Goal: Task Accomplishment & Management: Use online tool/utility

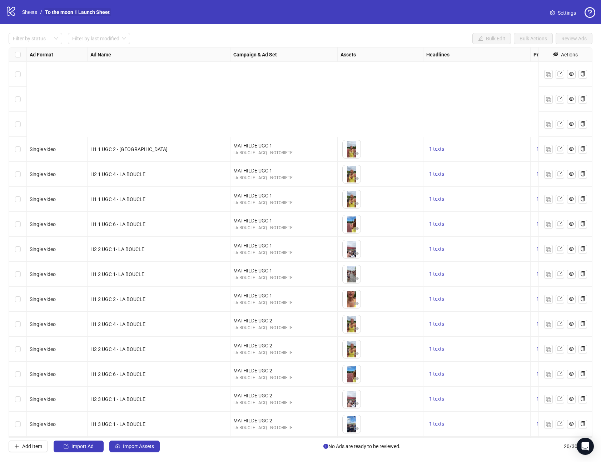
scroll to position [124, 0]
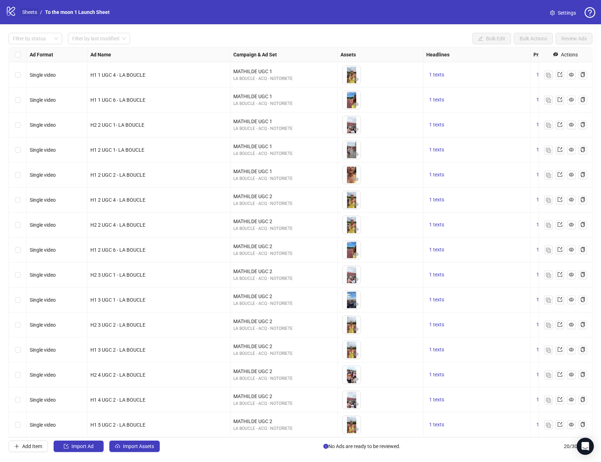
click at [29, 12] on link "Sheets" at bounding box center [30, 12] width 18 height 8
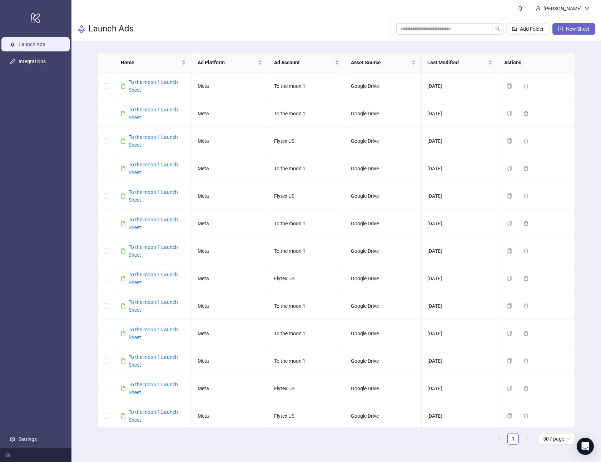
click at [576, 28] on span "New Sheet" at bounding box center [578, 29] width 24 height 6
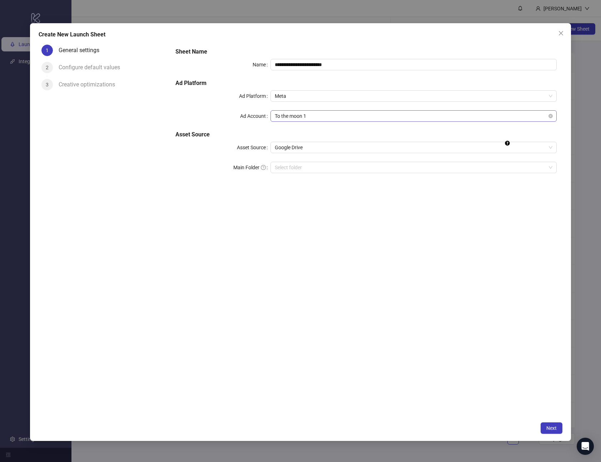
click at [301, 113] on span "To the moon 1" at bounding box center [414, 116] width 278 height 11
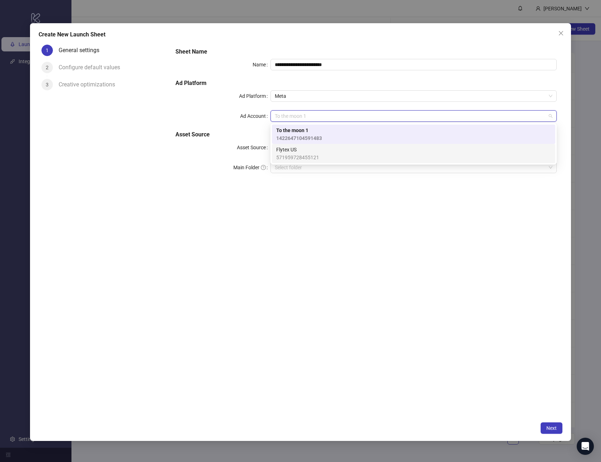
click at [301, 149] on span "Flytex US" at bounding box center [297, 150] width 43 height 8
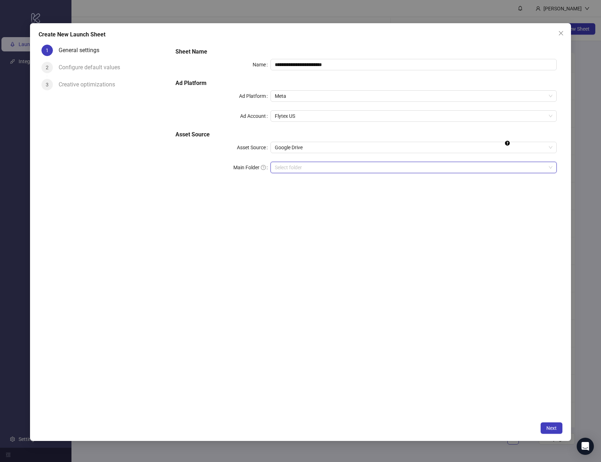
click at [299, 165] on input "Main Folder" at bounding box center [410, 167] width 271 height 11
click at [550, 428] on span "Next" at bounding box center [551, 428] width 10 height 6
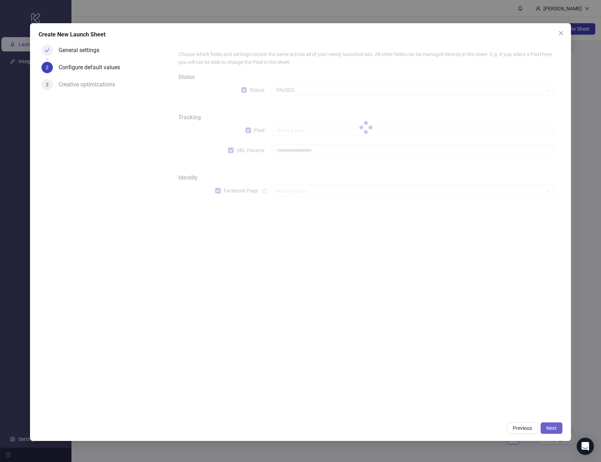
type input "**********"
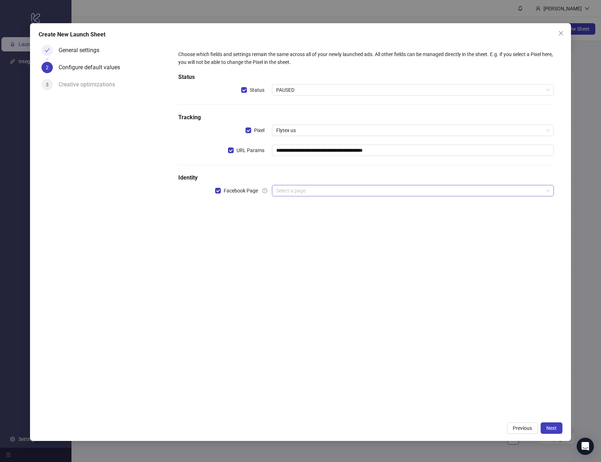
click at [341, 192] on input "search" at bounding box center [409, 190] width 267 height 11
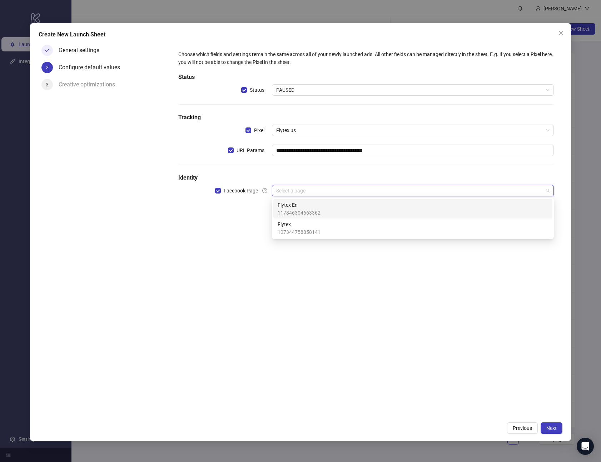
click at [330, 211] on div "Flytex En 117846304663362" at bounding box center [413, 209] width 270 height 16
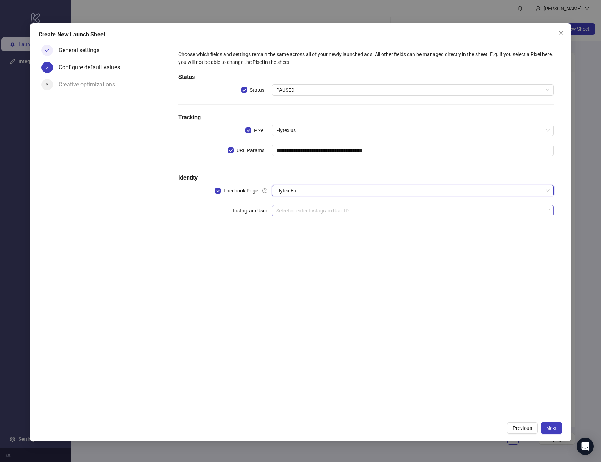
click at [330, 211] on input "search" at bounding box center [409, 210] width 267 height 11
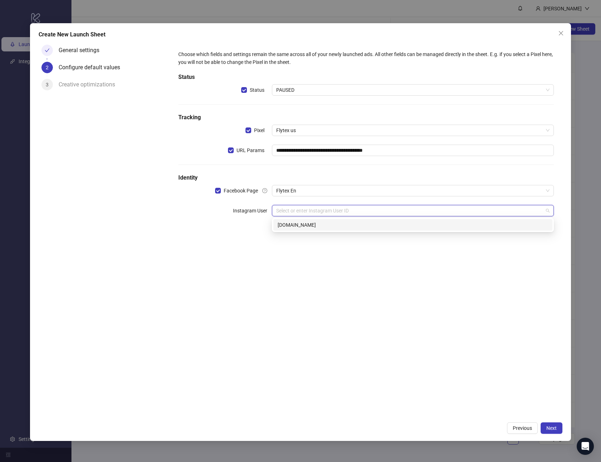
click at [327, 224] on div "[DOMAIN_NAME]" at bounding box center [413, 225] width 270 height 8
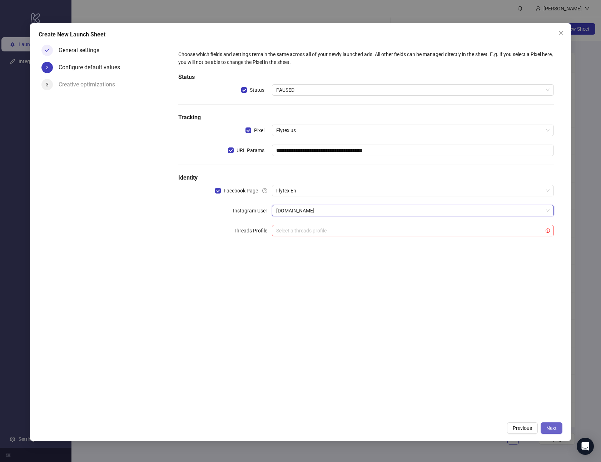
click at [551, 428] on span "Next" at bounding box center [551, 428] width 10 height 6
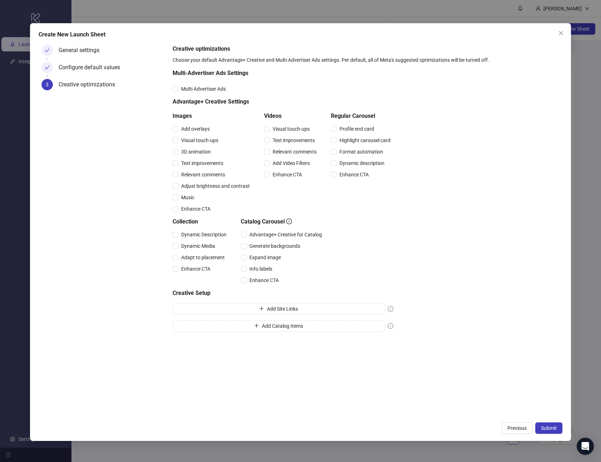
click at [551, 428] on span "Submit" at bounding box center [549, 428] width 16 height 6
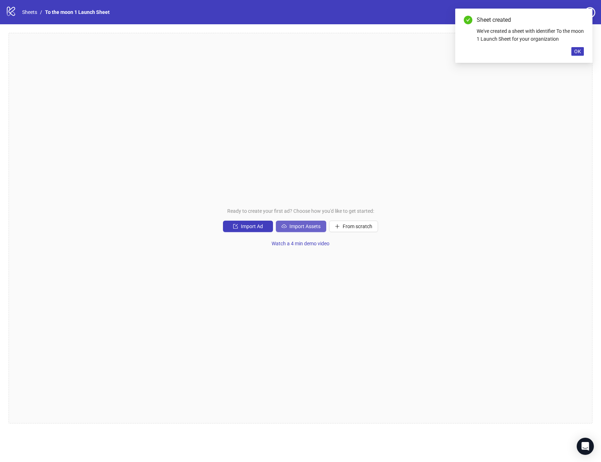
click at [297, 228] on span "Import Assets" at bounding box center [304, 227] width 31 height 6
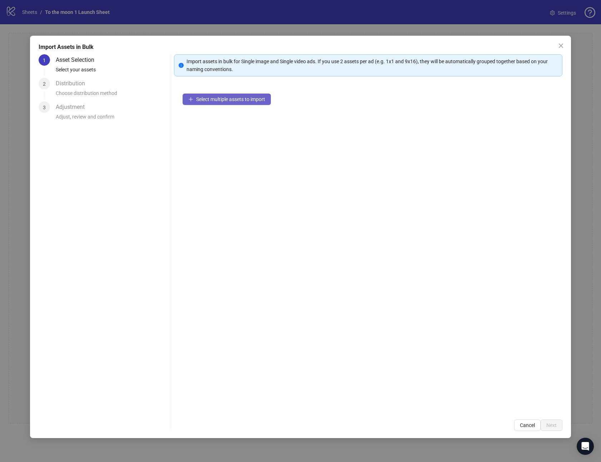
click at [210, 99] on span "Select multiple assets to import" at bounding box center [230, 99] width 69 height 6
click at [553, 424] on span "Next" at bounding box center [551, 426] width 10 height 6
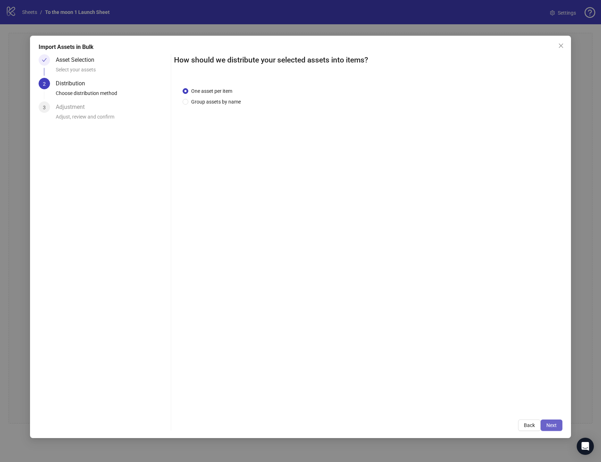
click at [554, 425] on span "Next" at bounding box center [551, 426] width 10 height 6
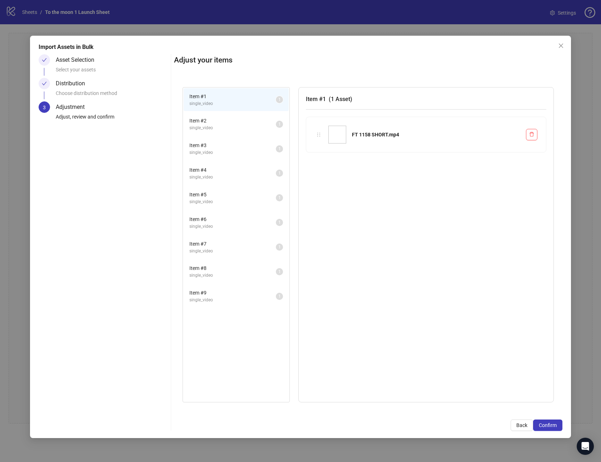
click at [554, 425] on span "Confirm" at bounding box center [548, 426] width 18 height 6
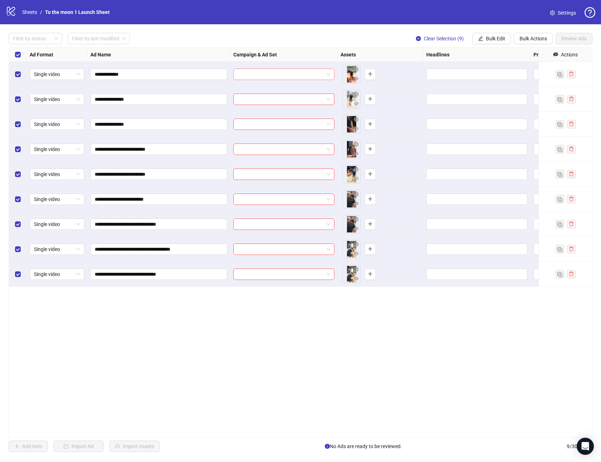
click at [320, 75] on input "search" at bounding box center [281, 74] width 86 height 11
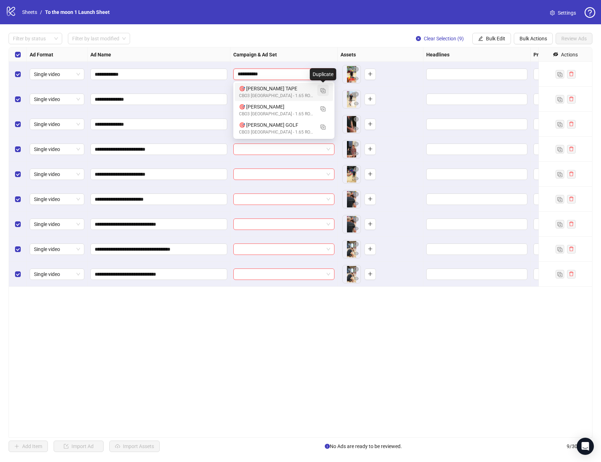
click at [323, 89] on img "button" at bounding box center [322, 90] width 5 height 5
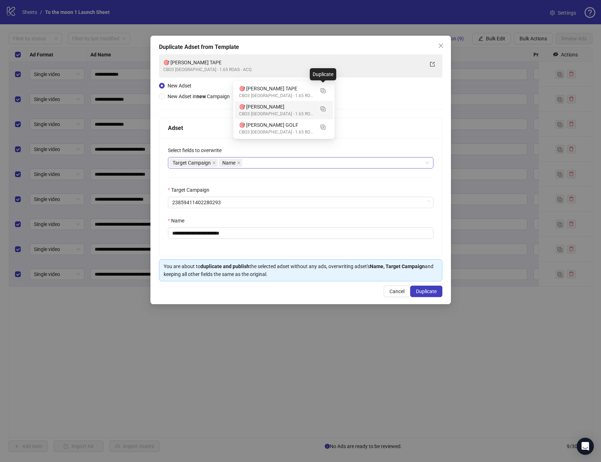
type input "**********"
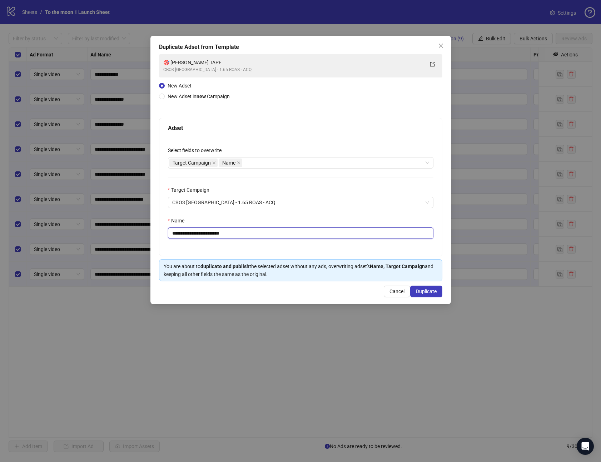
click at [180, 231] on input "**********" at bounding box center [300, 233] width 265 height 11
drag, startPoint x: 173, startPoint y: 232, endPoint x: 309, endPoint y: 232, distance: 136.4
click at [309, 232] on input "**********" at bounding box center [300, 233] width 265 height 11
paste input "text"
click at [172, 234] on input "**********" at bounding box center [300, 233] width 265 height 11
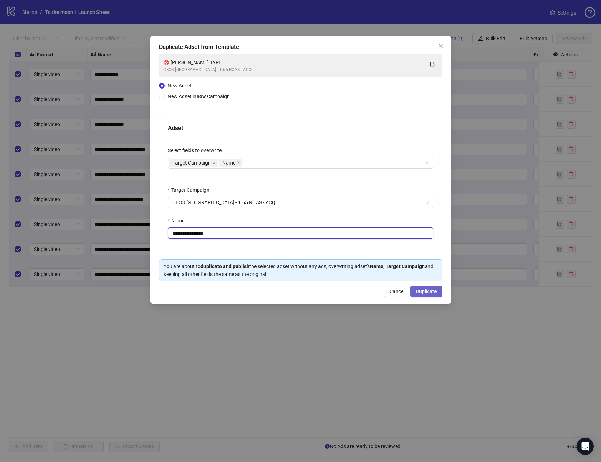
type input "**********"
click at [420, 290] on span "Duplicate" at bounding box center [426, 292] width 21 height 6
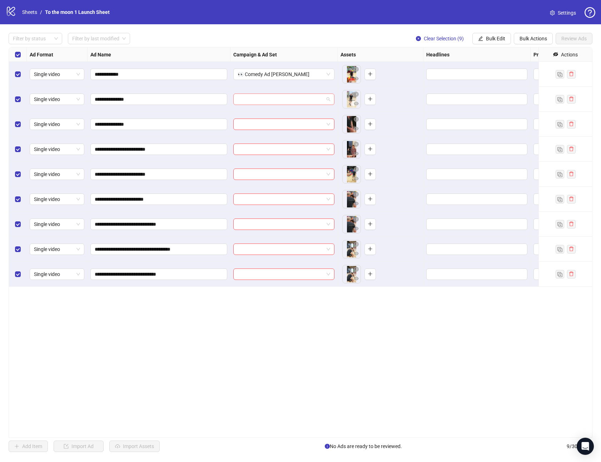
click at [277, 103] on input "search" at bounding box center [281, 99] width 86 height 11
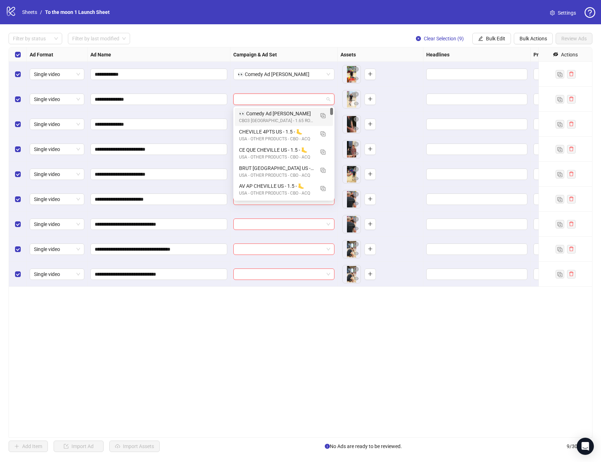
click at [270, 119] on div "CBO3 [GEOGRAPHIC_DATA] - 1.65 ROAS - ACQ" at bounding box center [276, 121] width 75 height 7
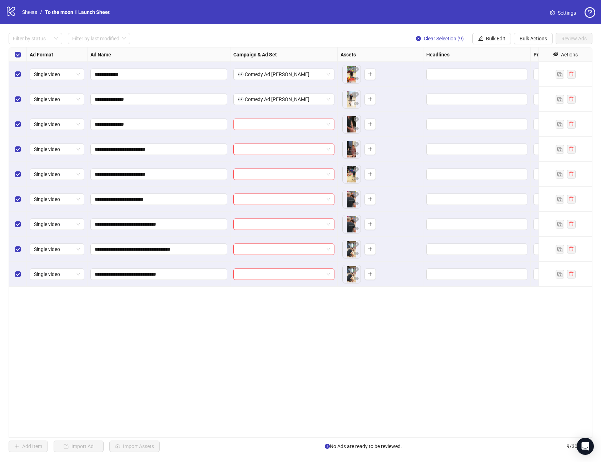
click at [270, 125] on input "search" at bounding box center [281, 124] width 86 height 11
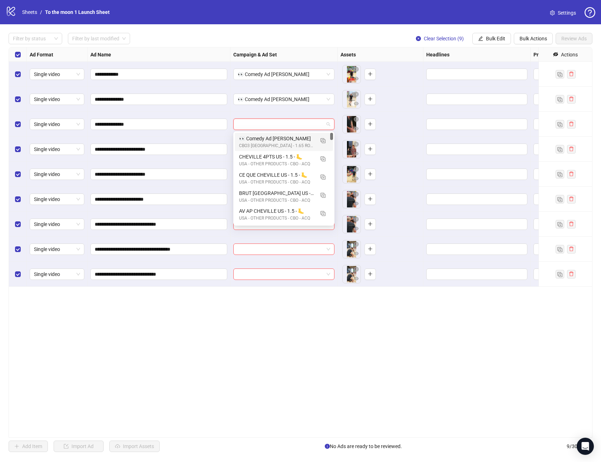
click at [270, 138] on div "👀 Comedy Ad [PERSON_NAME]" at bounding box center [276, 139] width 75 height 8
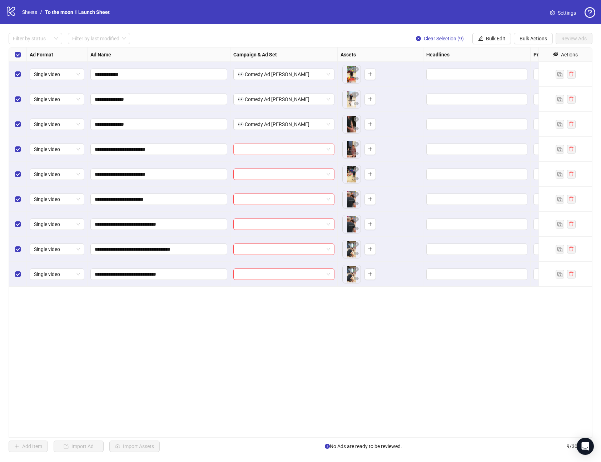
click at [270, 149] on input "search" at bounding box center [281, 149] width 86 height 11
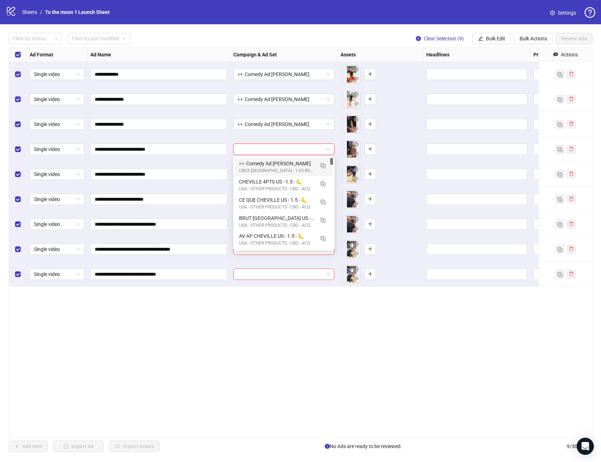
click at [270, 162] on div "👀 Comedy Ad [PERSON_NAME]" at bounding box center [276, 164] width 75 height 8
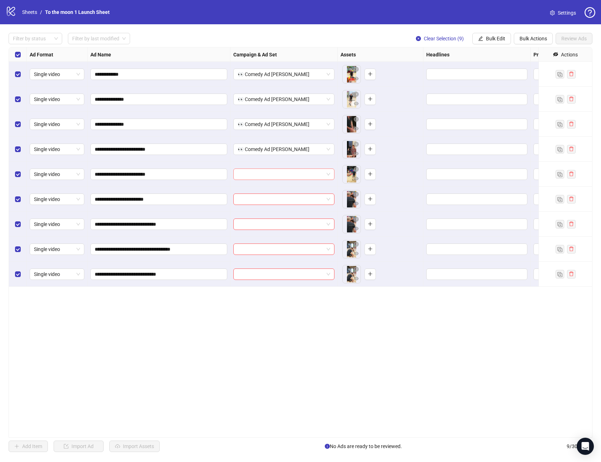
click at [268, 174] on input "search" at bounding box center [281, 174] width 86 height 11
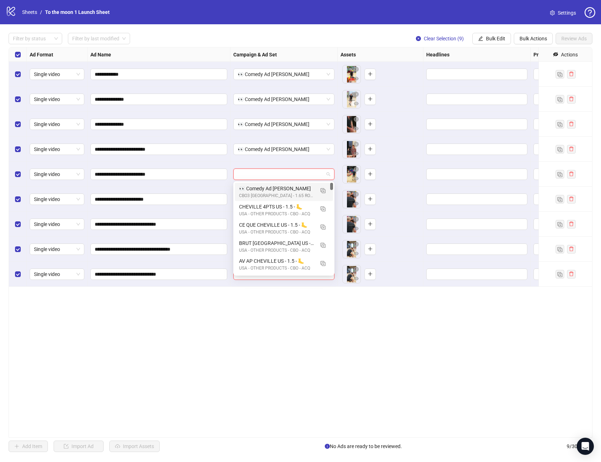
click at [268, 191] on div "👀 Comedy Ad [PERSON_NAME]" at bounding box center [276, 189] width 75 height 8
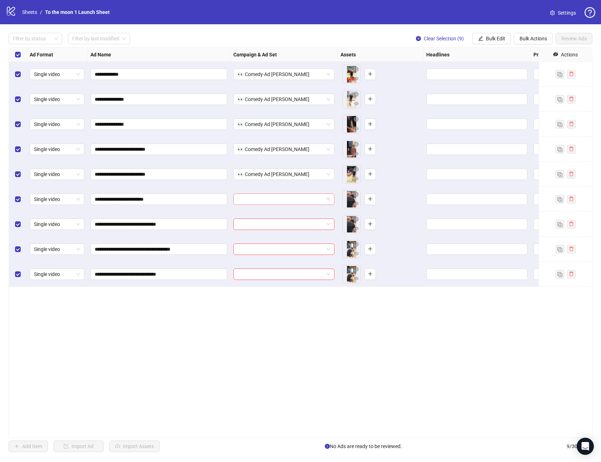
click at [268, 204] on input "search" at bounding box center [281, 199] width 86 height 11
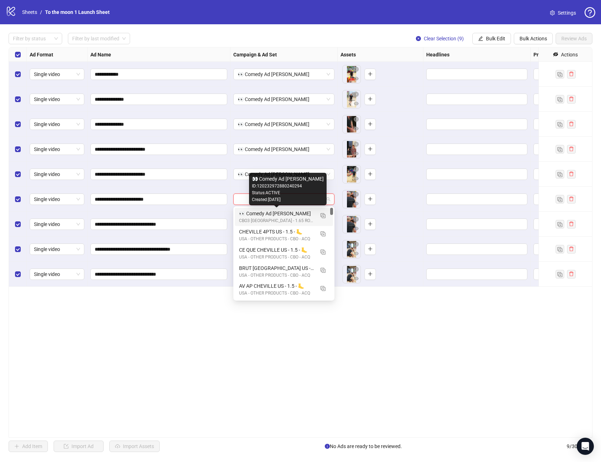
click at [268, 216] on div "👀 Comedy Ad [PERSON_NAME]" at bounding box center [276, 214] width 75 height 8
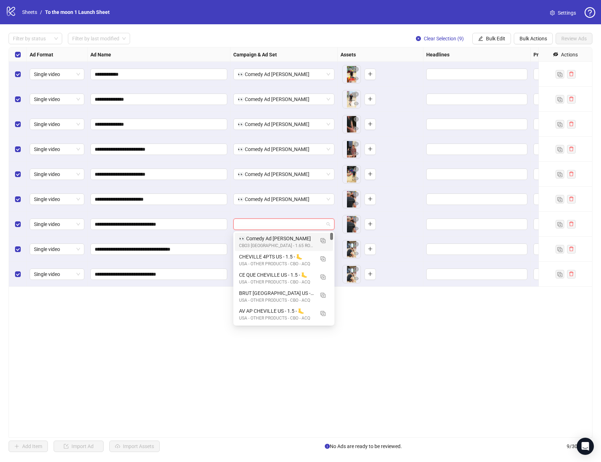
click at [268, 223] on input "search" at bounding box center [281, 224] width 86 height 11
click at [268, 237] on div "👀 Comedy Ad [PERSON_NAME]" at bounding box center [276, 239] width 75 height 8
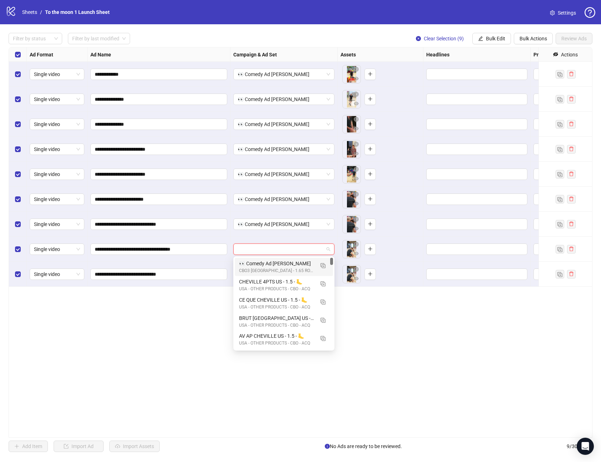
click at [268, 250] on input "search" at bounding box center [281, 249] width 86 height 11
click at [268, 266] on div "👀 Comedy Ad [PERSON_NAME]" at bounding box center [276, 264] width 75 height 8
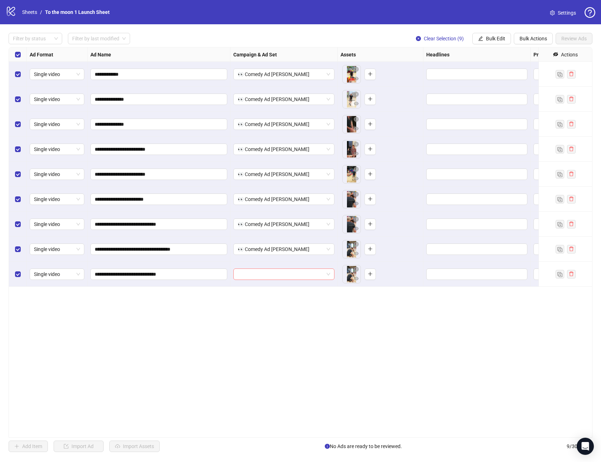
click at [268, 271] on input "search" at bounding box center [281, 274] width 86 height 11
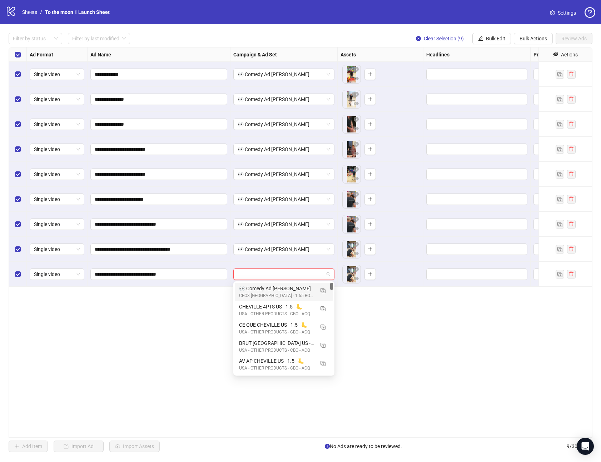
click at [267, 289] on div "👀 Comedy Ad [PERSON_NAME]" at bounding box center [276, 289] width 75 height 8
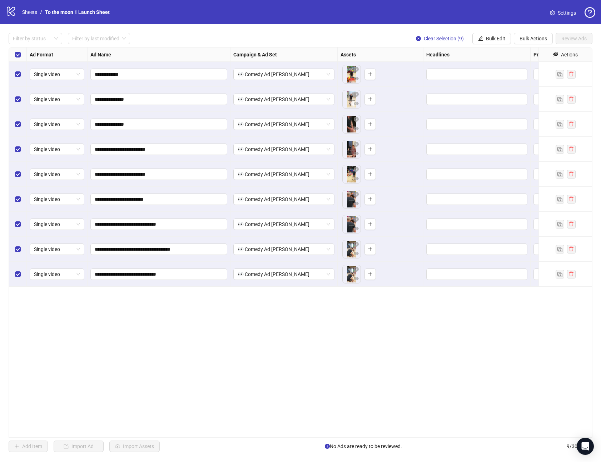
click at [267, 289] on div "**********" at bounding box center [301, 242] width 584 height 391
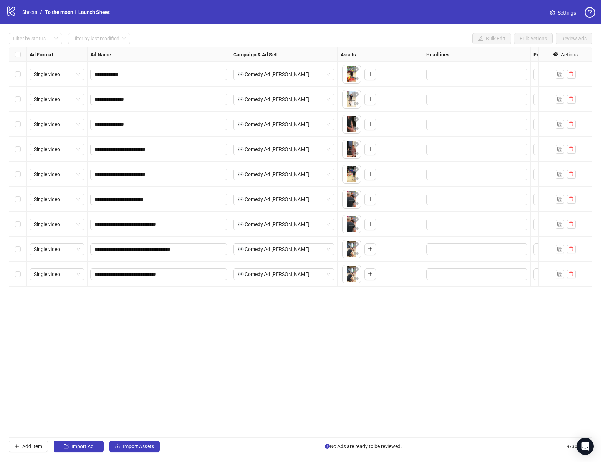
click at [112, 318] on div "**********" at bounding box center [301, 242] width 584 height 391
click at [136, 446] on span "Import Assets" at bounding box center [138, 447] width 31 height 6
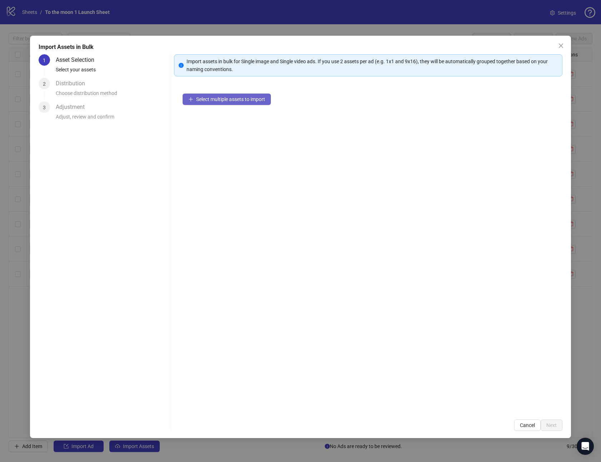
click at [256, 96] on span "Select multiple assets to import" at bounding box center [230, 99] width 69 height 6
click at [216, 121] on span "Add more assets" at bounding box center [214, 122] width 37 height 6
click at [208, 121] on span "Add more assets" at bounding box center [214, 122] width 37 height 6
click at [211, 125] on button "Add more assets" at bounding box center [211, 121] width 56 height 11
click at [198, 114] on div "27 assets selected Add more assets" at bounding box center [368, 248] width 388 height 326
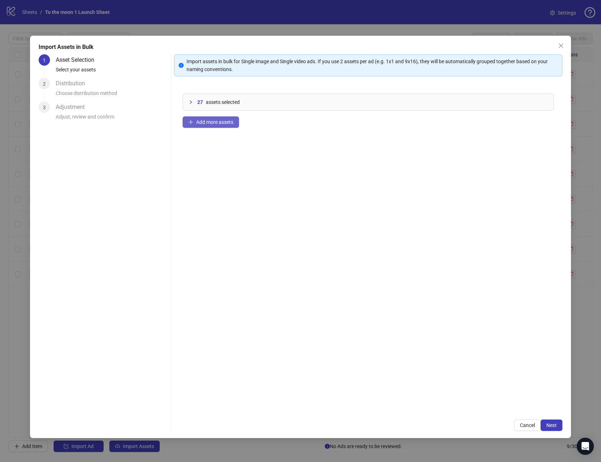
click at [198, 123] on span "Add more assets" at bounding box center [214, 122] width 37 height 6
click at [210, 125] on button "Add more assets" at bounding box center [211, 121] width 56 height 11
click at [204, 122] on span "Add more assets" at bounding box center [214, 122] width 37 height 6
click at [195, 119] on button "Add more assets" at bounding box center [211, 121] width 56 height 11
click at [226, 123] on span "Add more assets" at bounding box center [214, 122] width 37 height 6
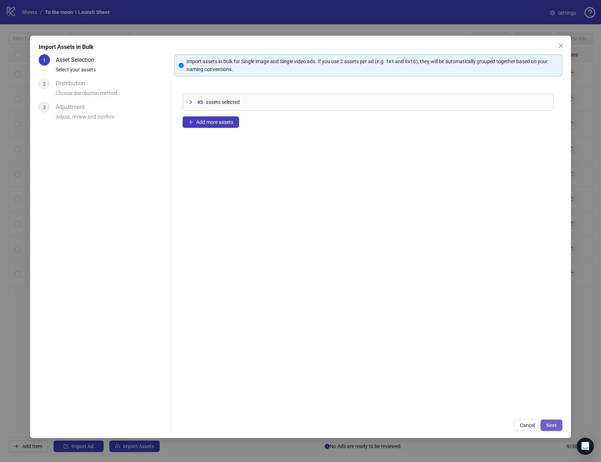
click at [551, 427] on span "Next" at bounding box center [551, 426] width 10 height 6
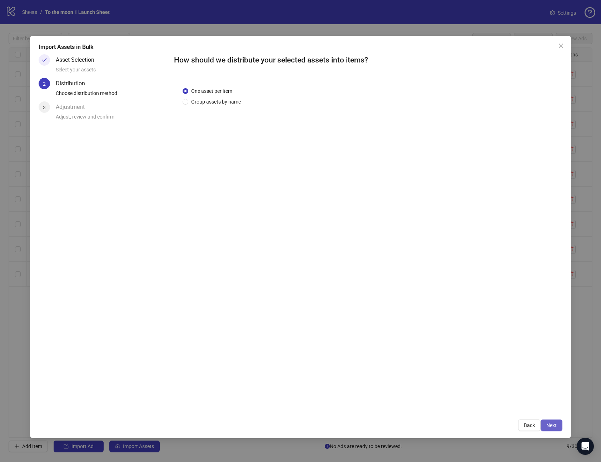
click at [552, 427] on span "Next" at bounding box center [551, 426] width 10 height 6
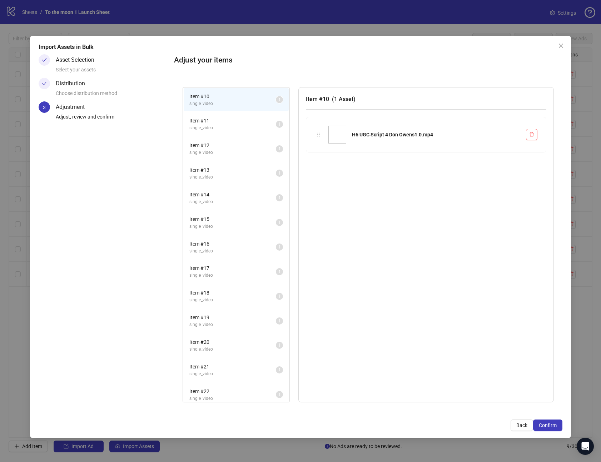
click at [552, 427] on span "Confirm" at bounding box center [548, 426] width 18 height 6
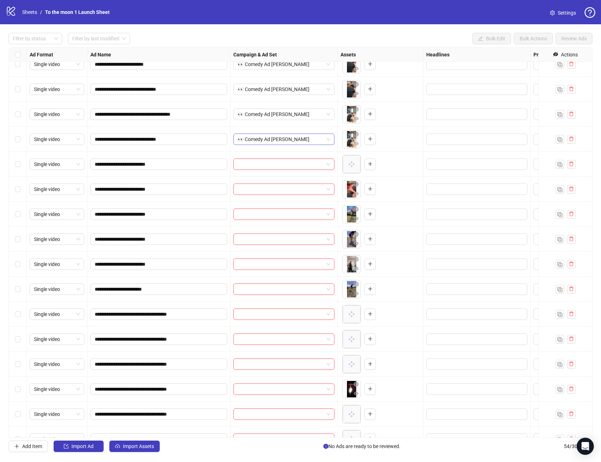
scroll to position [138, 0]
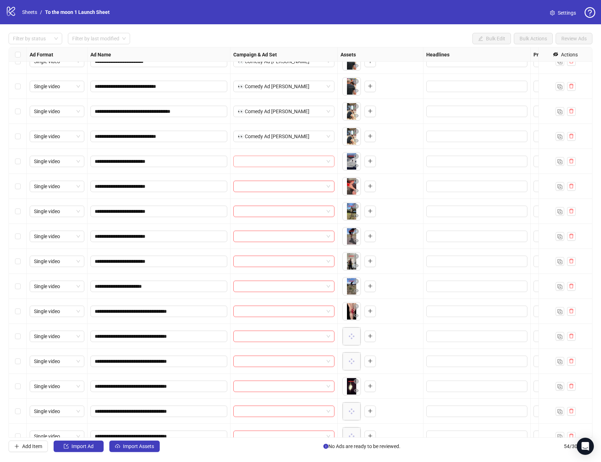
click at [315, 159] on input "search" at bounding box center [281, 161] width 86 height 11
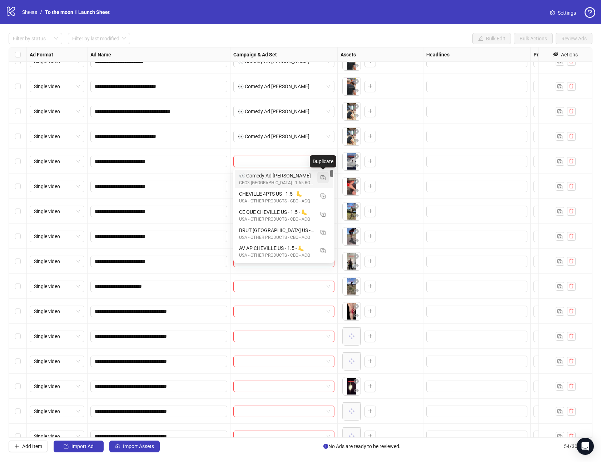
click at [323, 178] on img "button" at bounding box center [322, 177] width 5 height 5
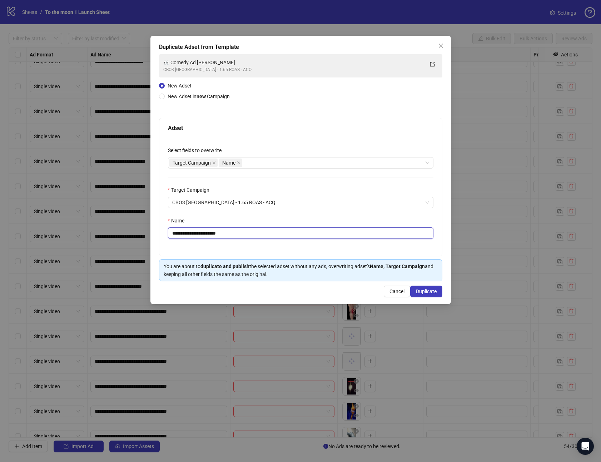
drag, startPoint x: 180, startPoint y: 234, endPoint x: 285, endPoint y: 233, distance: 105.0
click at [285, 233] on input "**********" at bounding box center [300, 233] width 265 height 11
paste input "***"
type input "**********"
click at [421, 292] on span "Duplicate" at bounding box center [426, 292] width 21 height 6
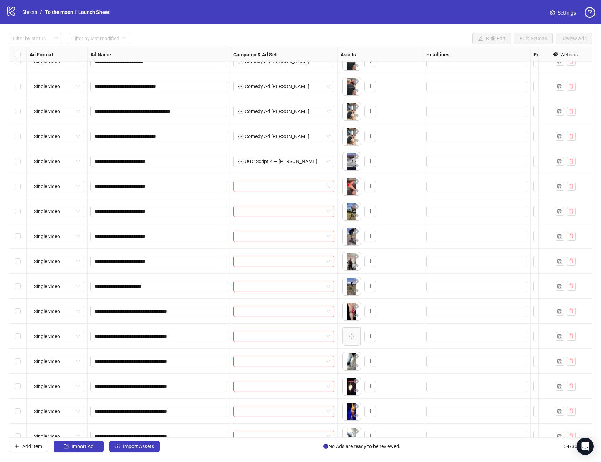
click at [274, 184] on input "search" at bounding box center [281, 186] width 86 height 11
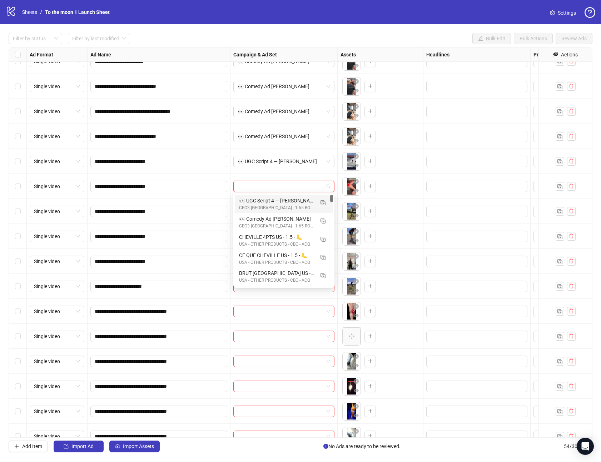
click at [268, 204] on div "👀 UGC Script 4 — [PERSON_NAME]" at bounding box center [276, 201] width 75 height 8
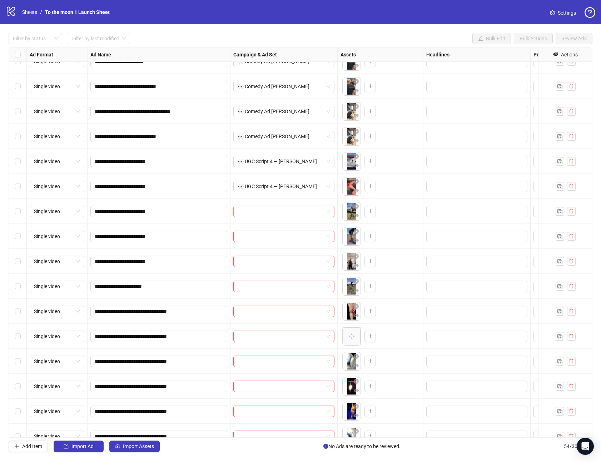
click at [268, 211] on input "search" at bounding box center [281, 211] width 86 height 11
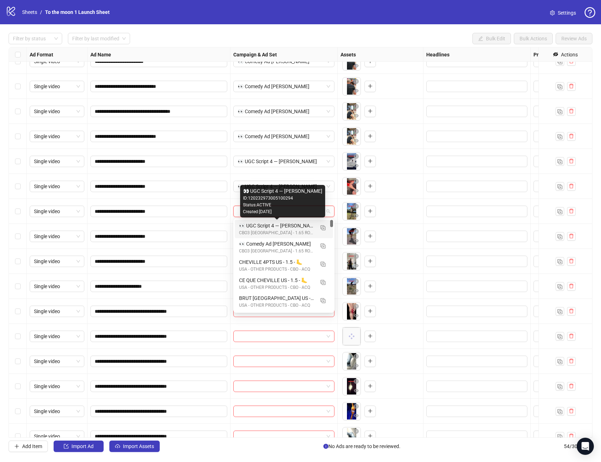
click at [268, 228] on div "👀 UGC Script 4 — [PERSON_NAME]" at bounding box center [276, 226] width 75 height 8
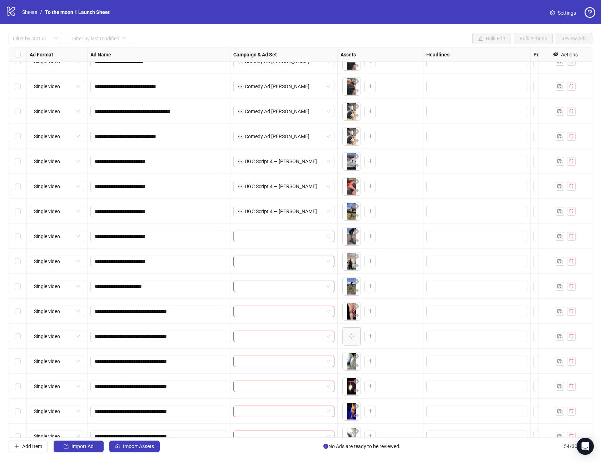
click at [268, 236] on input "search" at bounding box center [281, 236] width 86 height 11
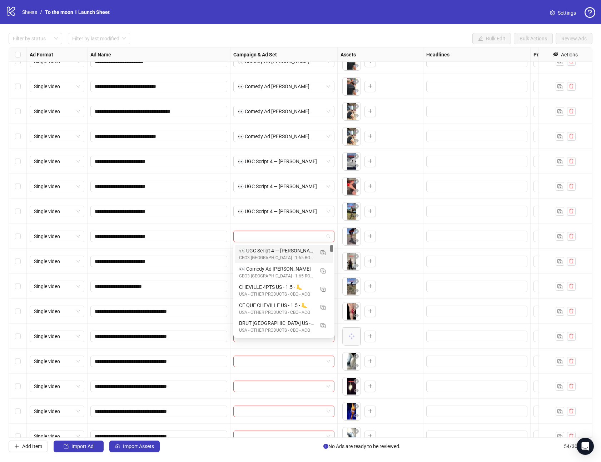
click at [265, 255] on div "CBO3 [GEOGRAPHIC_DATA] - 1.65 ROAS - ACQ" at bounding box center [276, 258] width 75 height 7
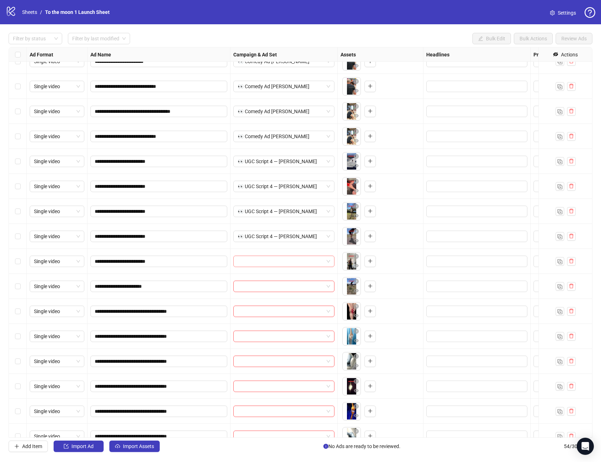
click at [265, 263] on input "search" at bounding box center [281, 261] width 86 height 11
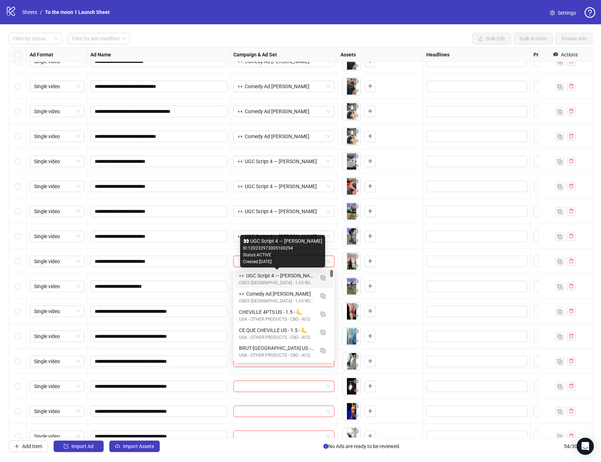
click at [265, 277] on div "👀 UGC Script 4 — [PERSON_NAME]" at bounding box center [276, 276] width 75 height 8
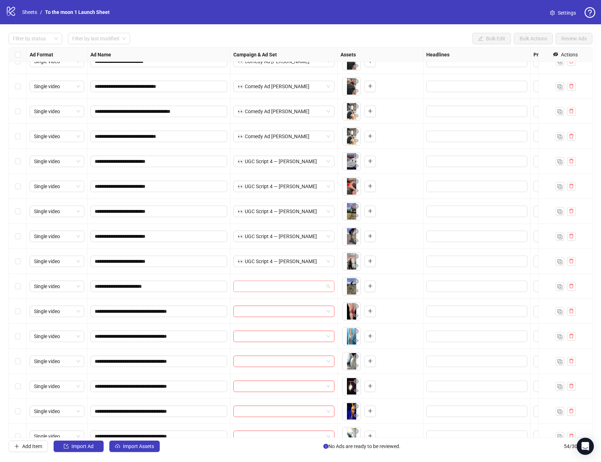
click at [264, 288] on input "search" at bounding box center [281, 286] width 86 height 11
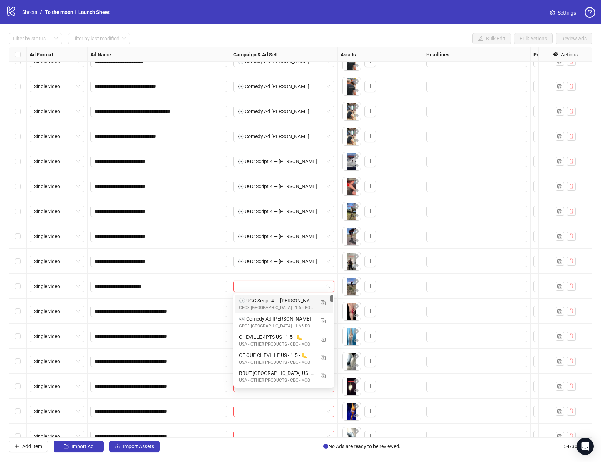
click at [262, 306] on div "CBO3 [GEOGRAPHIC_DATA] - 1.65 ROAS - ACQ" at bounding box center [276, 308] width 75 height 7
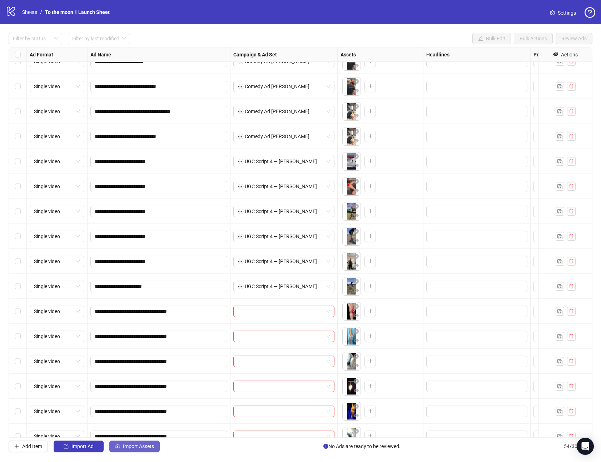
scroll to position [153, 0]
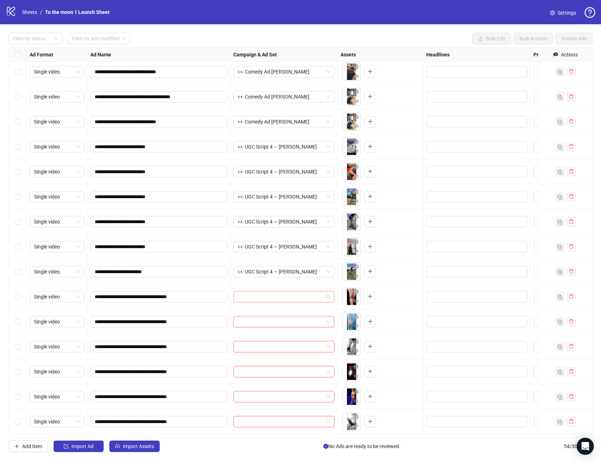
click at [297, 296] on input "search" at bounding box center [281, 296] width 86 height 11
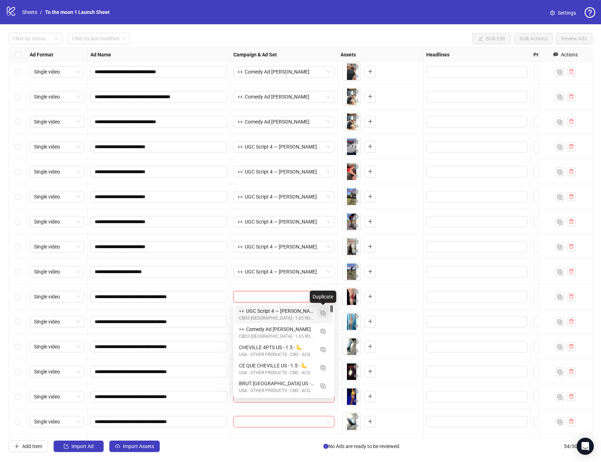
click at [322, 313] on img "button" at bounding box center [322, 313] width 5 height 5
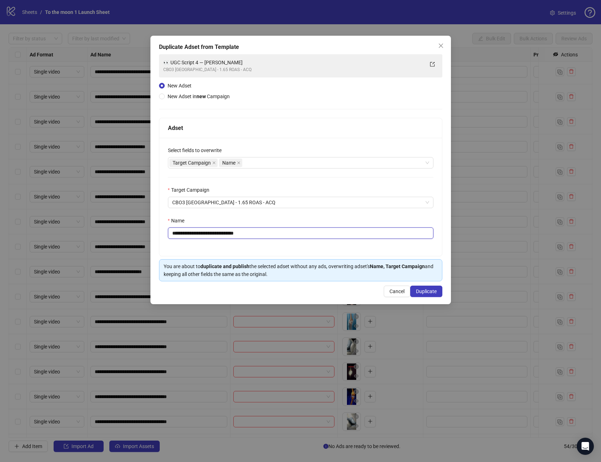
drag, startPoint x: 179, startPoint y: 233, endPoint x: 316, endPoint y: 233, distance: 136.8
click at [316, 233] on input "**********" at bounding box center [300, 233] width 265 height 11
paste input "***"
type input "**********"
click at [431, 288] on button "Duplicate" at bounding box center [426, 291] width 32 height 11
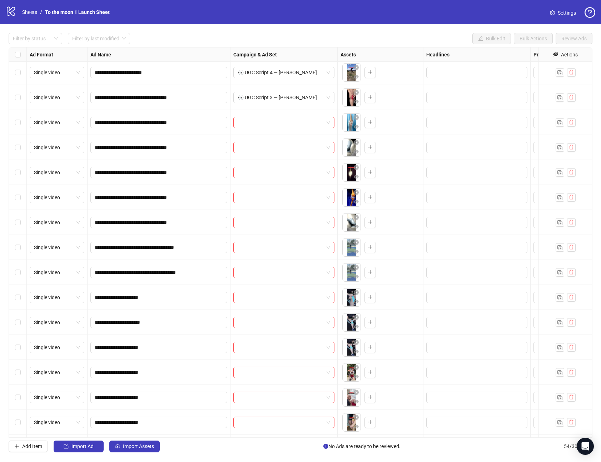
scroll to position [360, 0]
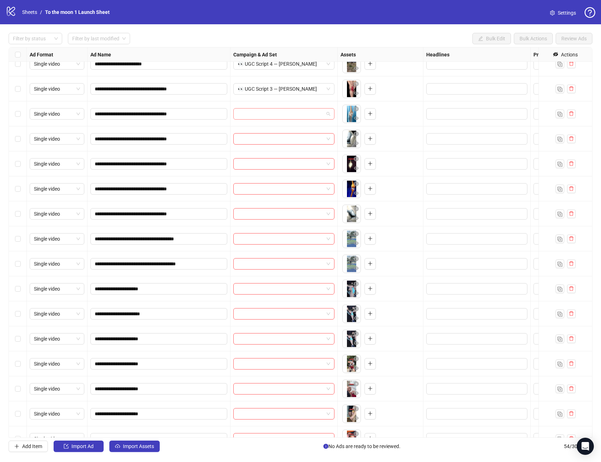
click at [297, 112] on input "search" at bounding box center [281, 114] width 86 height 11
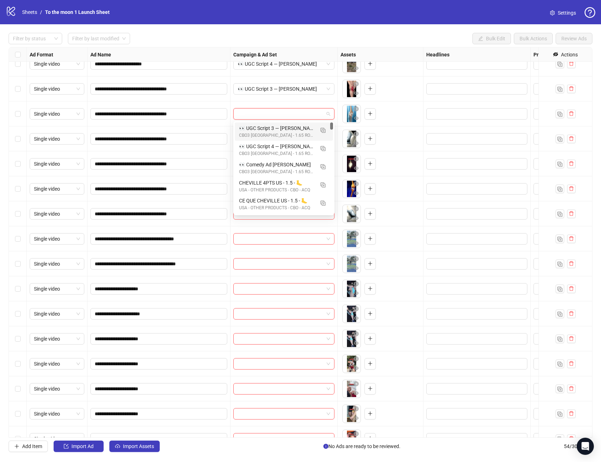
click at [287, 129] on div "👀 UGC Script 3 — [PERSON_NAME]" at bounding box center [276, 128] width 75 height 8
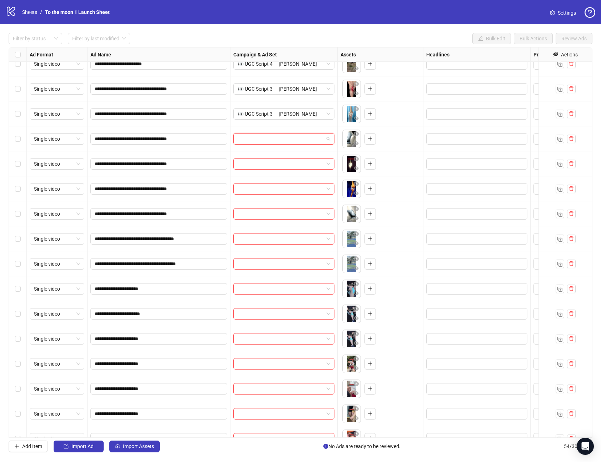
click at [281, 140] on input "search" at bounding box center [281, 139] width 86 height 11
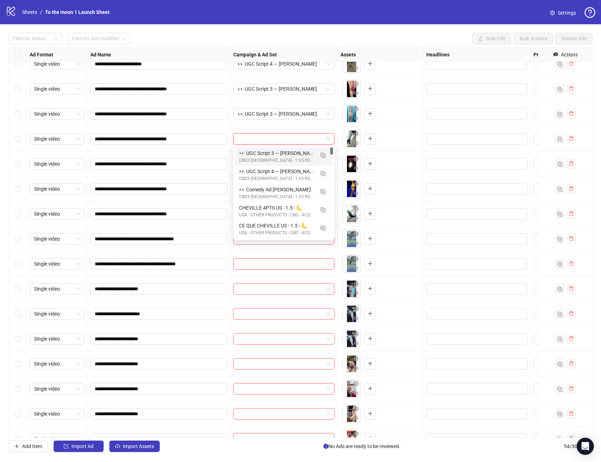
click at [279, 156] on div "👀 UGC Script 3 — [PERSON_NAME]" at bounding box center [276, 153] width 75 height 8
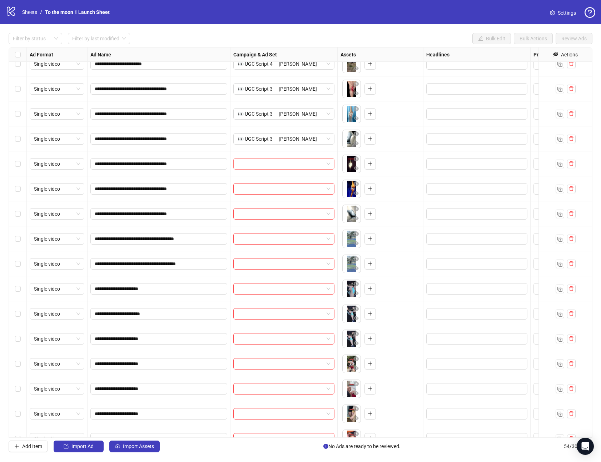
click at [279, 163] on input "search" at bounding box center [281, 164] width 86 height 11
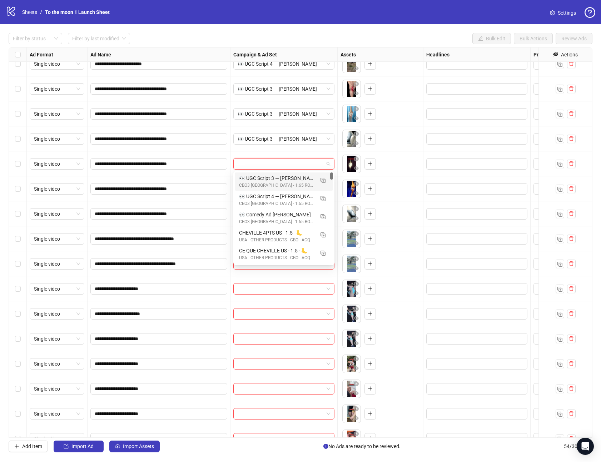
click at [278, 181] on div "👀 UGC Script 3 — [PERSON_NAME]" at bounding box center [276, 178] width 75 height 8
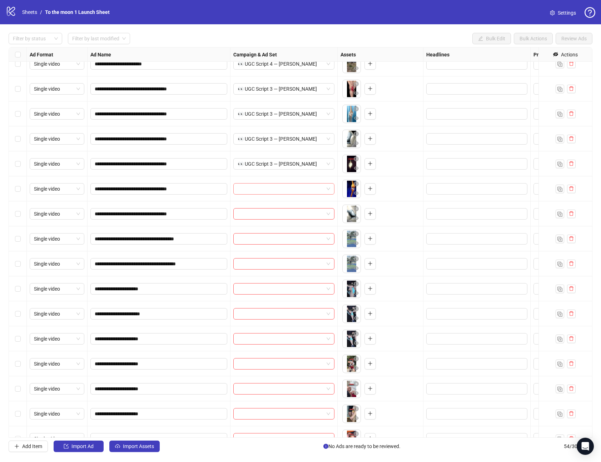
click at [274, 190] on input "search" at bounding box center [281, 189] width 86 height 11
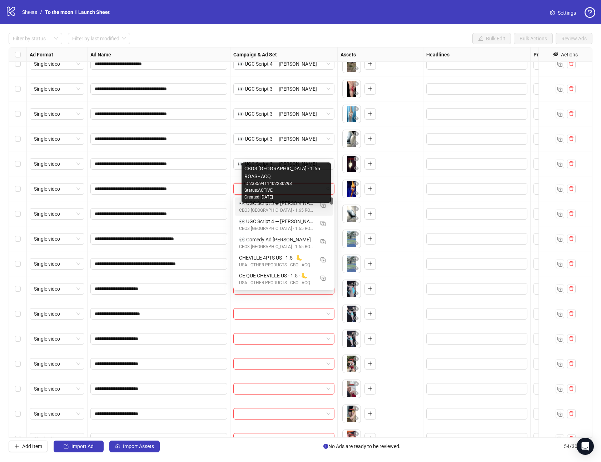
click at [271, 209] on div "CBO3 [GEOGRAPHIC_DATA] - 1.65 ROAS - ACQ" at bounding box center [276, 210] width 75 height 7
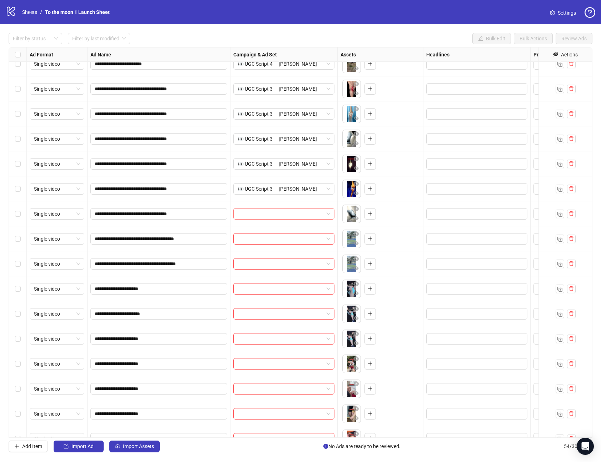
click at [269, 213] on input "search" at bounding box center [281, 214] width 86 height 11
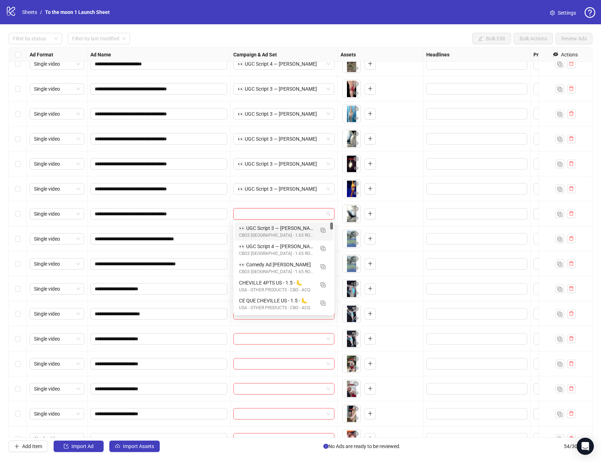
click at [268, 228] on div "👀 UGC Script 3 — [PERSON_NAME]" at bounding box center [276, 228] width 75 height 8
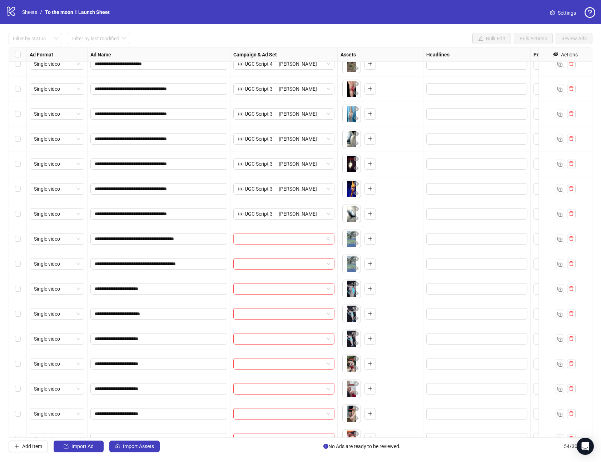
click at [263, 241] on input "search" at bounding box center [281, 239] width 86 height 11
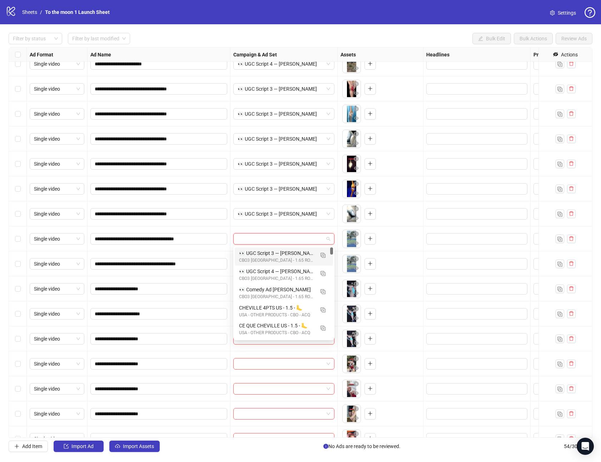
click at [263, 256] on div "👀 UGC Script 3 — [PERSON_NAME]" at bounding box center [276, 253] width 75 height 8
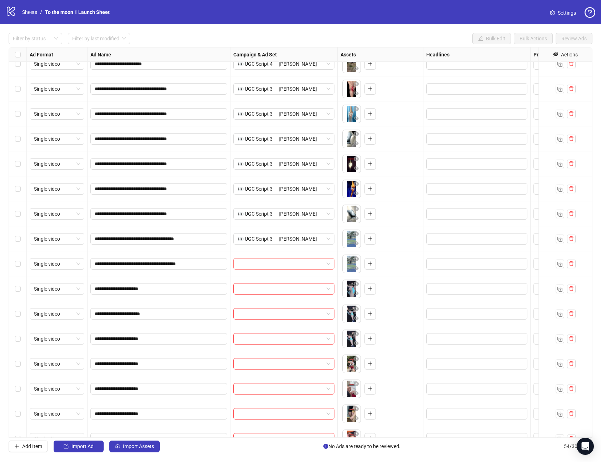
click at [263, 261] on input "search" at bounding box center [281, 264] width 86 height 11
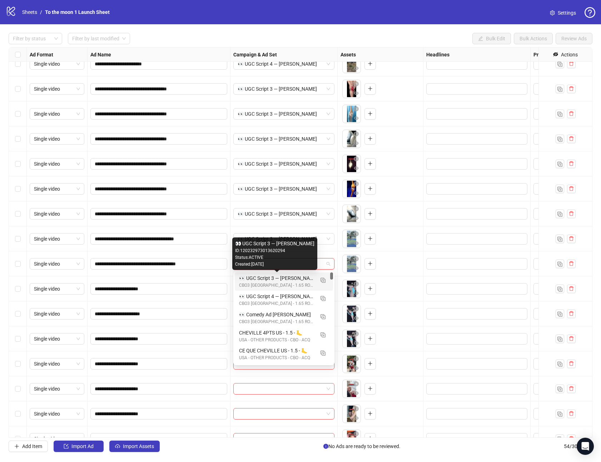
click at [261, 281] on div "👀 UGC Script 3 — [PERSON_NAME]" at bounding box center [276, 278] width 75 height 8
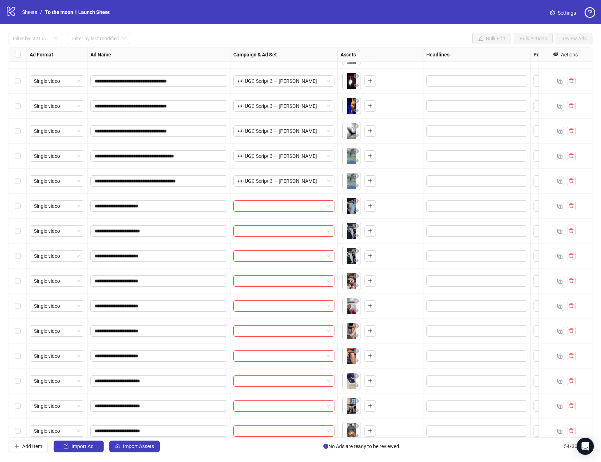
scroll to position [471, 0]
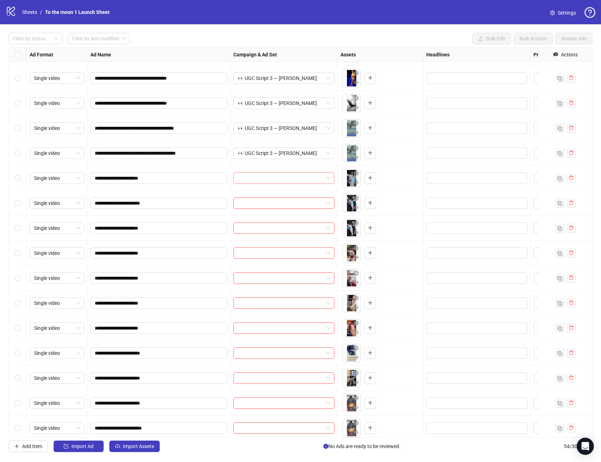
click at [326, 179] on span at bounding box center [284, 178] width 93 height 11
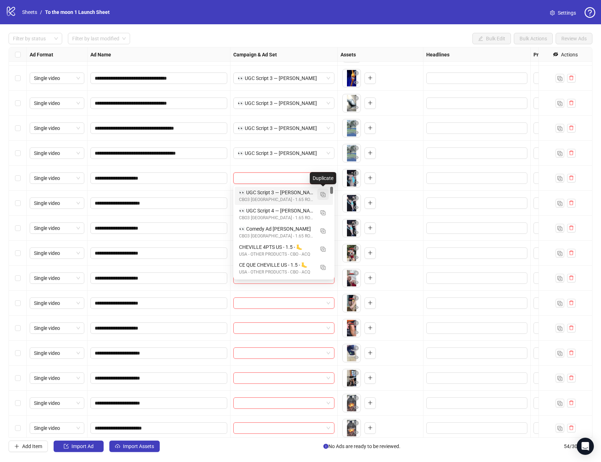
click at [324, 195] on img "button" at bounding box center [322, 194] width 5 height 5
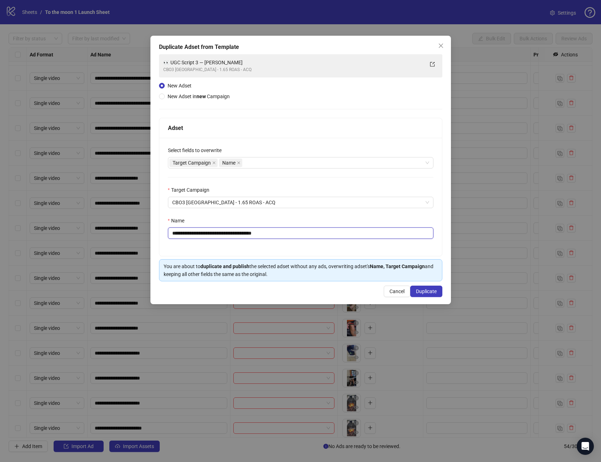
drag, startPoint x: 180, startPoint y: 233, endPoint x: 309, endPoint y: 234, distance: 129.0
click at [309, 234] on input "**********" at bounding box center [300, 233] width 265 height 11
paste input "******"
type input "**********"
click at [432, 291] on span "Duplicate" at bounding box center [426, 292] width 21 height 6
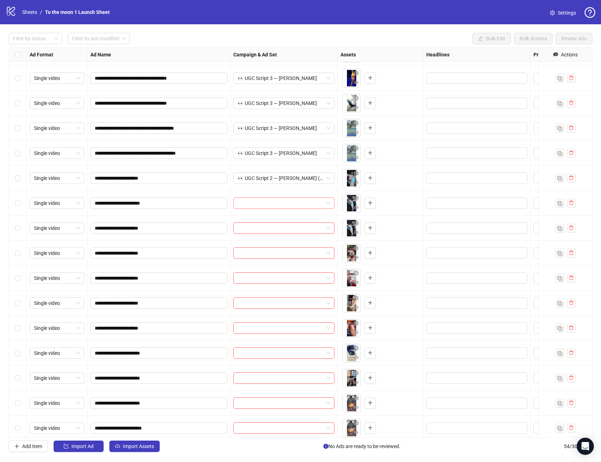
click at [310, 204] on input "search" at bounding box center [281, 203] width 86 height 11
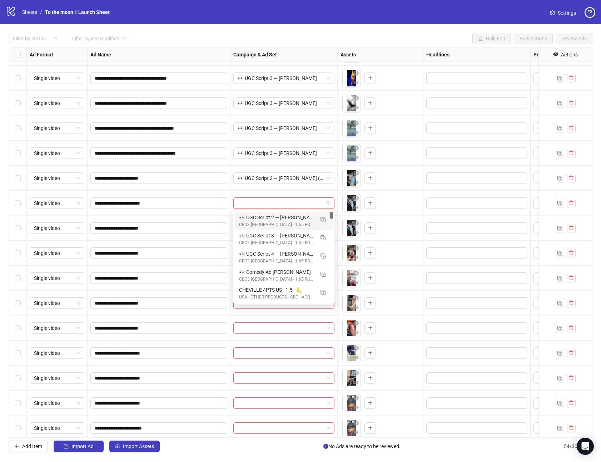
click at [291, 219] on div "👀 UGC Script 2 — [PERSON_NAME] (post-surgery support)" at bounding box center [276, 218] width 75 height 8
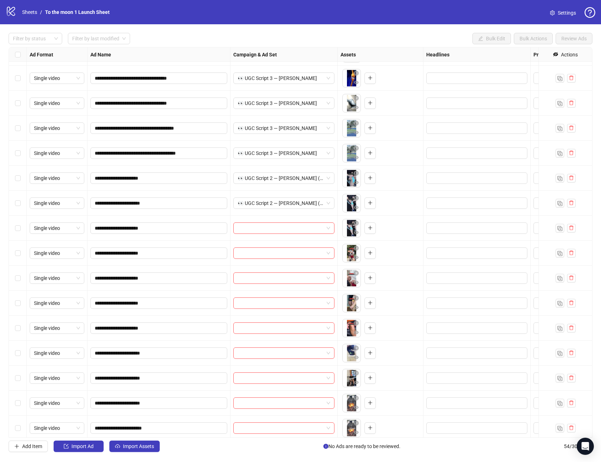
click at [279, 221] on div at bounding box center [283, 228] width 107 height 25
click at [279, 224] on input "search" at bounding box center [281, 228] width 86 height 11
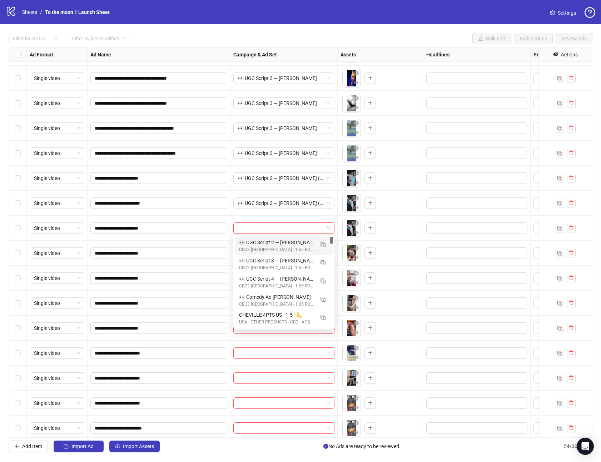
click at [269, 245] on div "👀 UGC Script 2 — [PERSON_NAME] (post-surgery support)" at bounding box center [276, 243] width 75 height 8
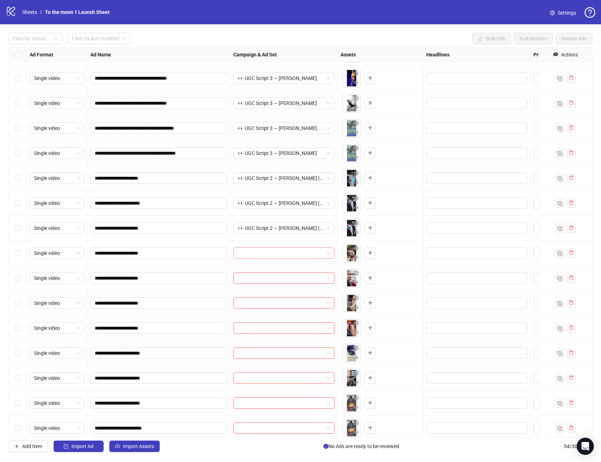
click at [262, 255] on input "search" at bounding box center [281, 253] width 86 height 11
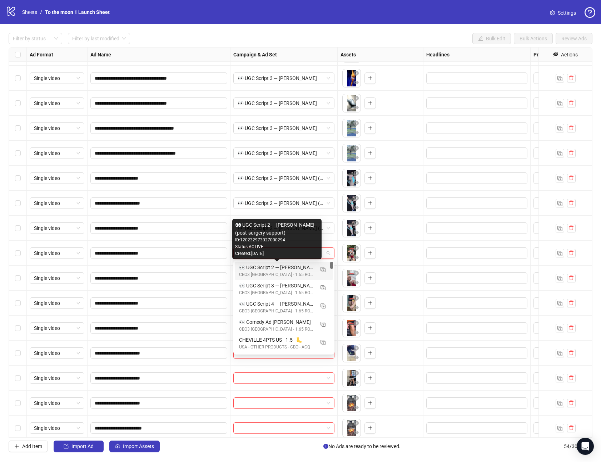
click at [261, 268] on div "👀 UGC Script 2 — [PERSON_NAME] (post-surgery support)" at bounding box center [276, 268] width 75 height 8
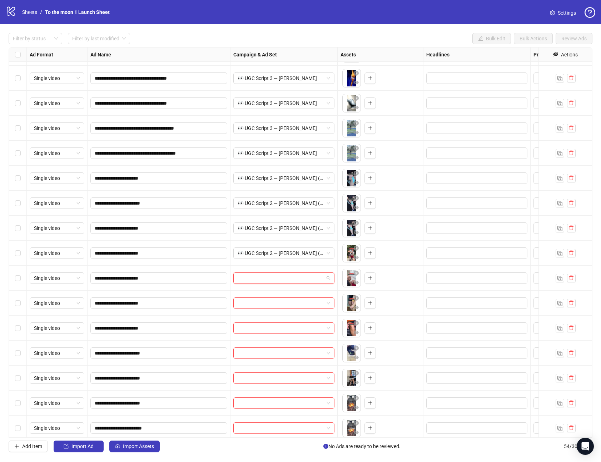
click at [260, 278] on input "search" at bounding box center [281, 278] width 86 height 11
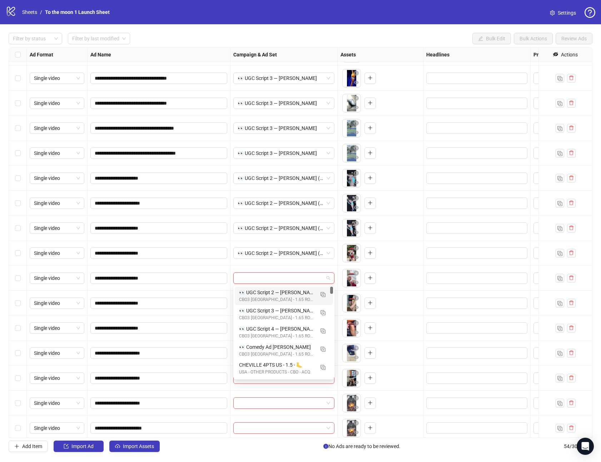
click at [259, 298] on div "CBO3 [GEOGRAPHIC_DATA] - 1.65 ROAS - ACQ" at bounding box center [276, 299] width 75 height 7
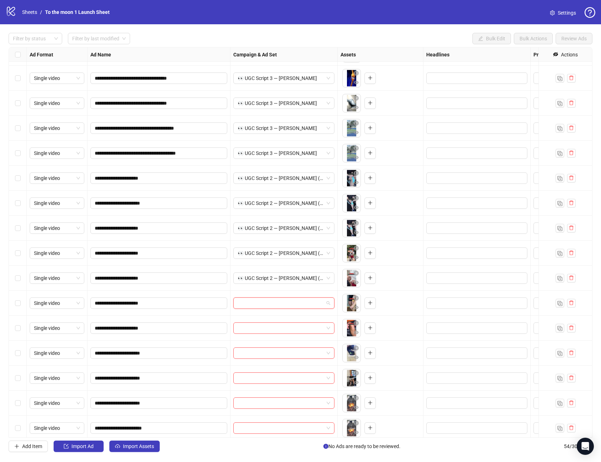
click at [257, 304] on input "search" at bounding box center [281, 303] width 86 height 11
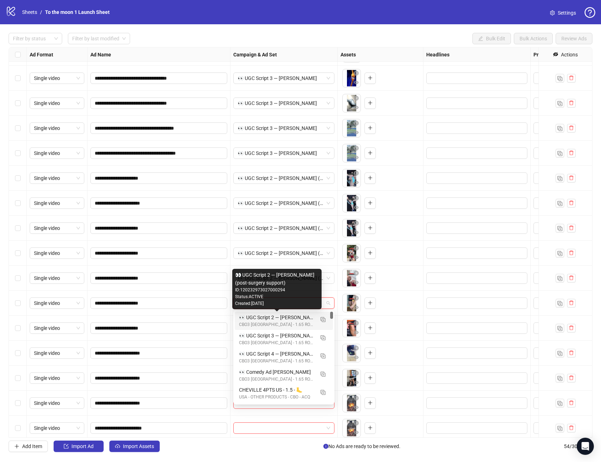
click at [256, 317] on div "👀 UGC Script 2 — [PERSON_NAME] (post-surgery support)" at bounding box center [276, 318] width 75 height 8
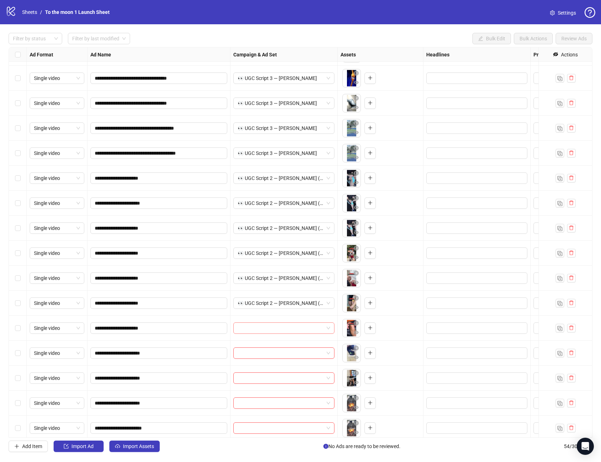
click at [254, 329] on input "search" at bounding box center [281, 328] width 86 height 11
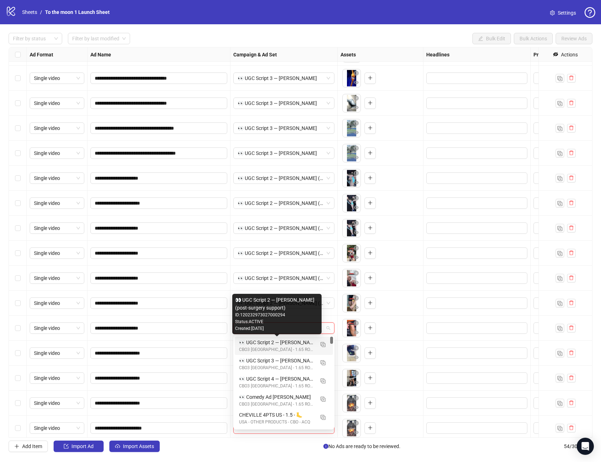
click at [254, 344] on div "👀 UGC Script 2 — [PERSON_NAME] (post-surgery support)" at bounding box center [276, 343] width 75 height 8
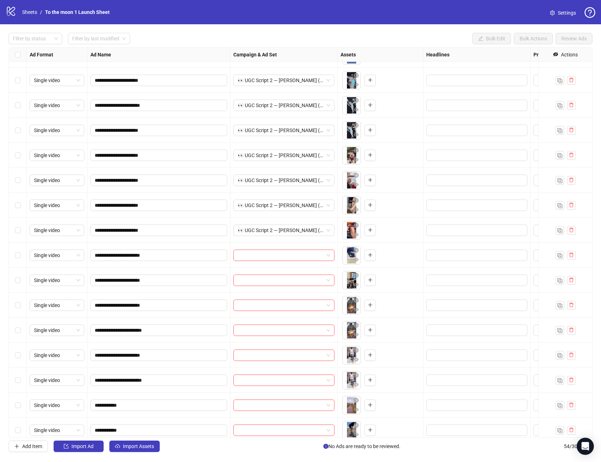
scroll to position [593, 0]
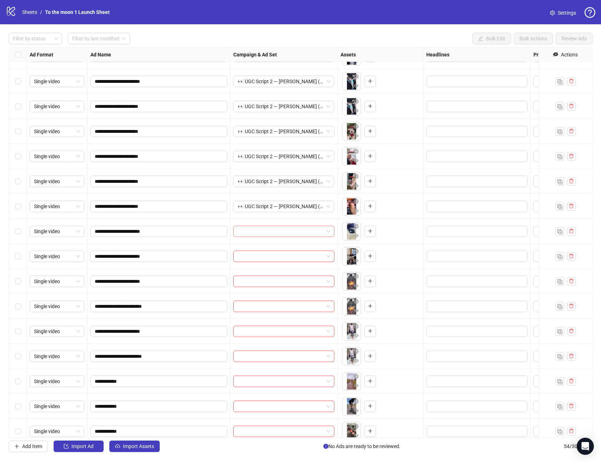
click at [324, 232] on span at bounding box center [284, 231] width 93 height 11
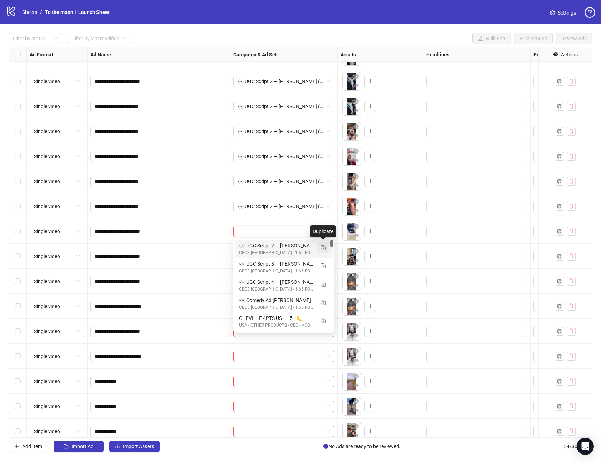
click at [323, 249] on img "button" at bounding box center [322, 247] width 5 height 5
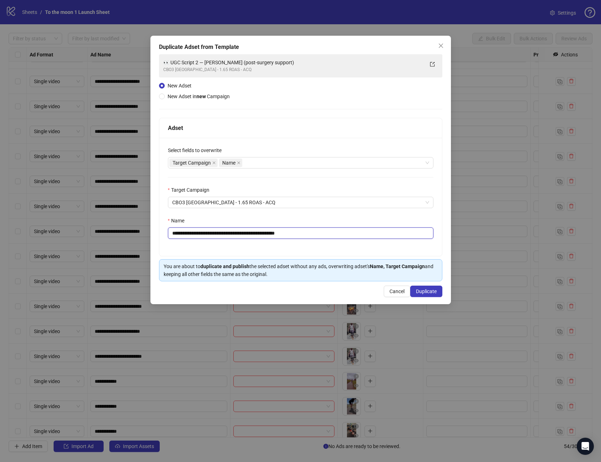
drag, startPoint x: 180, startPoint y: 232, endPoint x: 349, endPoint y: 232, distance: 168.6
click at [349, 232] on input "**********" at bounding box center [300, 233] width 265 height 11
paste input "text"
type input "**********"
click at [421, 289] on span "Duplicate" at bounding box center [426, 292] width 21 height 6
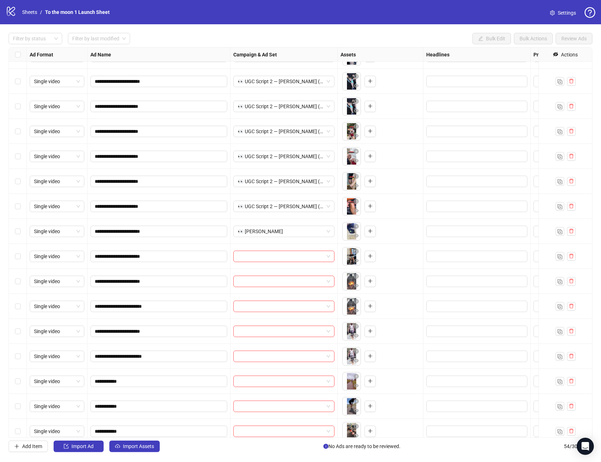
scroll to position [678, 0]
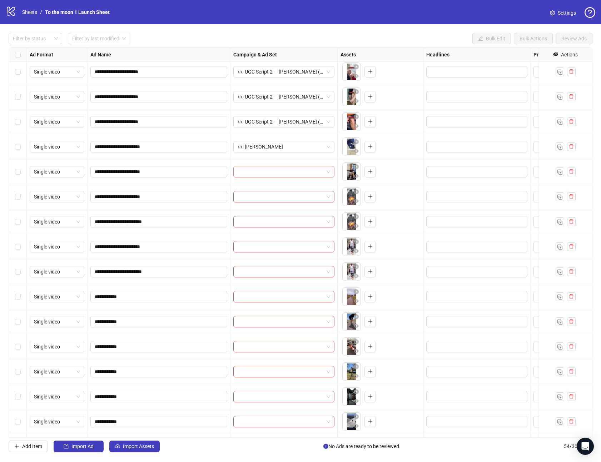
click at [284, 168] on input "search" at bounding box center [281, 171] width 86 height 11
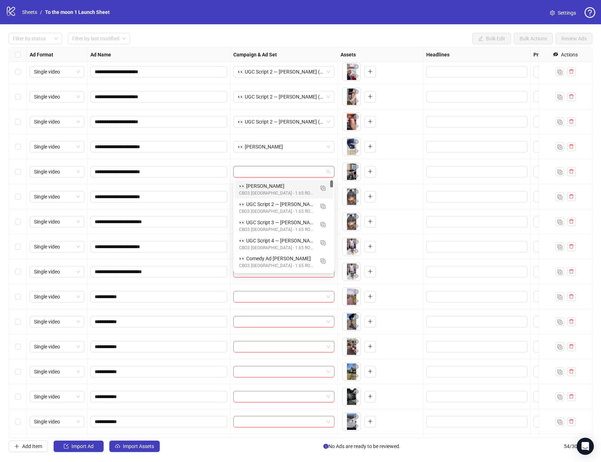
click at [271, 188] on div "👀 [PERSON_NAME]" at bounding box center [276, 186] width 75 height 8
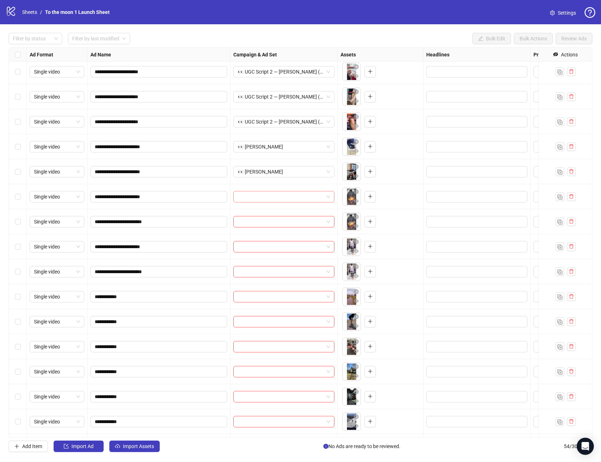
click at [265, 197] on input "search" at bounding box center [281, 196] width 86 height 11
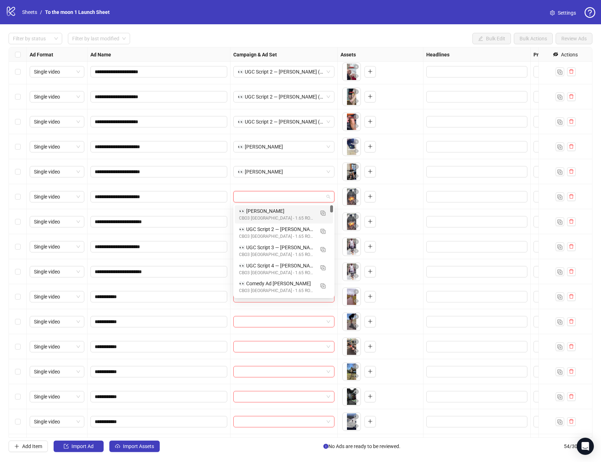
click at [265, 215] on div "CBO3 [GEOGRAPHIC_DATA] - 1.65 ROAS - ACQ" at bounding box center [276, 218] width 75 height 7
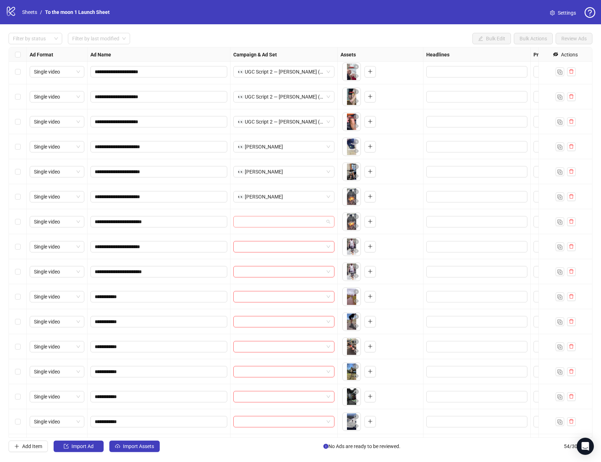
click at [265, 221] on input "search" at bounding box center [281, 221] width 86 height 11
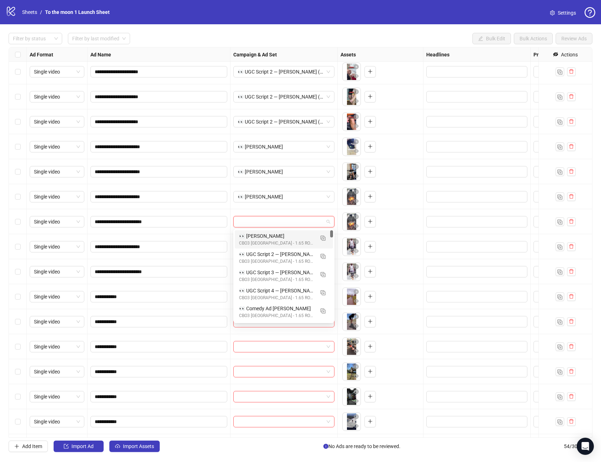
click at [261, 241] on div "CBO3 [GEOGRAPHIC_DATA] - 1.65 ROAS - ACQ" at bounding box center [276, 243] width 75 height 7
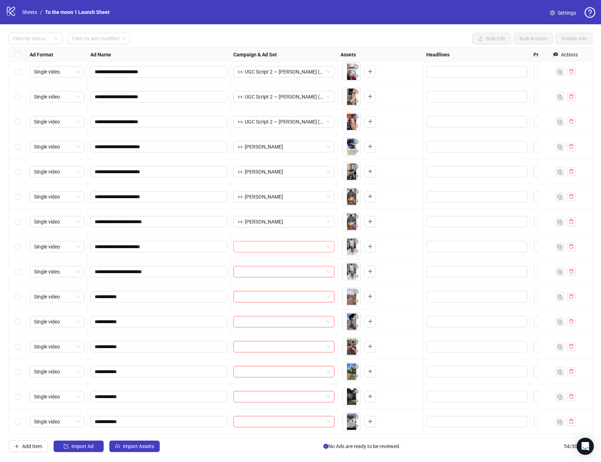
click at [261, 249] on input "search" at bounding box center [281, 246] width 86 height 11
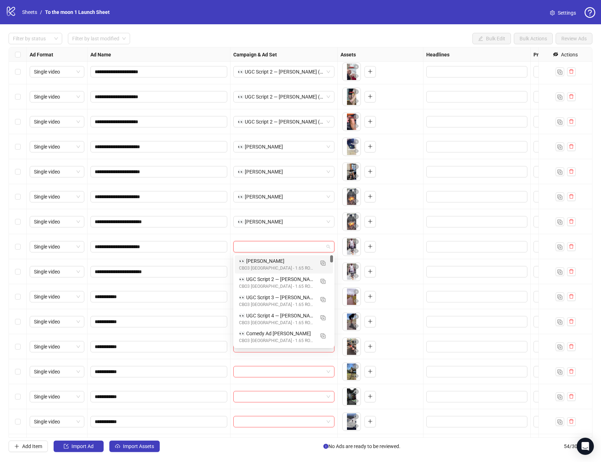
click at [261, 267] on div "CBO3 [GEOGRAPHIC_DATA] - 1.65 ROAS - ACQ" at bounding box center [276, 268] width 75 height 7
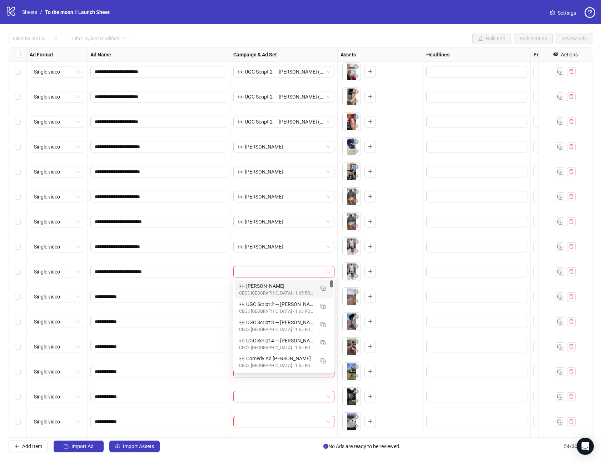
click at [261, 269] on input "search" at bounding box center [281, 271] width 86 height 11
click at [261, 285] on div "👀 [PERSON_NAME]" at bounding box center [276, 286] width 75 height 8
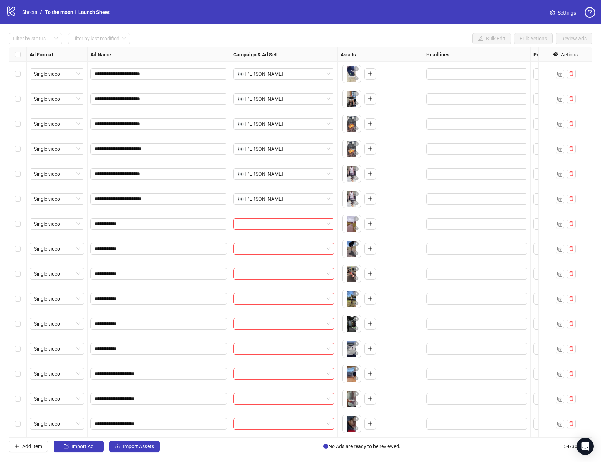
scroll to position [798, 0]
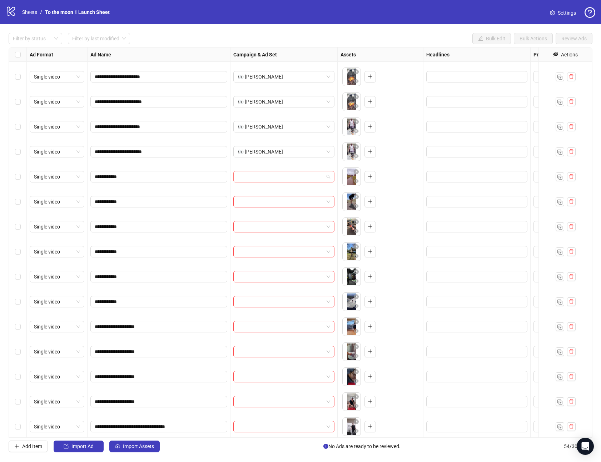
click at [323, 179] on input "search" at bounding box center [281, 176] width 86 height 11
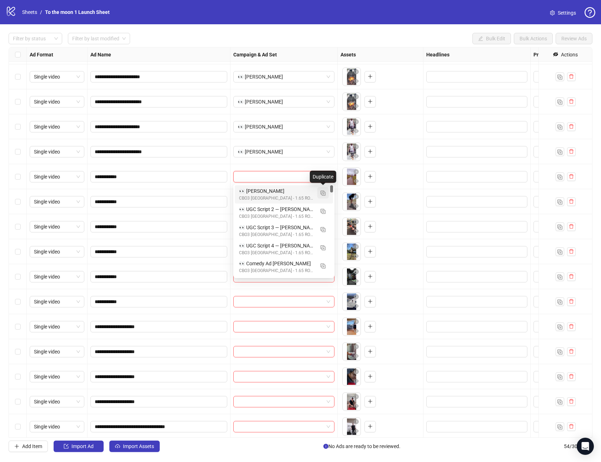
click at [321, 194] on img "button" at bounding box center [322, 193] width 5 height 5
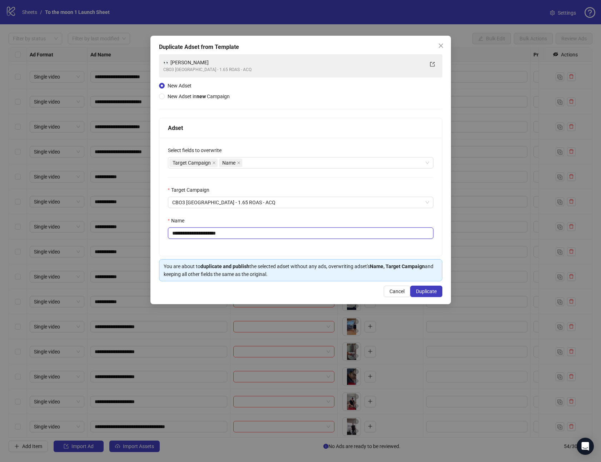
drag, startPoint x: 180, startPoint y: 233, endPoint x: 270, endPoint y: 233, distance: 90.4
click at [270, 233] on input "**********" at bounding box center [300, 233] width 265 height 11
paste input "text"
type input "**********"
click at [431, 292] on span "Duplicate" at bounding box center [426, 292] width 21 height 6
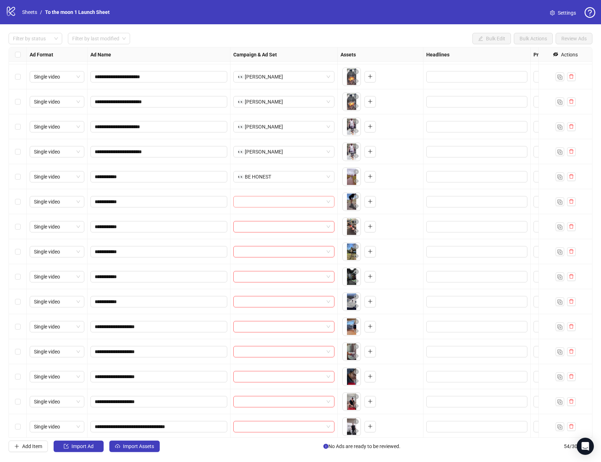
click at [283, 199] on input "search" at bounding box center [281, 201] width 86 height 11
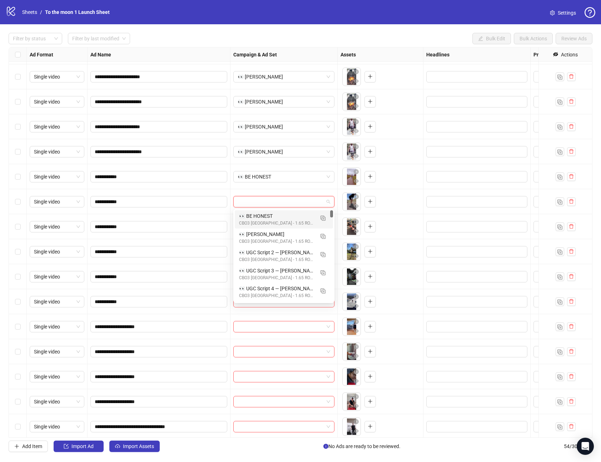
click at [275, 212] on div "👀 BE HONEST CBO3 USA - 1.65 ROAS - ACQ" at bounding box center [284, 219] width 98 height 18
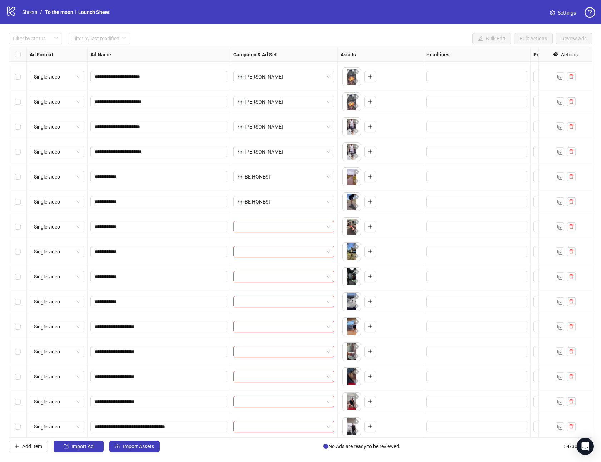
click at [269, 229] on input "search" at bounding box center [281, 226] width 86 height 11
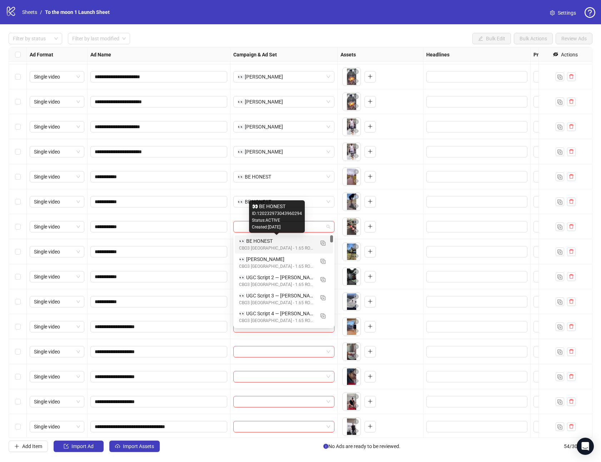
click at [268, 241] on div "👀 BE HONEST" at bounding box center [276, 241] width 75 height 8
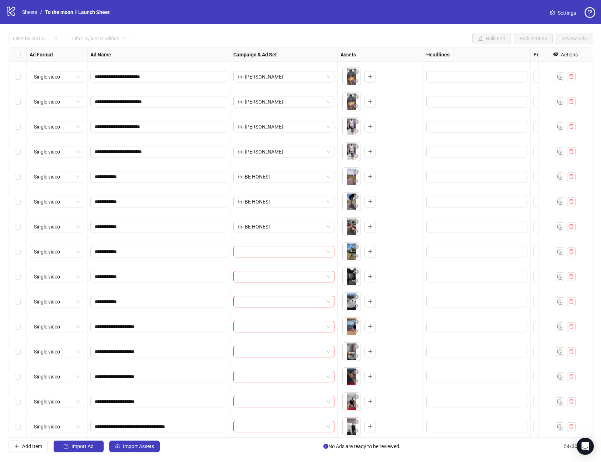
click at [268, 250] on input "search" at bounding box center [281, 251] width 86 height 11
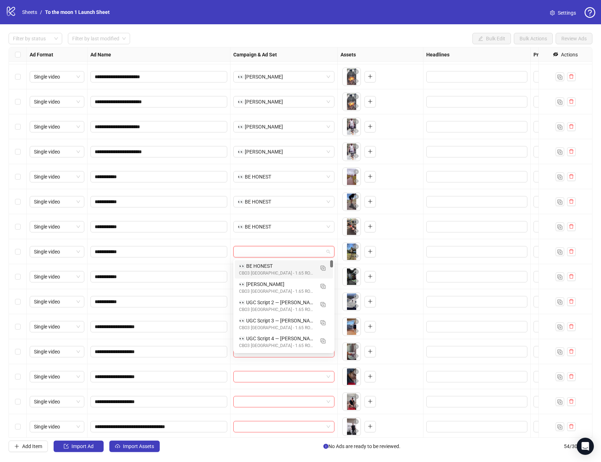
click at [265, 268] on div "👀 BE HONEST" at bounding box center [276, 266] width 75 height 8
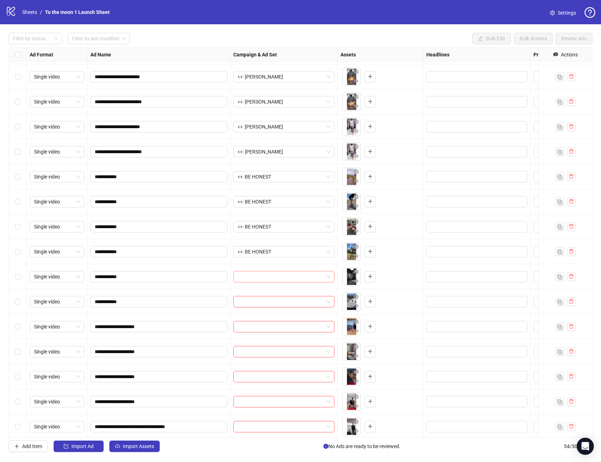
click at [265, 278] on input "search" at bounding box center [281, 276] width 86 height 11
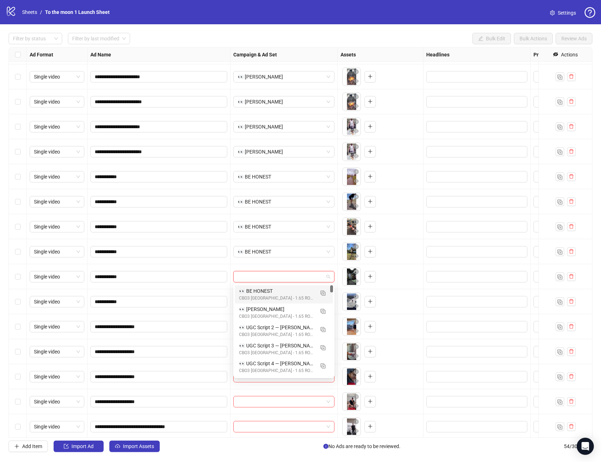
click at [265, 290] on div "👀 BE HONEST" at bounding box center [276, 291] width 75 height 8
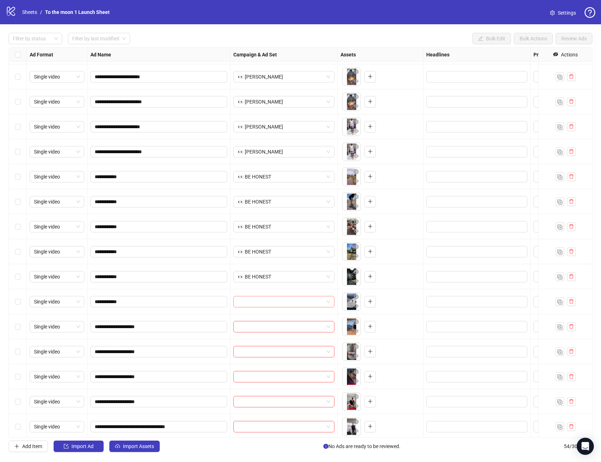
click at [265, 300] on input "search" at bounding box center [281, 301] width 86 height 11
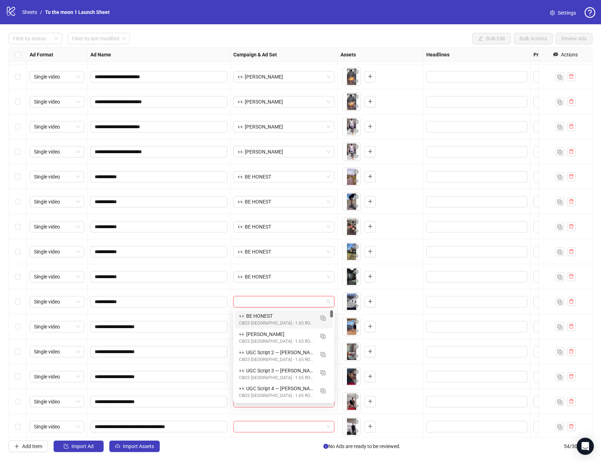
click at [264, 317] on div "👀 BE HONEST" at bounding box center [276, 316] width 75 height 8
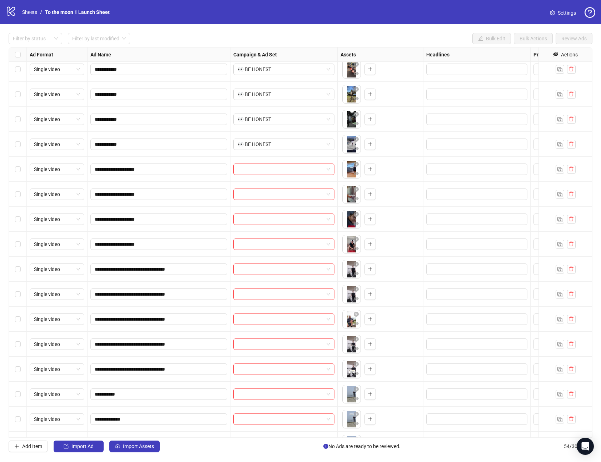
scroll to position [974, 0]
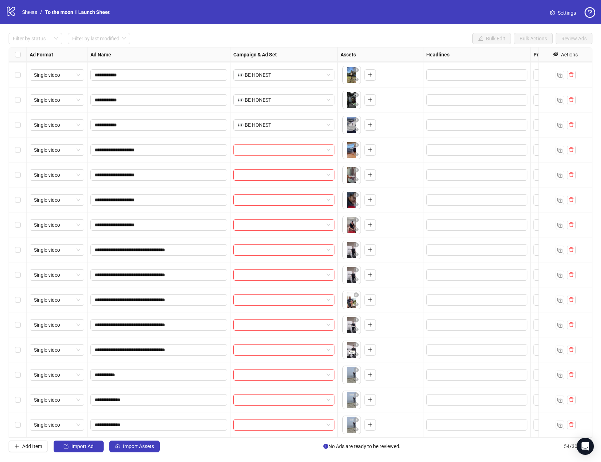
click at [328, 148] on span at bounding box center [284, 150] width 93 height 11
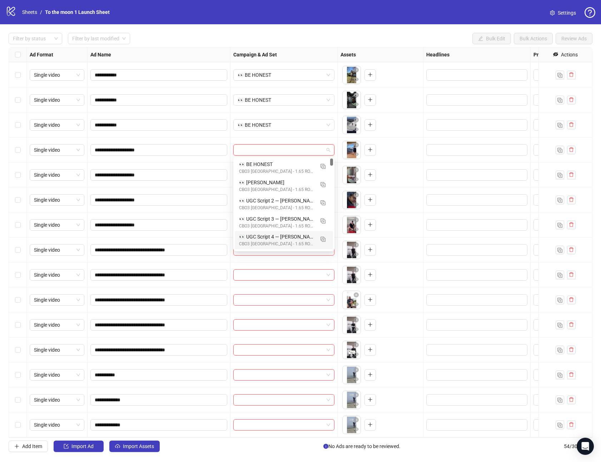
click at [323, 151] on input "search" at bounding box center [281, 150] width 86 height 11
click at [321, 166] on img "button" at bounding box center [322, 166] width 5 height 5
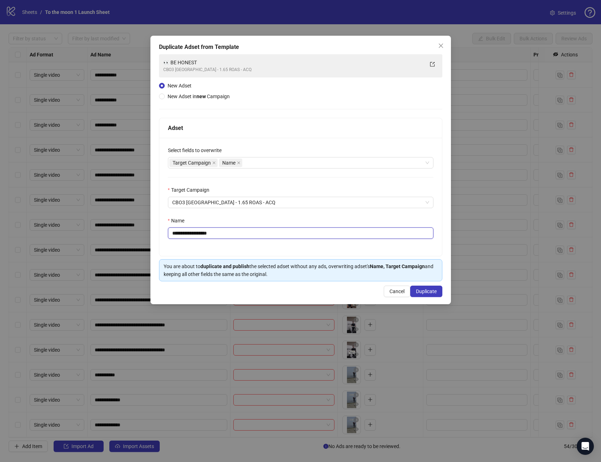
drag, startPoint x: 180, startPoint y: 233, endPoint x: 257, endPoint y: 233, distance: 77.2
click at [257, 233] on input "**********" at bounding box center [300, 233] width 265 height 11
paste input "****"
type input "**********"
click at [429, 290] on span "Duplicate" at bounding box center [426, 292] width 21 height 6
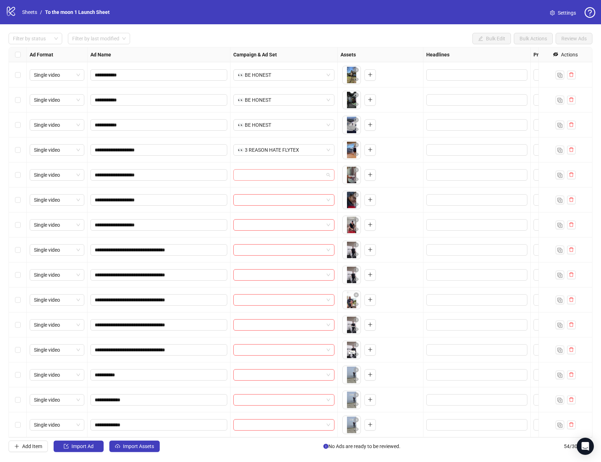
click at [297, 172] on input "search" at bounding box center [281, 175] width 86 height 11
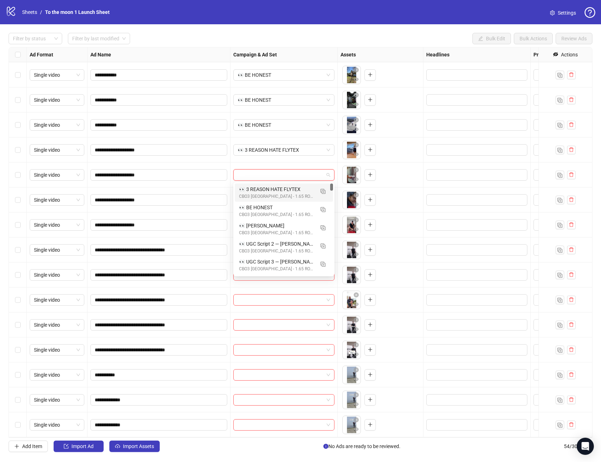
click at [278, 195] on div "CBO3 [GEOGRAPHIC_DATA] - 1.65 ROAS - ACQ" at bounding box center [276, 196] width 75 height 7
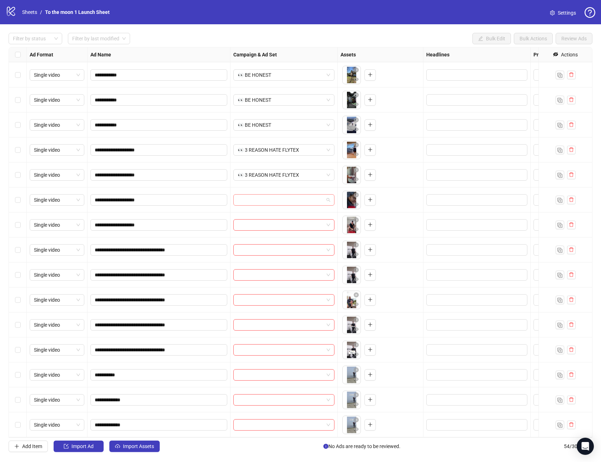
click at [271, 199] on input "search" at bounding box center [281, 200] width 86 height 11
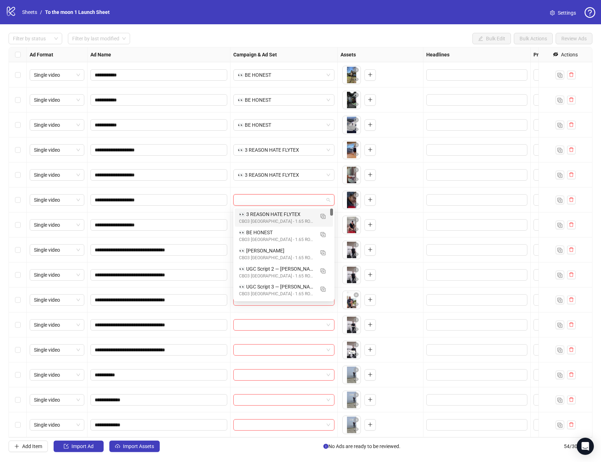
click at [270, 217] on div "👀 3 REASON HATE FLYTEX" at bounding box center [276, 214] width 75 height 8
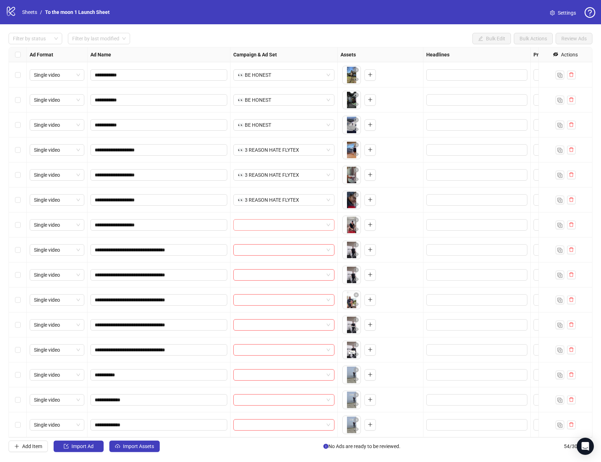
click at [267, 228] on input "search" at bounding box center [281, 225] width 86 height 11
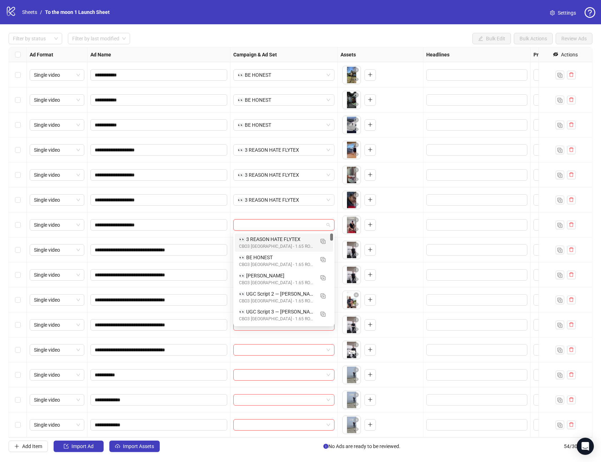
click at [266, 243] on div "CBO3 [GEOGRAPHIC_DATA] - 1.65 ROAS - ACQ" at bounding box center [276, 246] width 75 height 7
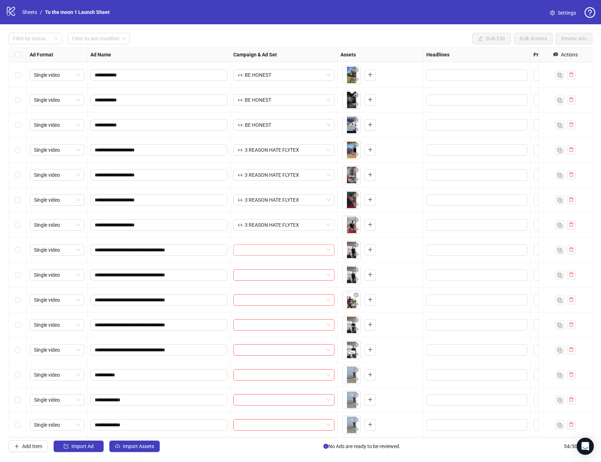
click at [328, 252] on span at bounding box center [284, 250] width 93 height 11
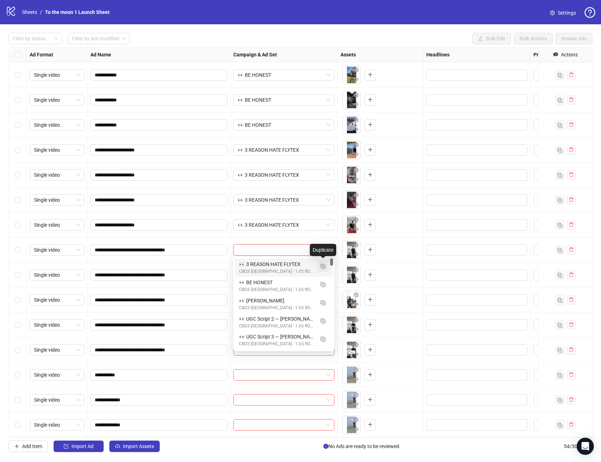
click at [323, 265] on img "button" at bounding box center [322, 266] width 5 height 5
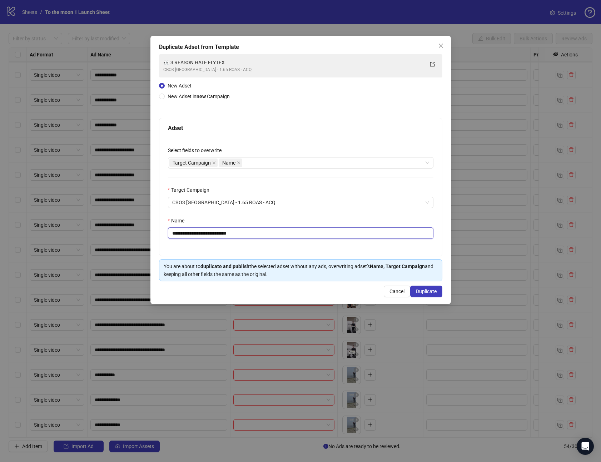
drag, startPoint x: 180, startPoint y: 234, endPoint x: 293, endPoint y: 234, distance: 112.2
click at [293, 234] on input "**********" at bounding box center [300, 233] width 265 height 11
paste input "text"
type input "**********"
click at [429, 293] on span "Duplicate" at bounding box center [426, 292] width 21 height 6
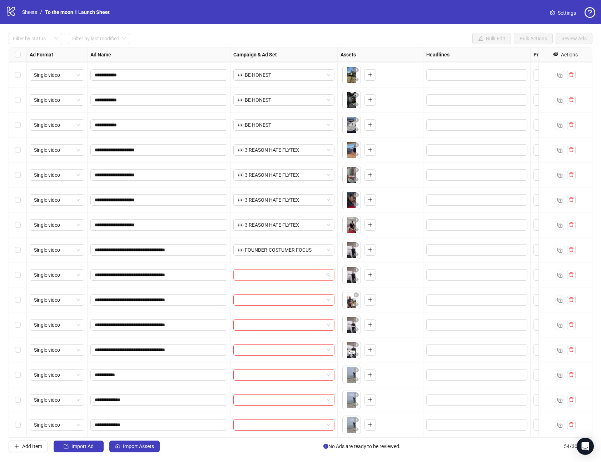
click at [309, 271] on input "search" at bounding box center [281, 275] width 86 height 11
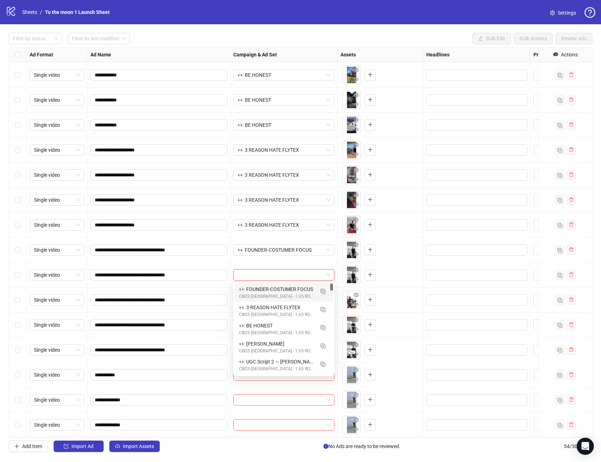
click at [290, 288] on div "👀 FOUNDER-COSTUMER FOCUS" at bounding box center [276, 289] width 75 height 8
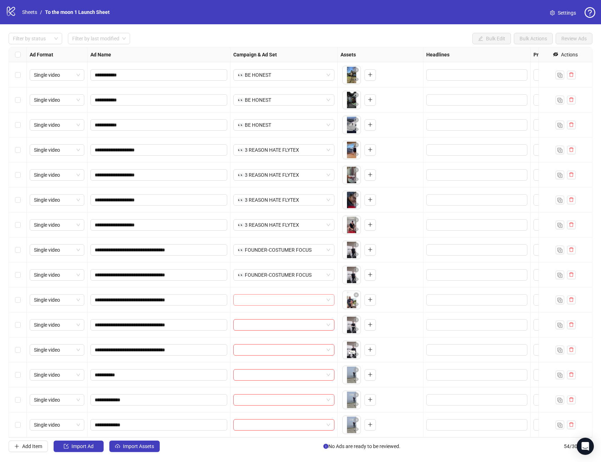
click at [280, 299] on input "search" at bounding box center [281, 300] width 86 height 11
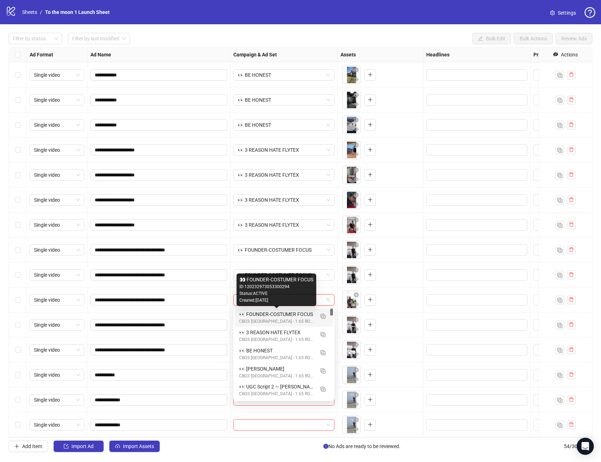
click at [274, 317] on div "👀 FOUNDER-COSTUMER FOCUS" at bounding box center [276, 314] width 75 height 8
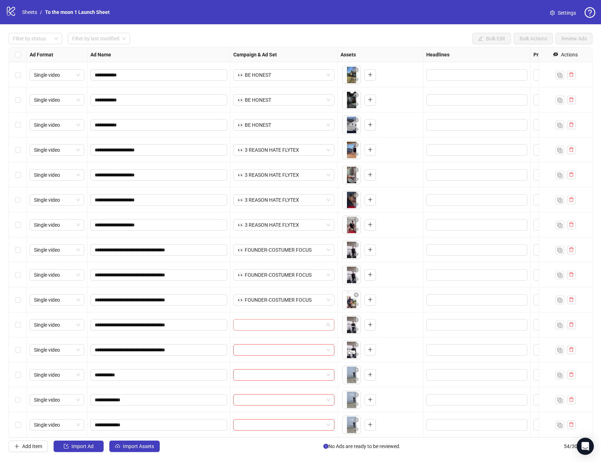
click at [271, 324] on input "search" at bounding box center [281, 325] width 86 height 11
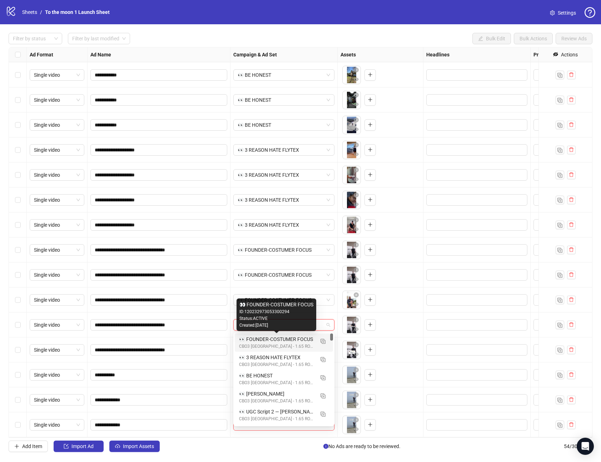
click at [264, 340] on div "👀 FOUNDER-COSTUMER FOCUS" at bounding box center [276, 339] width 75 height 8
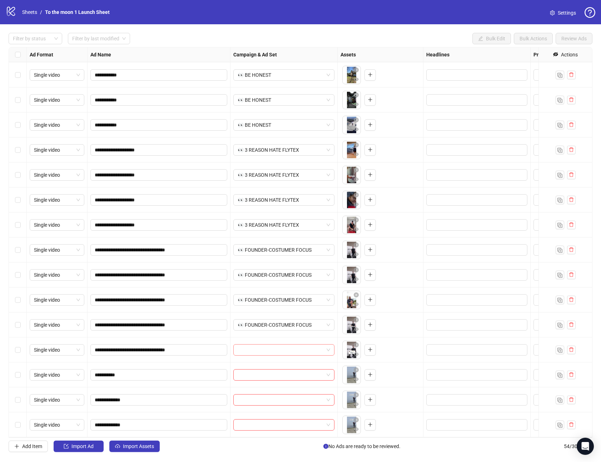
click at [263, 349] on input "search" at bounding box center [281, 350] width 86 height 11
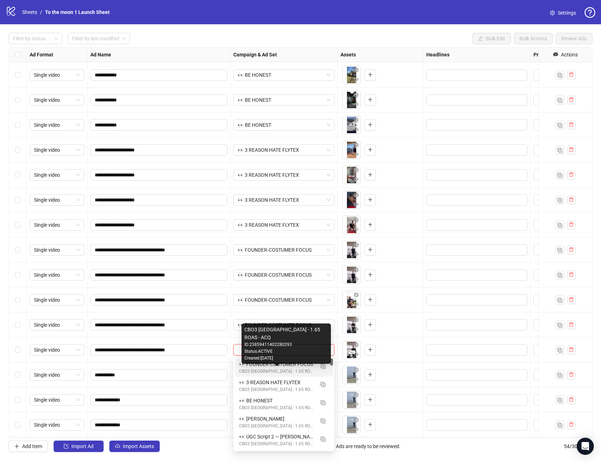
click at [260, 368] on div "CBO3 [GEOGRAPHIC_DATA] - 1.65 ROAS - ACQ" at bounding box center [276, 371] width 75 height 7
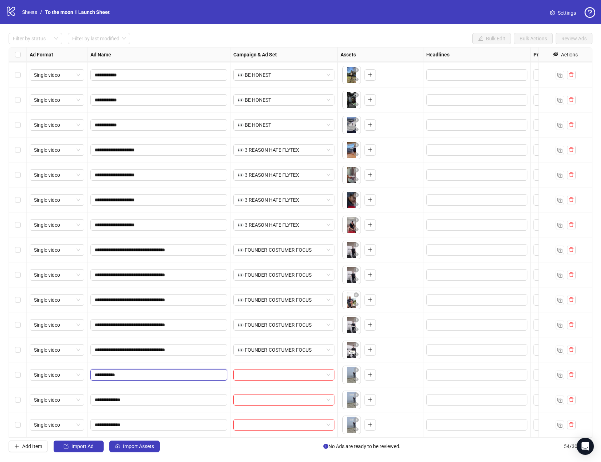
click at [125, 374] on input "**********" at bounding box center [158, 375] width 127 height 8
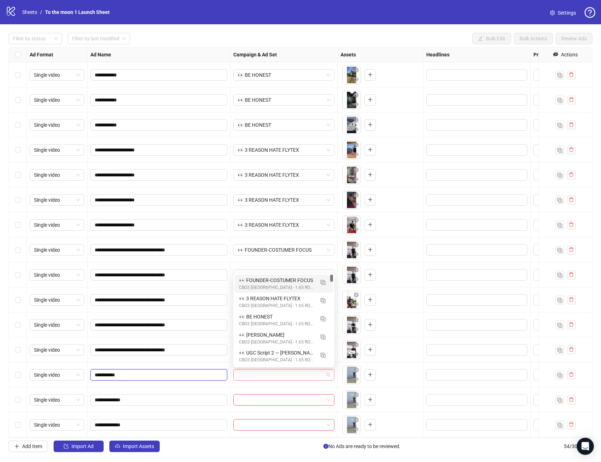
click at [330, 376] on span at bounding box center [284, 375] width 93 height 11
click at [321, 281] on img "button" at bounding box center [322, 282] width 5 height 5
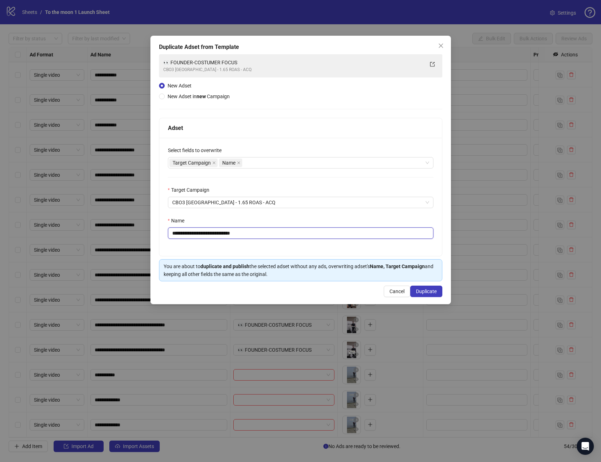
drag, startPoint x: 181, startPoint y: 233, endPoint x: 279, endPoint y: 235, distance: 98.6
click at [279, 235] on input "**********" at bounding box center [300, 233] width 265 height 11
paste input "text"
type input "**********"
click at [420, 293] on span "Duplicate" at bounding box center [426, 292] width 21 height 6
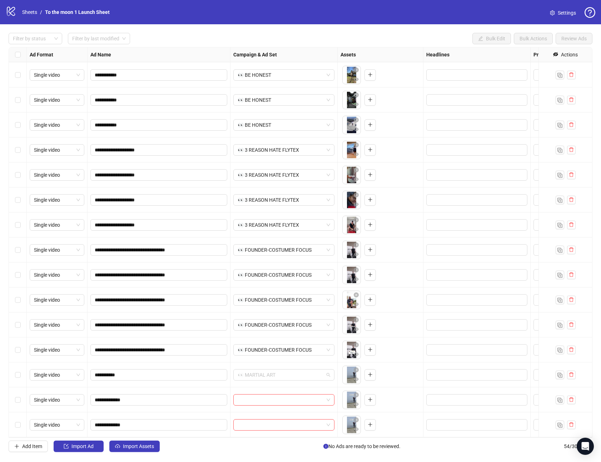
click at [291, 375] on span "👀 MARTIAL ART" at bounding box center [284, 375] width 93 height 11
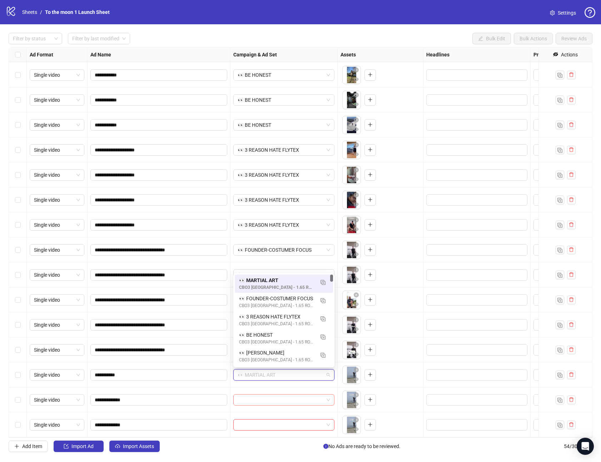
click at [288, 399] on input "search" at bounding box center [281, 400] width 86 height 11
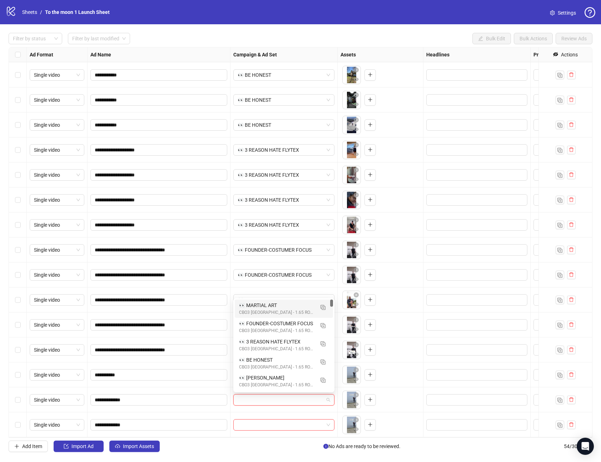
click at [272, 399] on input "search" at bounding box center [281, 400] width 86 height 11
click at [297, 308] on div "👀 MARTIAL ART" at bounding box center [276, 305] width 75 height 8
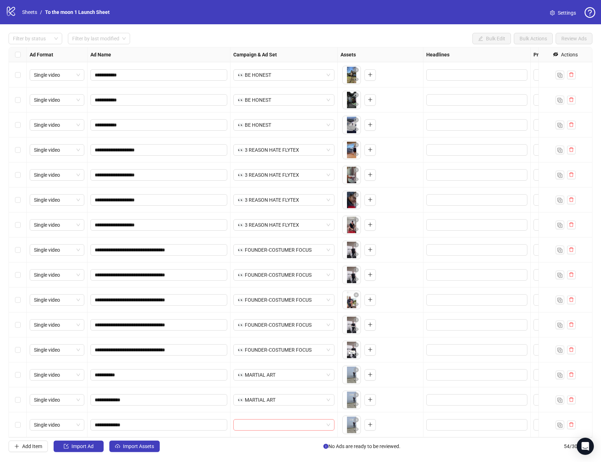
click at [278, 424] on input "search" at bounding box center [281, 425] width 86 height 11
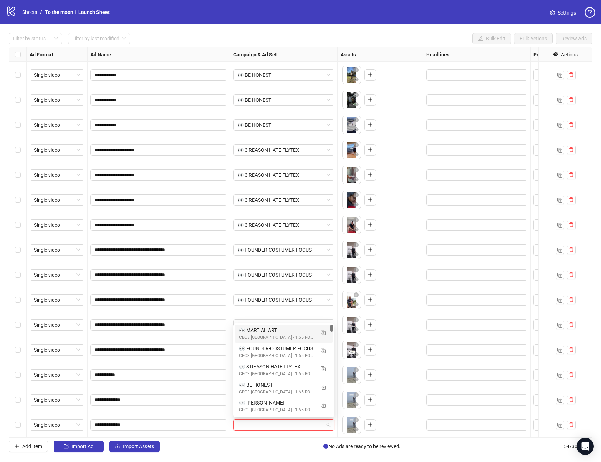
click at [269, 333] on div "👀 MARTIAL ART" at bounding box center [276, 330] width 75 height 8
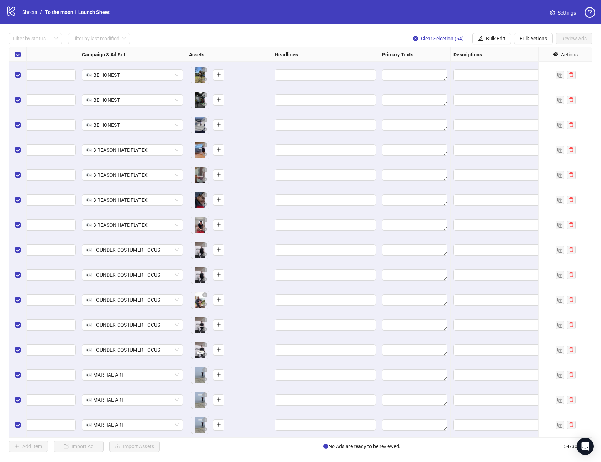
scroll to position [974, 153]
click at [492, 38] on span "Bulk Edit" at bounding box center [495, 39] width 19 height 6
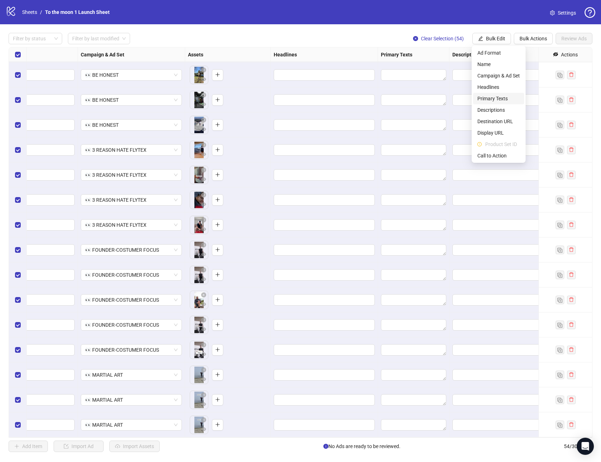
click at [493, 98] on span "Primary Texts" at bounding box center [498, 99] width 43 height 8
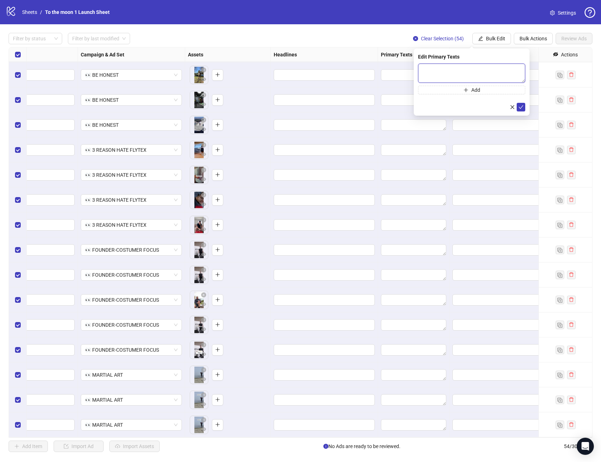
click at [447, 64] on textarea at bounding box center [471, 73] width 107 height 19
paste textarea "**********"
type textarea "**********"
click at [520, 107] on icon "check" at bounding box center [520, 107] width 5 height 5
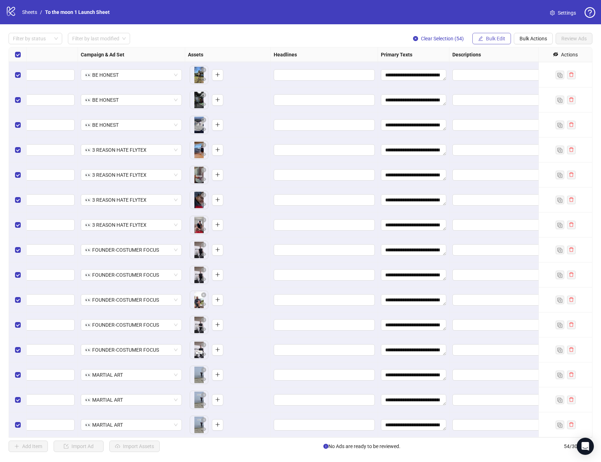
click at [491, 38] on span "Bulk Edit" at bounding box center [495, 39] width 19 height 6
click at [490, 89] on span "Headlines" at bounding box center [498, 87] width 43 height 8
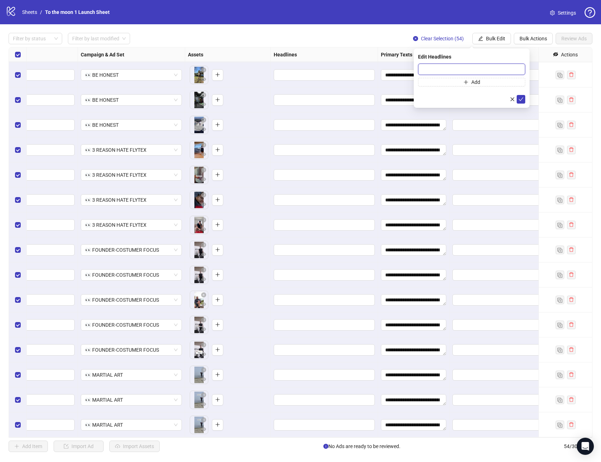
click at [436, 69] on input "text" at bounding box center [471, 69] width 107 height 11
paste input "**********"
type input "**********"
click at [520, 97] on icon "check" at bounding box center [520, 99] width 5 height 5
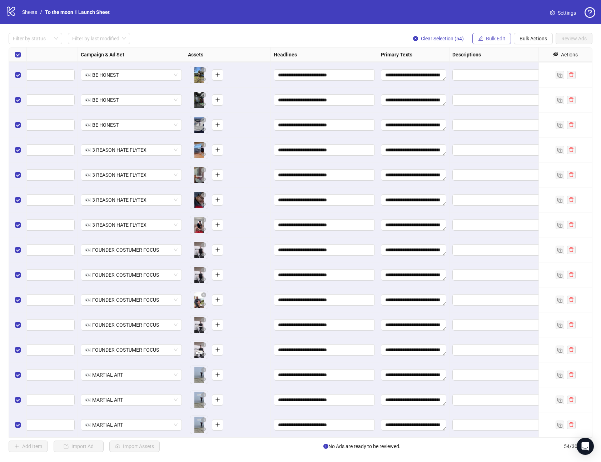
click at [501, 39] on span "Bulk Edit" at bounding box center [495, 39] width 19 height 6
click at [490, 107] on span "Descriptions" at bounding box center [498, 110] width 43 height 8
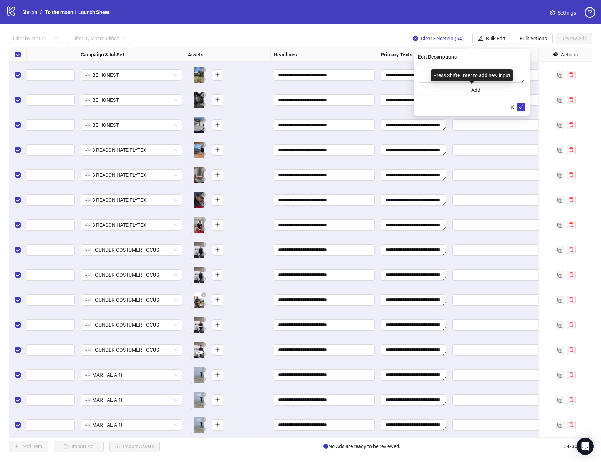
click at [461, 70] on div "Press Shift+Enter to add new input" at bounding box center [471, 75] width 83 height 12
click at [431, 67] on textarea at bounding box center [471, 73] width 107 height 19
paste textarea "**********"
type textarea "**********"
click at [520, 106] on icon "check" at bounding box center [520, 107] width 5 height 5
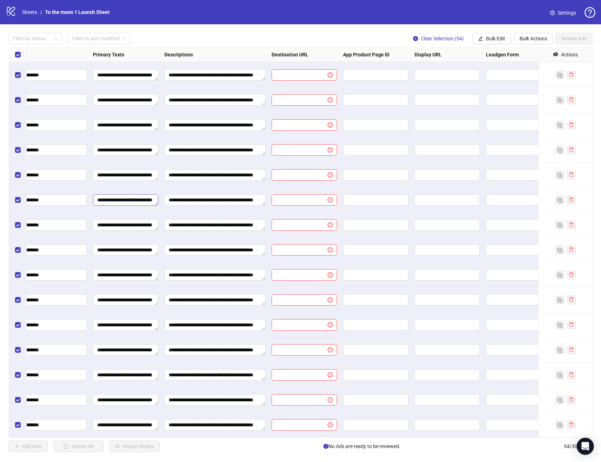
scroll to position [974, 446]
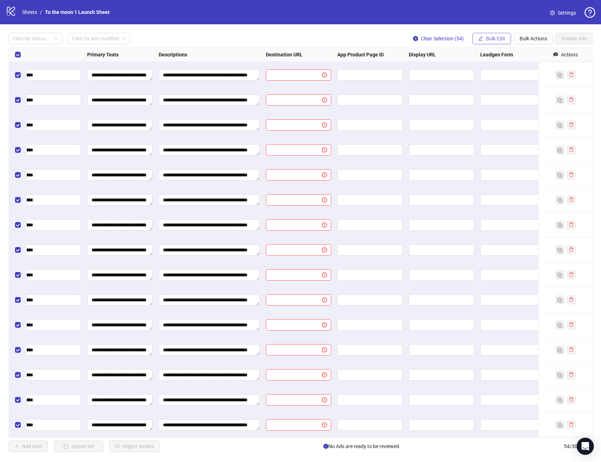
click at [493, 40] on span "Bulk Edit" at bounding box center [495, 39] width 19 height 6
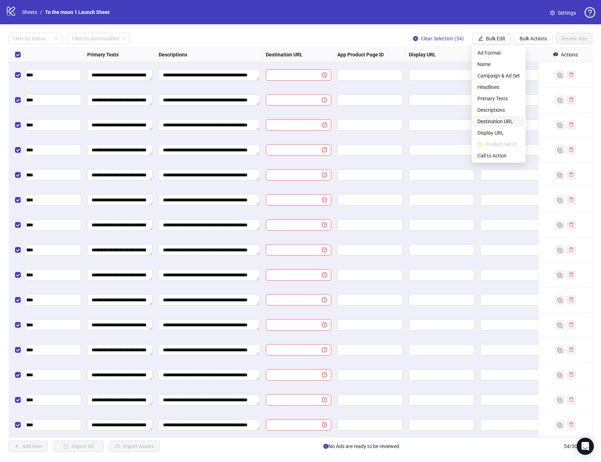
click at [493, 119] on span "Destination URL" at bounding box center [498, 122] width 43 height 8
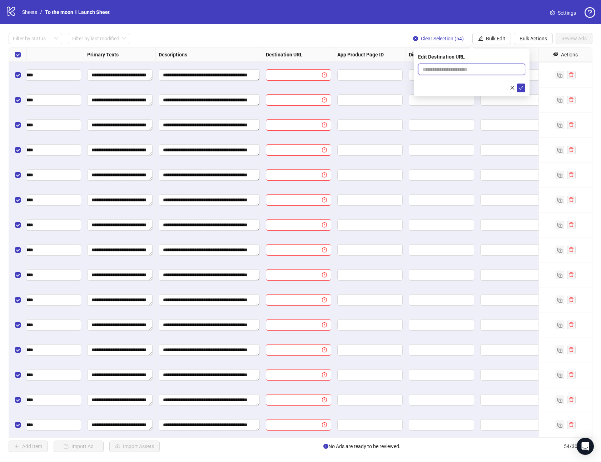
click at [444, 70] on input "text" at bounding box center [468, 69] width 93 height 8
paste input "**********"
type input "**********"
click at [522, 88] on icon "check" at bounding box center [520, 87] width 5 height 5
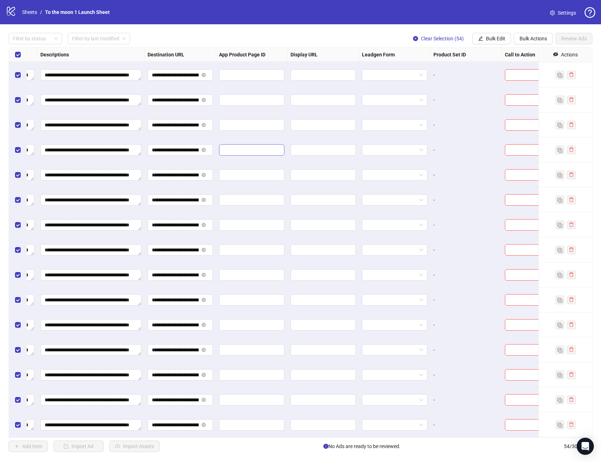
scroll to position [974, 585]
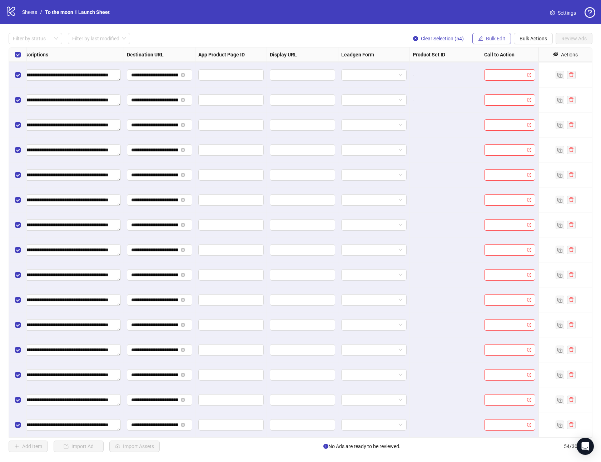
click at [499, 39] on span "Bulk Edit" at bounding box center [495, 39] width 19 height 6
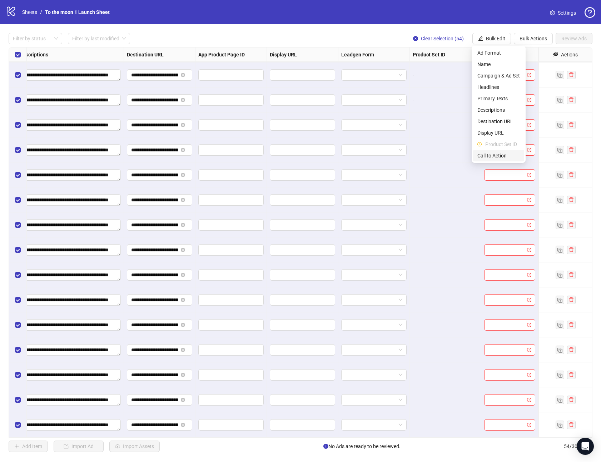
click at [484, 153] on span "Call to Action" at bounding box center [498, 156] width 43 height 8
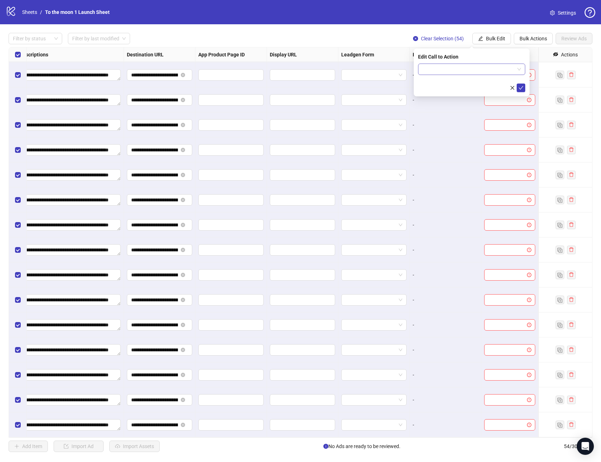
click at [470, 72] on input "search" at bounding box center [468, 69] width 92 height 11
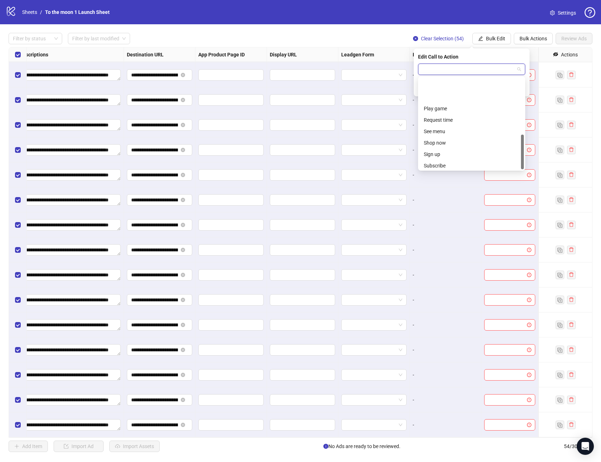
scroll to position [149, 0]
click at [451, 108] on div "Shop now" at bounding box center [472, 107] width 96 height 8
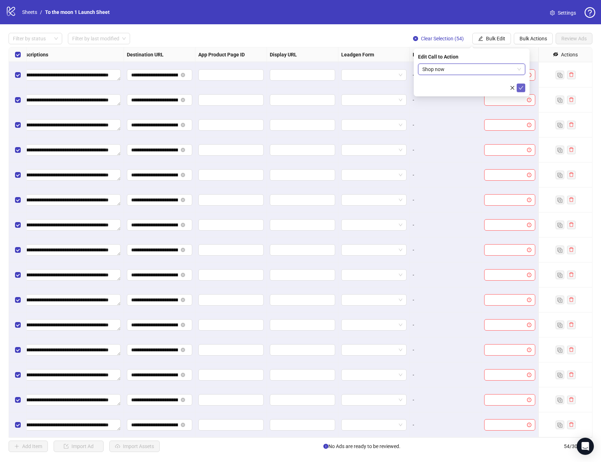
click at [522, 88] on icon "check" at bounding box center [520, 87] width 5 height 5
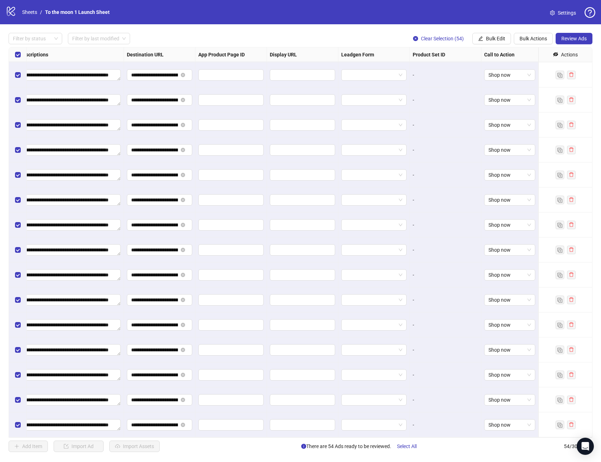
click at [327, 31] on div "**********" at bounding box center [300, 242] width 601 height 436
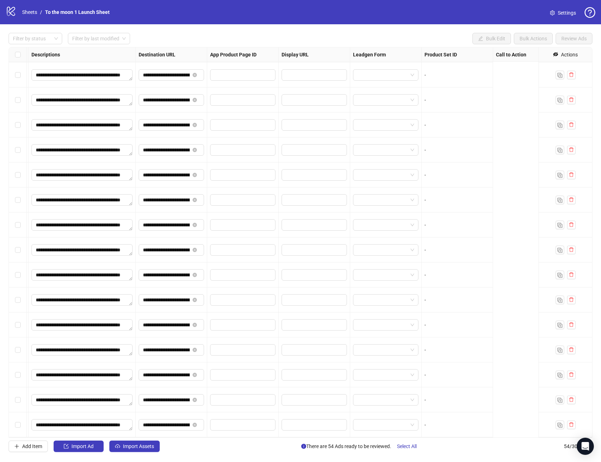
scroll to position [974, 0]
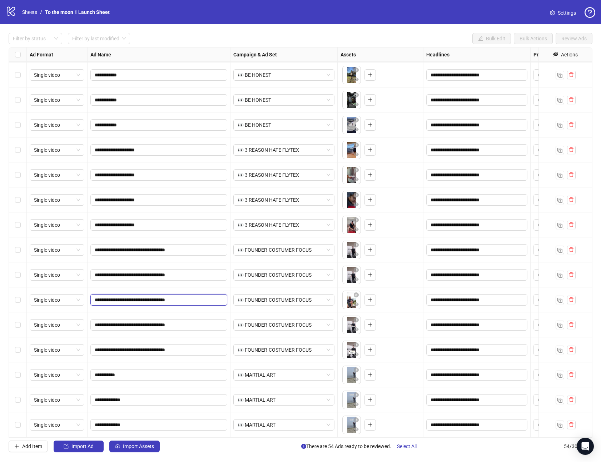
click at [209, 302] on input "**********" at bounding box center [158, 300] width 127 height 8
click at [569, 8] on link "Settings" at bounding box center [563, 12] width 38 height 11
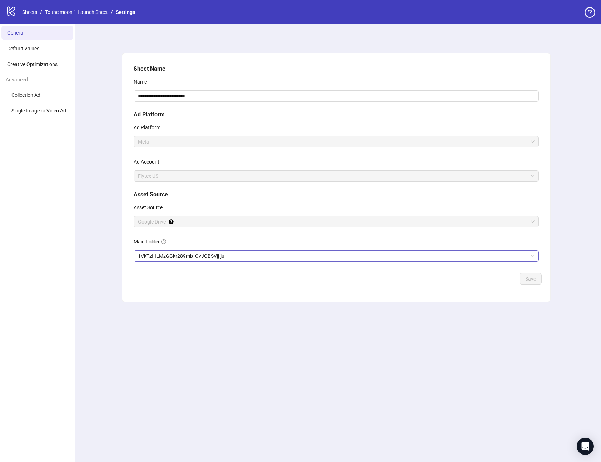
click at [178, 256] on span "1VkTzIIILMzGGkr289mb_OvJOBSVjj-ju" at bounding box center [336, 256] width 396 height 11
click at [535, 278] on span "Save" at bounding box center [530, 279] width 11 height 6
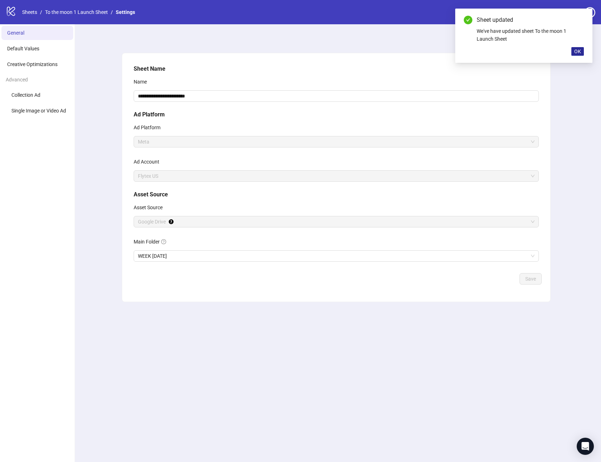
click at [578, 52] on span "OK" at bounding box center [577, 52] width 7 height 6
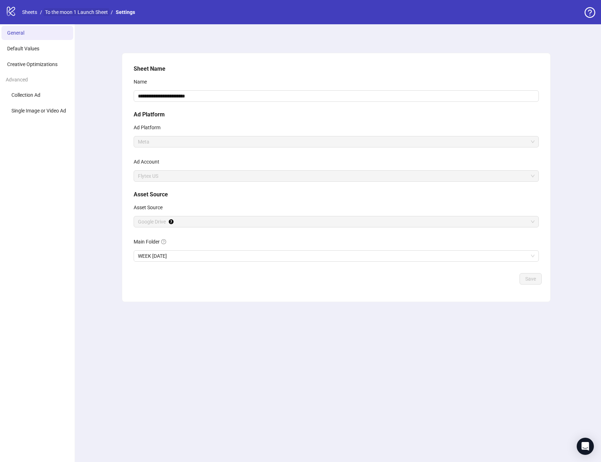
click at [93, 12] on link "To the moon 1 Launch Sheet" at bounding box center [77, 12] width 66 height 8
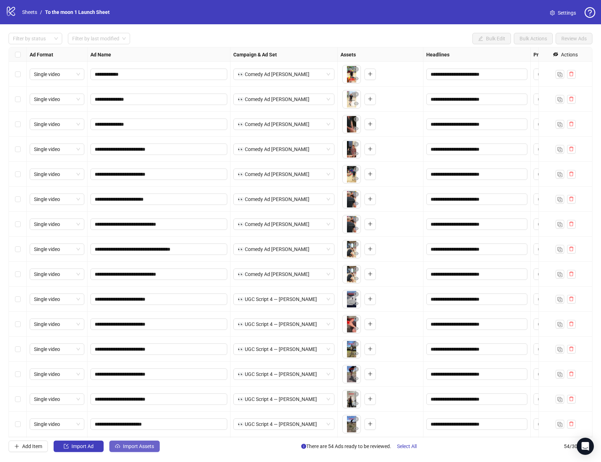
click at [126, 448] on span "Import Assets" at bounding box center [138, 447] width 31 height 6
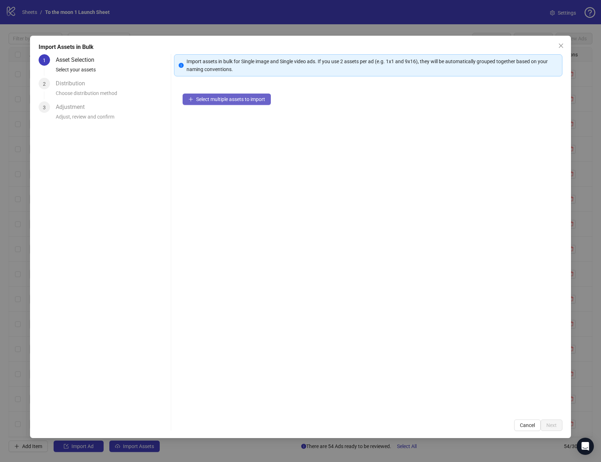
click at [248, 100] on span "Select multiple assets to import" at bounding box center [230, 99] width 69 height 6
click at [218, 120] on span "Add more assets" at bounding box center [214, 122] width 37 height 6
click at [554, 426] on span "Next" at bounding box center [551, 426] width 10 height 6
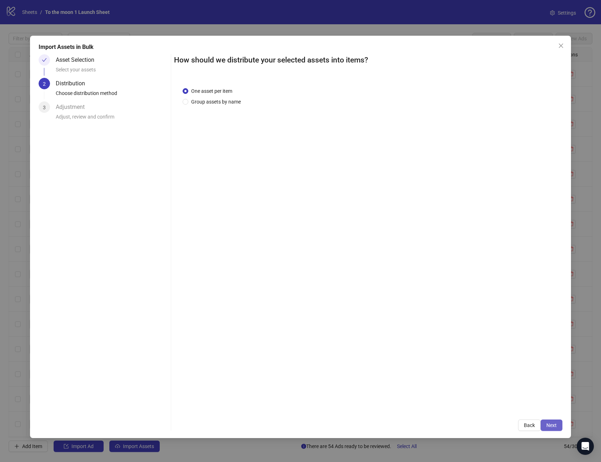
click at [545, 425] on button "Next" at bounding box center [551, 425] width 22 height 11
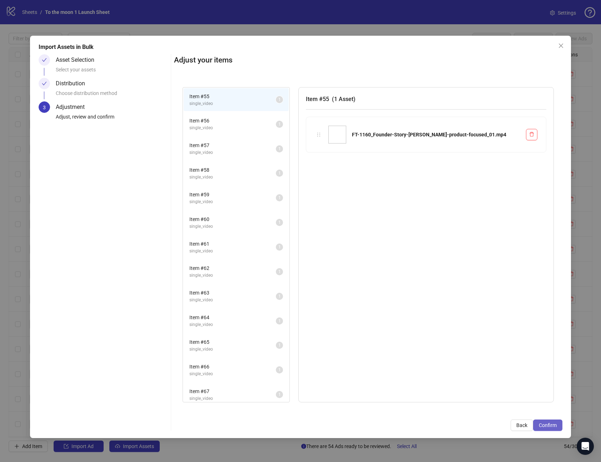
click at [553, 426] on span "Confirm" at bounding box center [548, 426] width 18 height 6
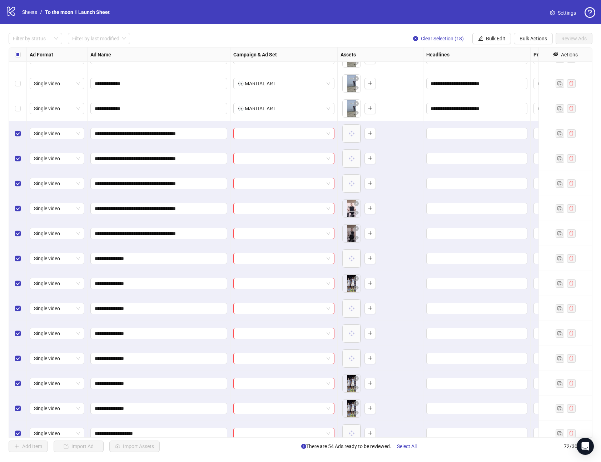
scroll to position [1292, 0]
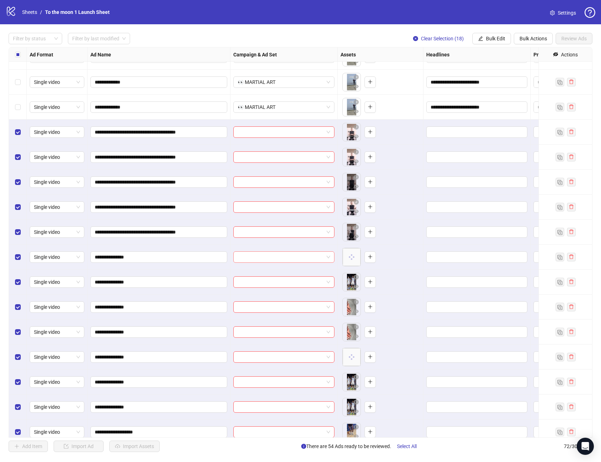
click at [323, 258] on input "search" at bounding box center [281, 257] width 86 height 11
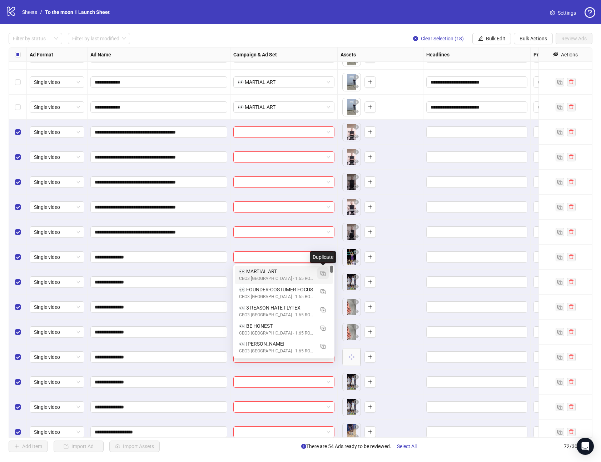
click at [323, 274] on img "button" at bounding box center [322, 273] width 5 height 5
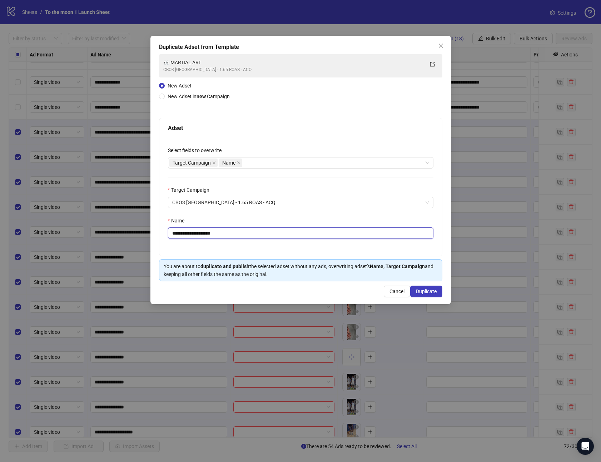
drag, startPoint x: 180, startPoint y: 232, endPoint x: 289, endPoint y: 232, distance: 109.3
click at [289, 232] on input "**********" at bounding box center [300, 233] width 265 height 11
paste input "text"
type input "**********"
click at [426, 291] on span "Duplicate" at bounding box center [426, 292] width 21 height 6
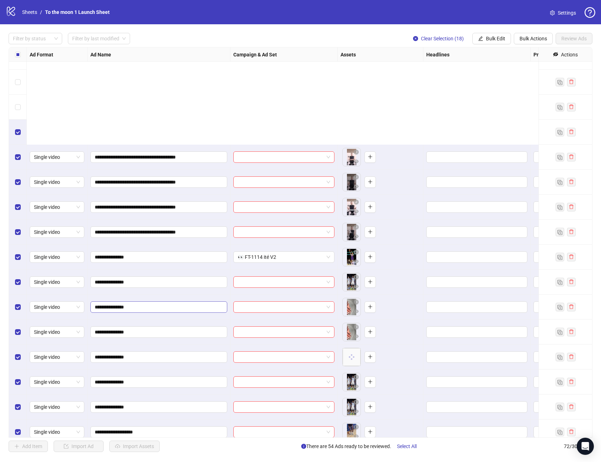
scroll to position [1424, 0]
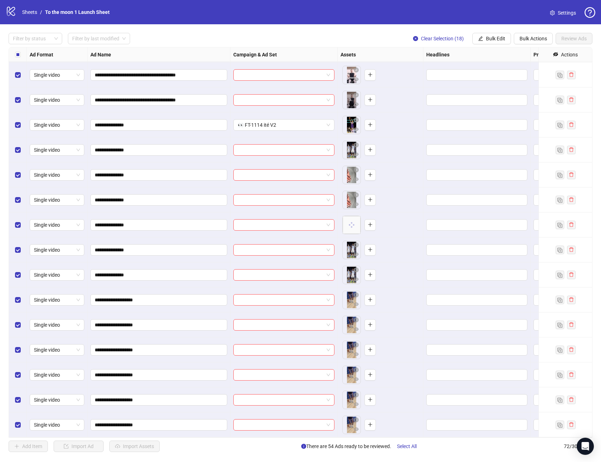
click at [270, 159] on div at bounding box center [283, 150] width 107 height 25
click at [276, 150] on input "search" at bounding box center [281, 150] width 86 height 11
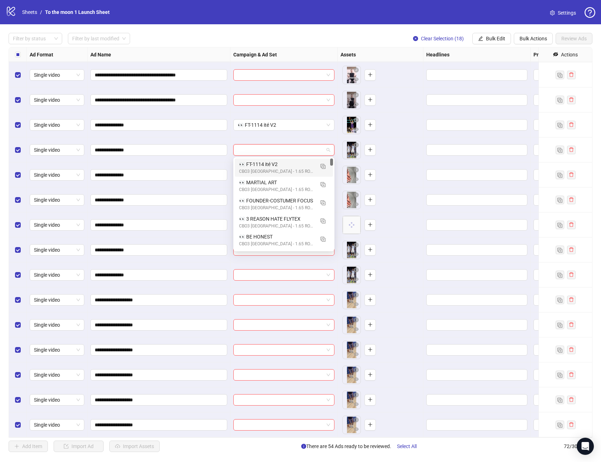
click at [266, 162] on div "👀 FT-1114 ité V2" at bounding box center [276, 164] width 75 height 8
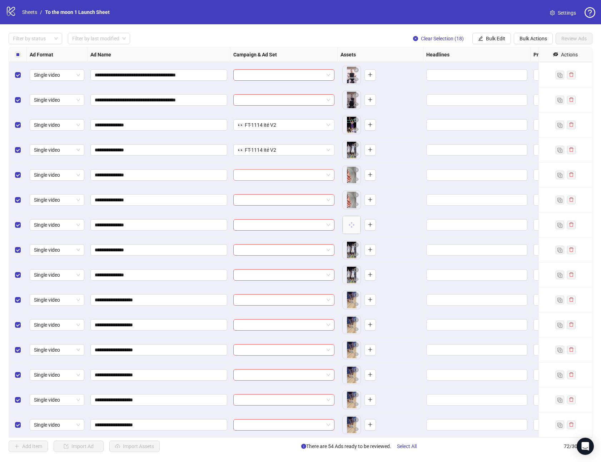
click at [266, 172] on input "search" at bounding box center [281, 175] width 86 height 11
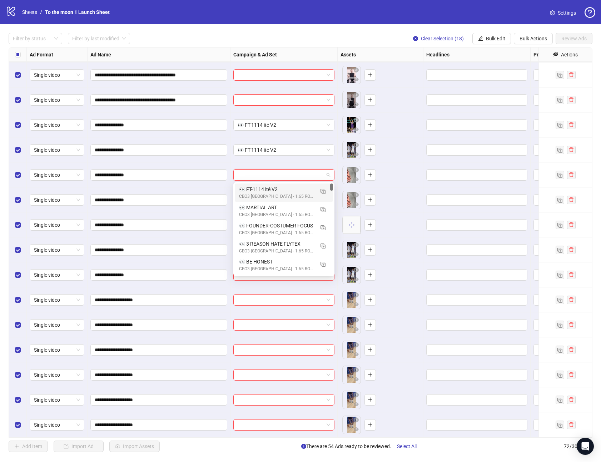
click at [266, 194] on div "CBO3 [GEOGRAPHIC_DATA] - 1.65 ROAS - ACQ" at bounding box center [276, 196] width 75 height 7
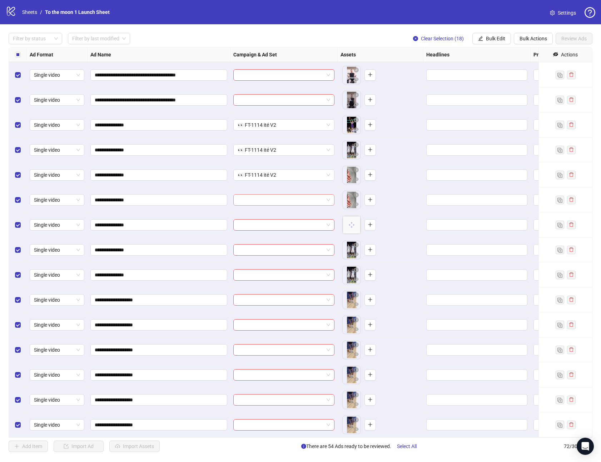
click at [266, 204] on input "search" at bounding box center [281, 200] width 86 height 11
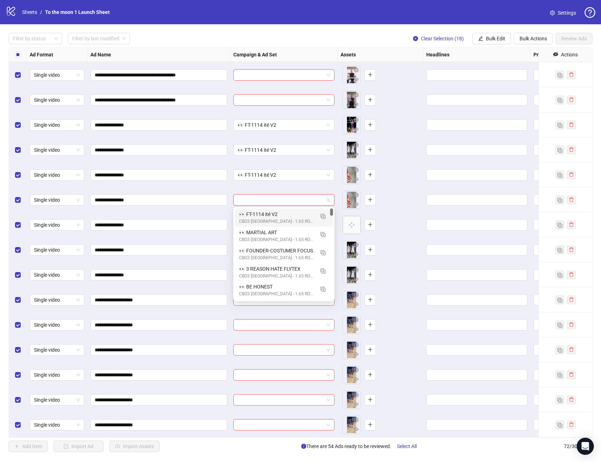
click at [265, 224] on div "CBO3 [GEOGRAPHIC_DATA] - 1.65 ROAS - ACQ" at bounding box center [276, 221] width 75 height 7
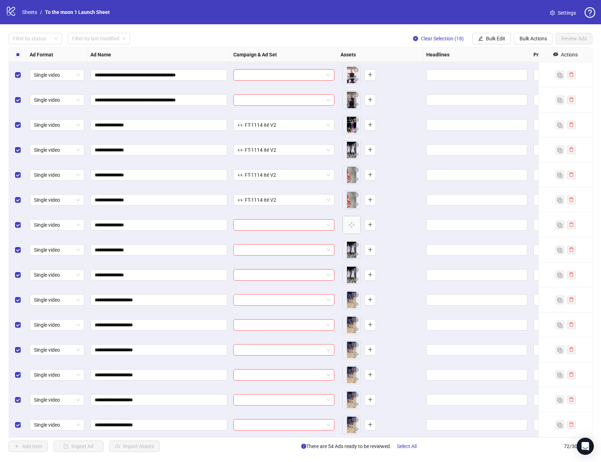
click at [265, 231] on div at bounding box center [283, 225] width 107 height 25
click at [266, 227] on input "search" at bounding box center [281, 225] width 86 height 11
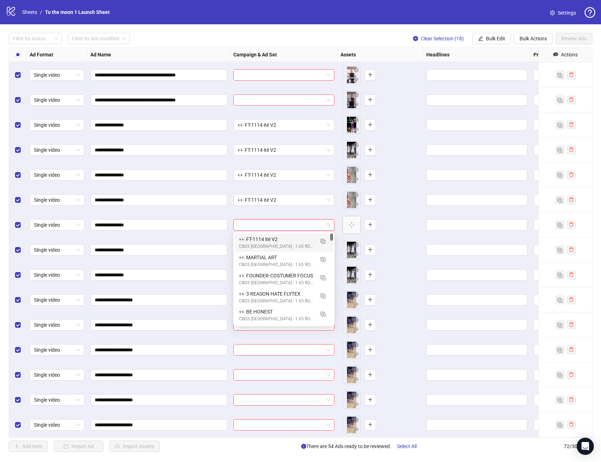
click at [264, 242] on div "👀 FT-1114 ité V2" at bounding box center [276, 239] width 75 height 8
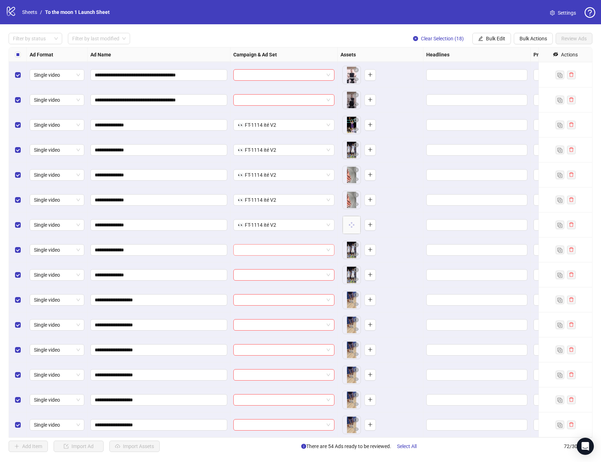
click at [264, 245] on input "search" at bounding box center [281, 250] width 86 height 11
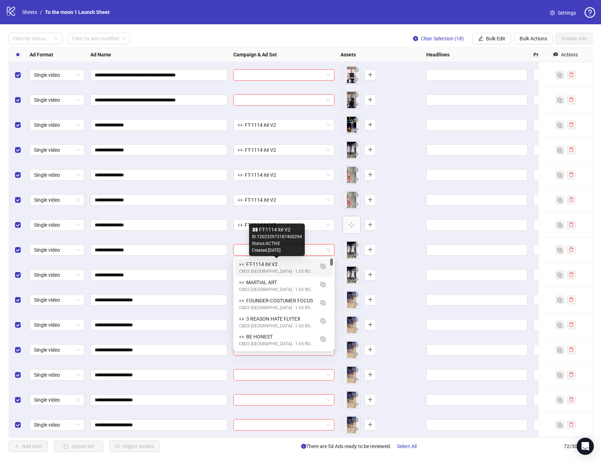
click at [264, 266] on div "👀 FT-1114 ité V2" at bounding box center [276, 264] width 75 height 8
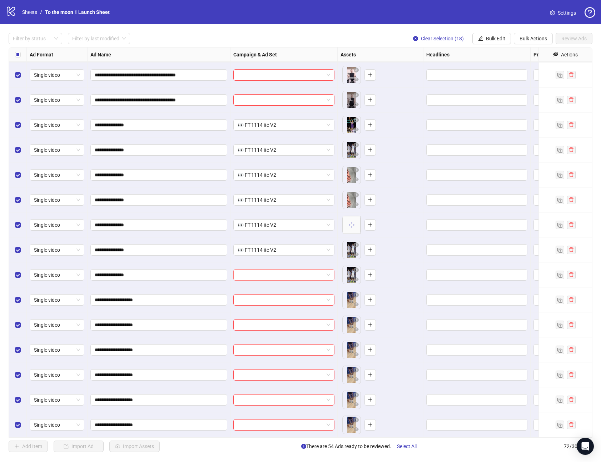
click at [267, 275] on input "search" at bounding box center [281, 275] width 86 height 11
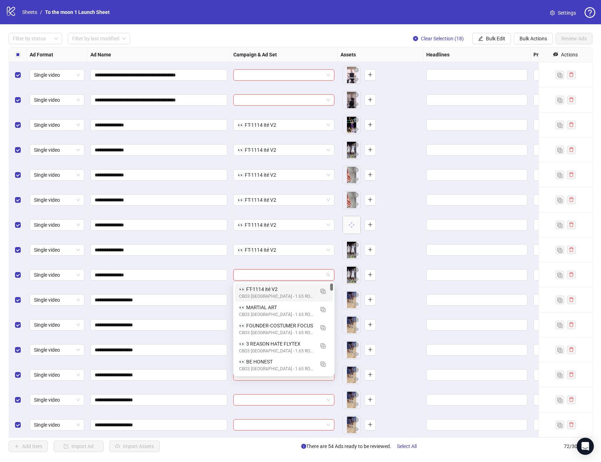
click at [267, 289] on div "👀 FT-1114 ité V2" at bounding box center [276, 289] width 75 height 8
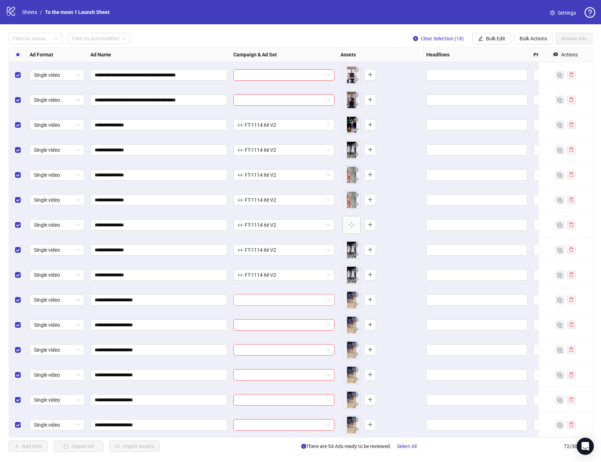
click at [267, 301] on input "search" at bounding box center [281, 300] width 86 height 11
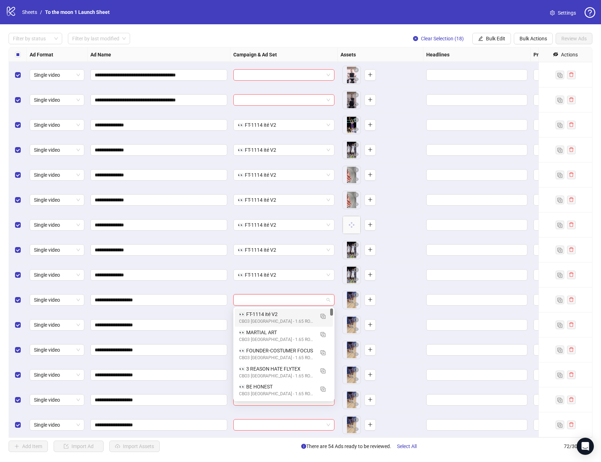
click at [266, 315] on div "👀 FT-1114 ité V2" at bounding box center [276, 314] width 75 height 8
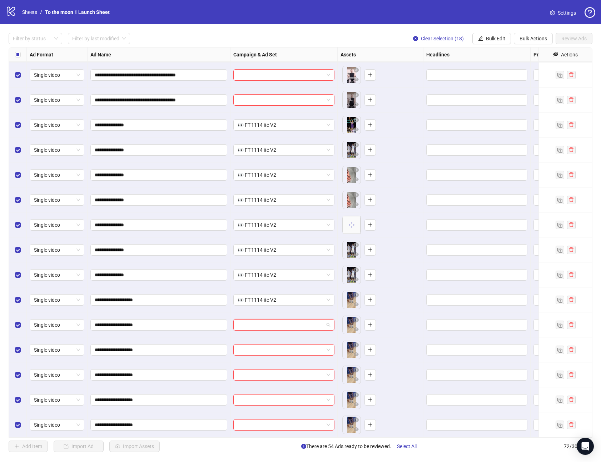
click at [266, 329] on input "search" at bounding box center [281, 325] width 86 height 11
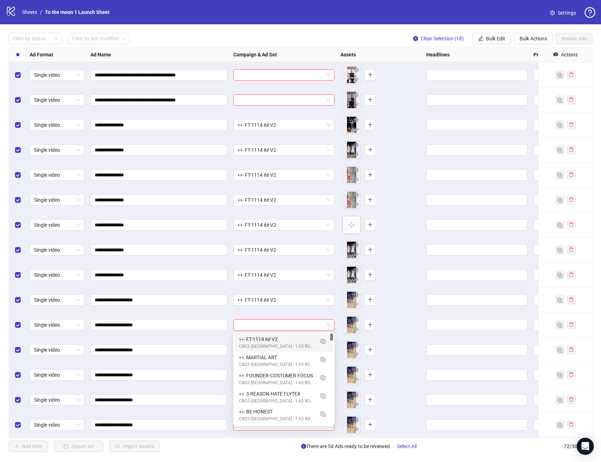
click at [266, 340] on div "👀 FT-1114 ité V2" at bounding box center [276, 339] width 75 height 8
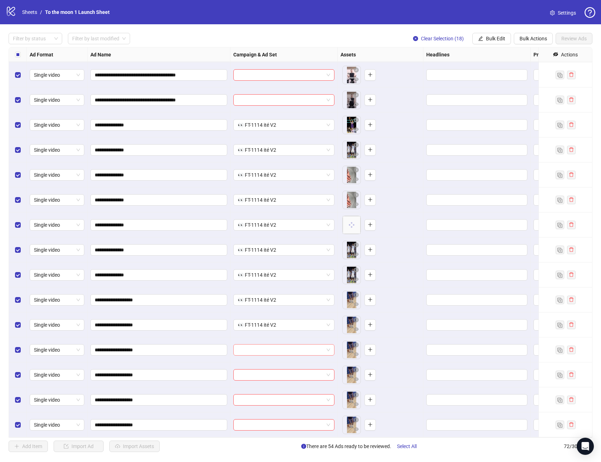
click at [266, 347] on input "search" at bounding box center [281, 350] width 86 height 11
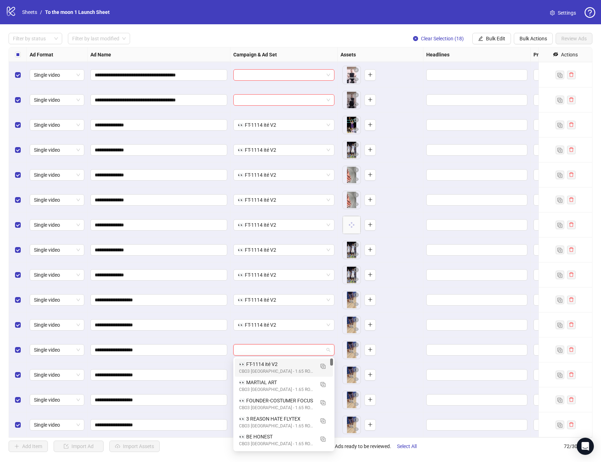
click at [265, 370] on div "CBO3 [GEOGRAPHIC_DATA] - 1.65 ROAS - ACQ" at bounding box center [276, 371] width 75 height 7
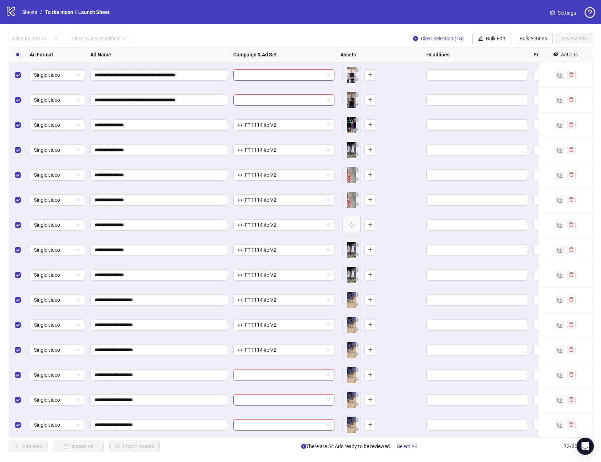
click at [265, 377] on input "search" at bounding box center [281, 375] width 86 height 11
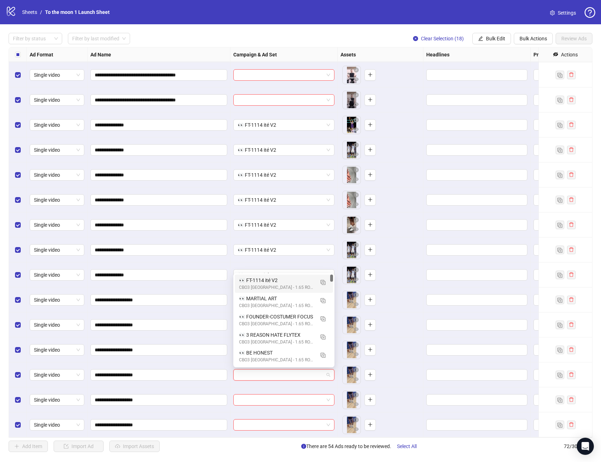
click at [283, 285] on div "CBO3 [GEOGRAPHIC_DATA] - 1.65 ROAS - ACQ" at bounding box center [276, 287] width 75 height 7
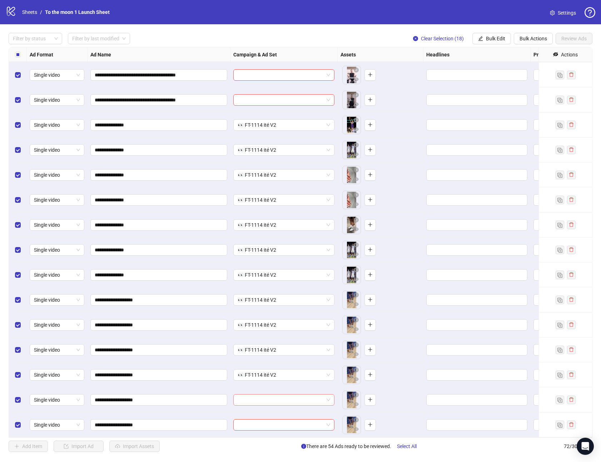
click at [269, 396] on input "search" at bounding box center [281, 400] width 86 height 11
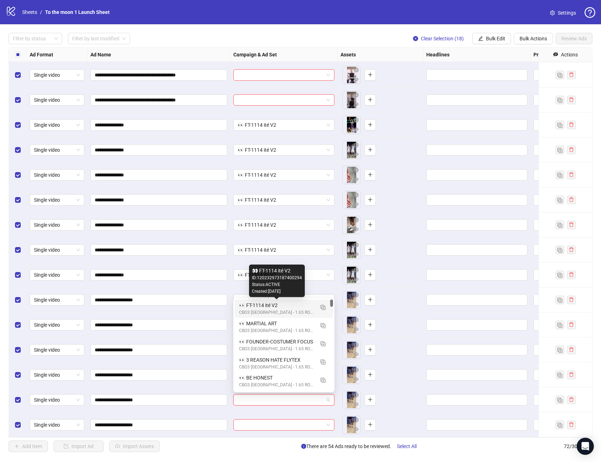
click at [266, 306] on div "👀 FT-1114 ité V2" at bounding box center [276, 305] width 75 height 8
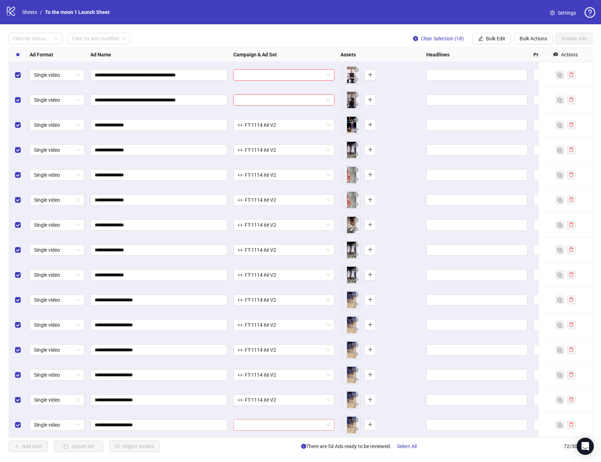
click at [267, 426] on input "search" at bounding box center [281, 425] width 86 height 11
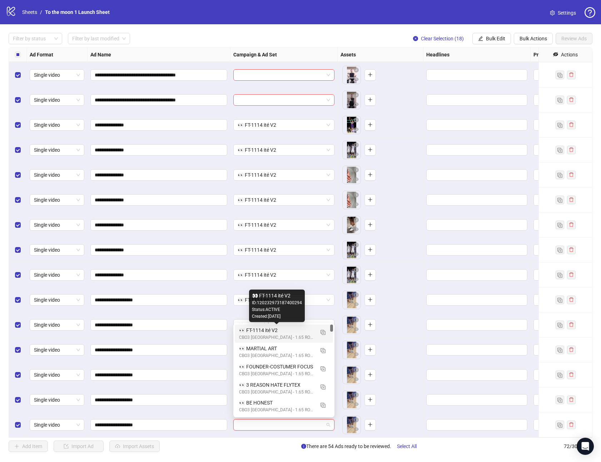
click at [277, 333] on div "👀 FT-1114 ité V2" at bounding box center [276, 330] width 75 height 8
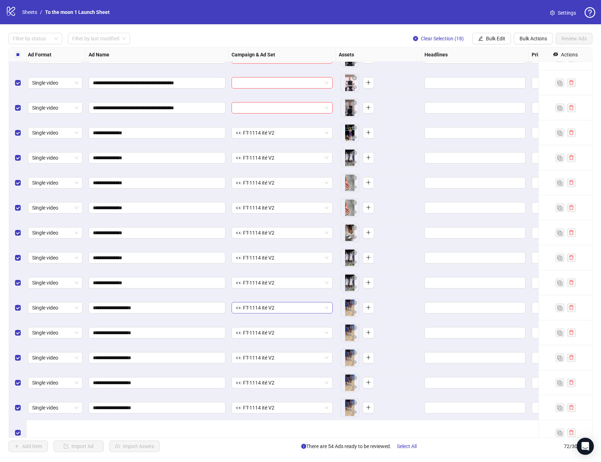
scroll to position [1220, 2]
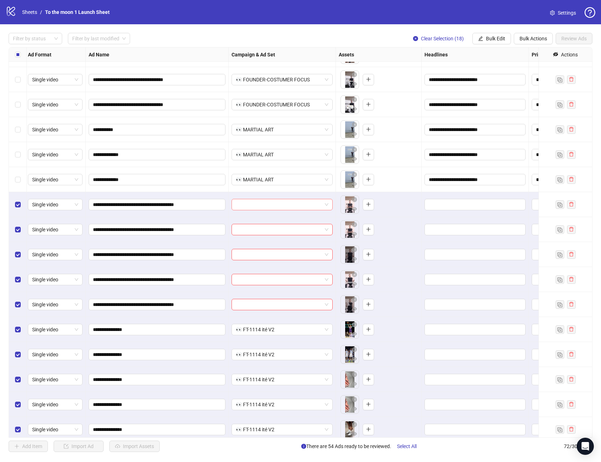
click at [328, 203] on div at bounding box center [281, 204] width 101 height 11
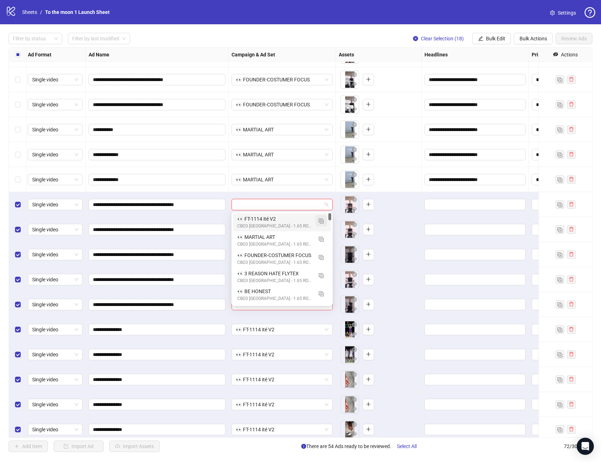
click at [321, 220] on img "button" at bounding box center [321, 221] width 5 height 5
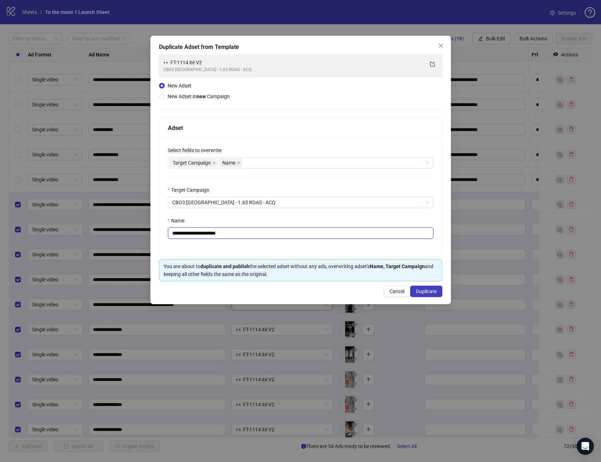
drag, startPoint x: 180, startPoint y: 234, endPoint x: 270, endPoint y: 234, distance: 90.0
click at [270, 234] on input "**********" at bounding box center [300, 233] width 265 height 11
paste input "*********"
type input "**********"
click at [432, 290] on span "Duplicate" at bounding box center [426, 292] width 21 height 6
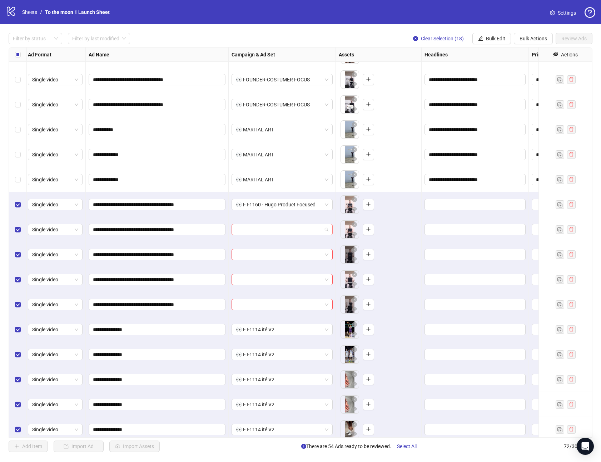
click at [301, 232] on input "search" at bounding box center [279, 229] width 86 height 11
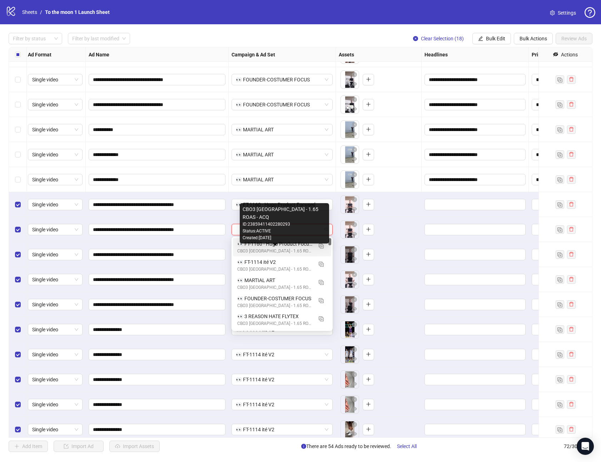
click at [270, 251] on div "CBO3 [GEOGRAPHIC_DATA] - 1.65 ROAS - ACQ" at bounding box center [274, 251] width 75 height 7
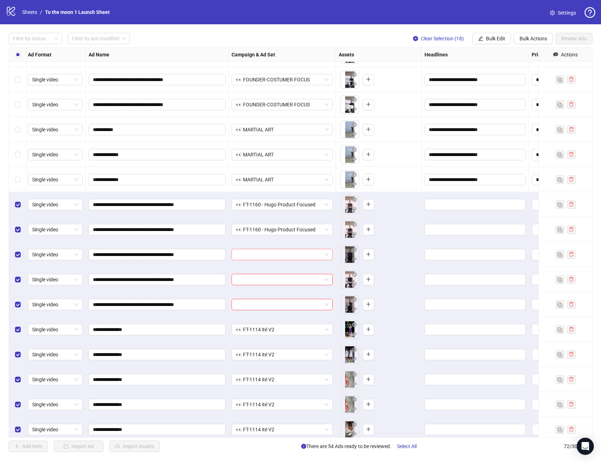
click at [269, 255] on input "search" at bounding box center [279, 254] width 86 height 11
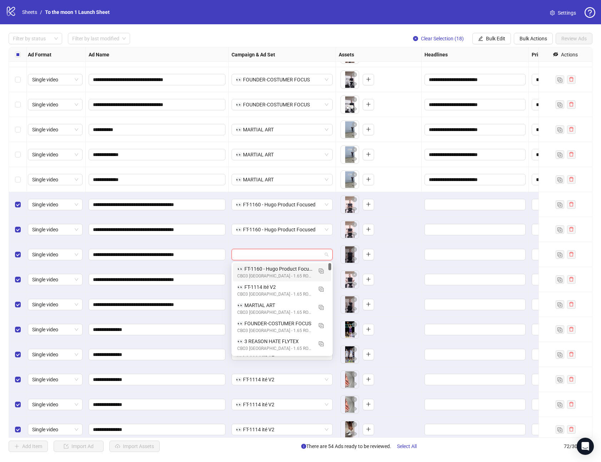
click at [269, 267] on div "👀 FT-1160 - Hugo Product Focused" at bounding box center [274, 269] width 75 height 8
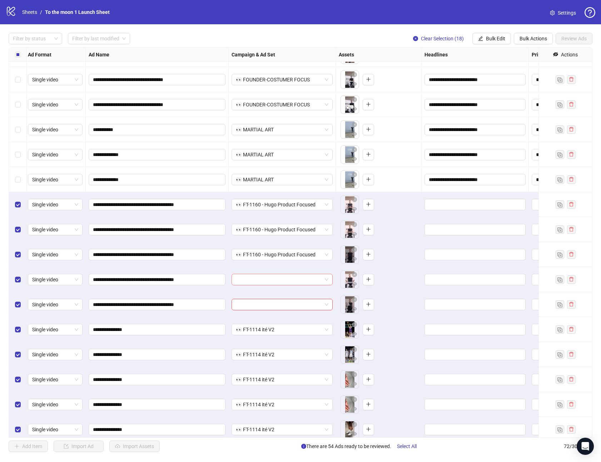
click at [269, 278] on input "search" at bounding box center [279, 279] width 86 height 11
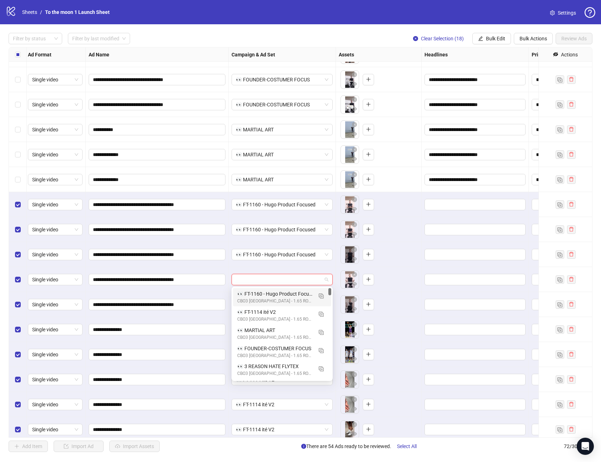
click at [268, 294] on div "👀 FT-1160 - Hugo Product Focused" at bounding box center [274, 294] width 75 height 8
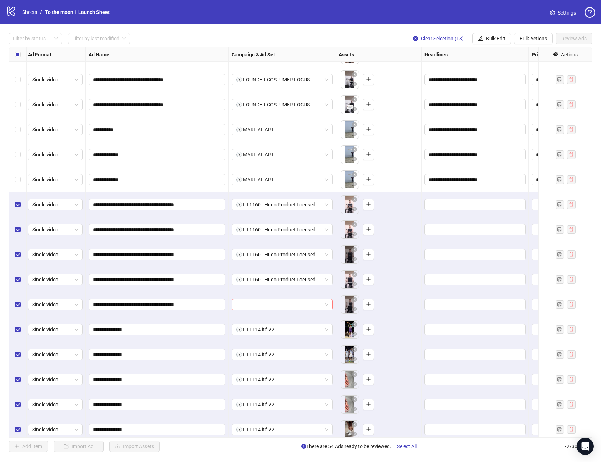
click at [266, 305] on input "search" at bounding box center [279, 304] width 86 height 11
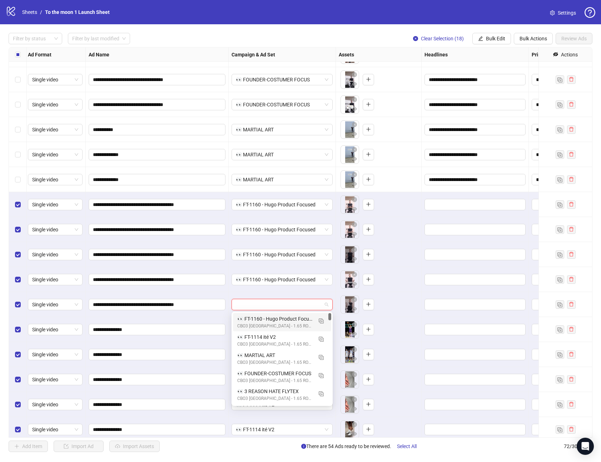
click at [266, 317] on div "👀 FT-1160 - Hugo Product Focused" at bounding box center [274, 319] width 75 height 8
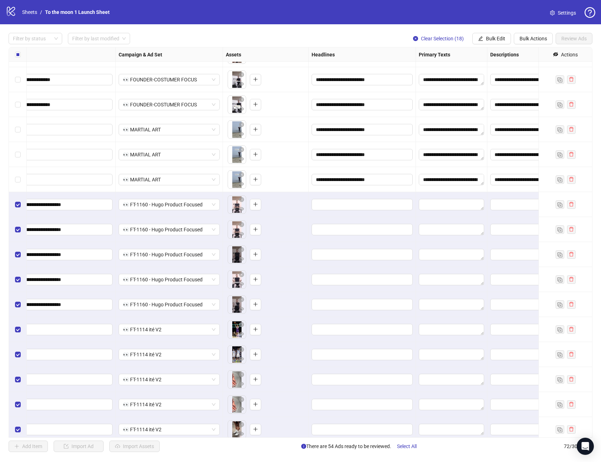
scroll to position [1220, 231]
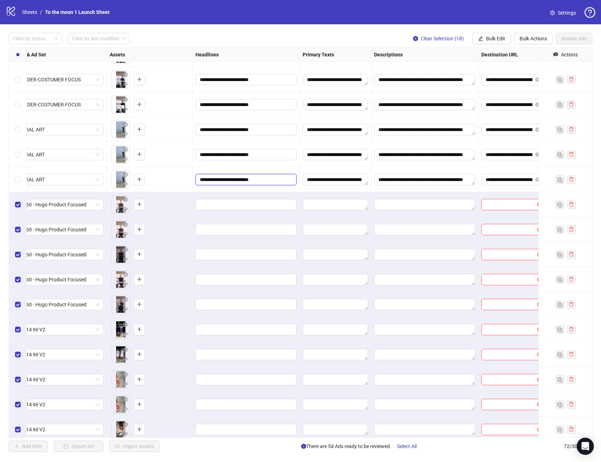
click at [234, 176] on input "**********" at bounding box center [245, 180] width 91 height 8
click at [247, 201] on input "**********" at bounding box center [253, 199] width 107 height 11
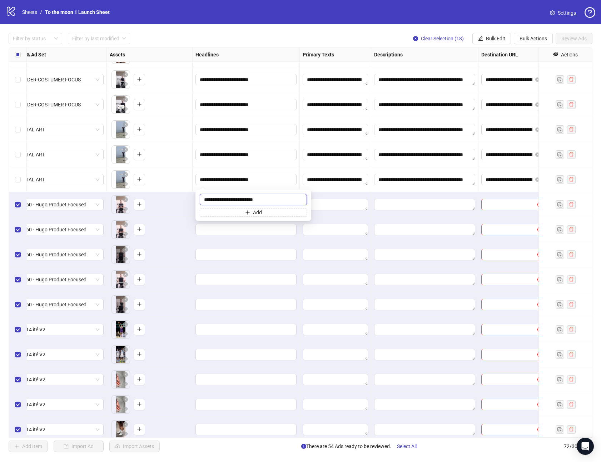
click at [247, 201] on input "**********" at bounding box center [253, 199] width 107 height 11
click at [493, 35] on button "Bulk Edit" at bounding box center [491, 38] width 39 height 11
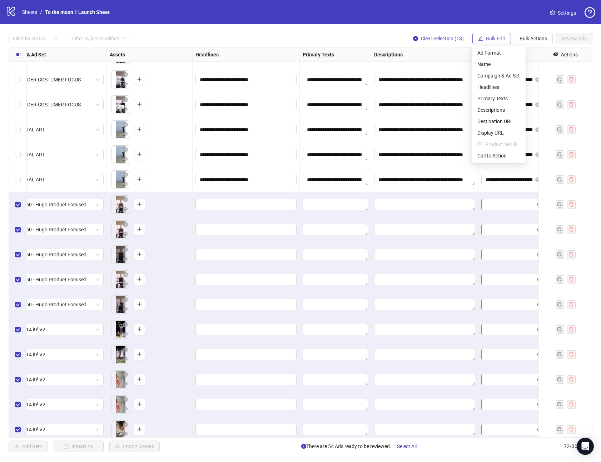
click at [491, 36] on span "Bulk Edit" at bounding box center [495, 39] width 19 height 6
click at [490, 87] on span "Headlines" at bounding box center [498, 87] width 43 height 8
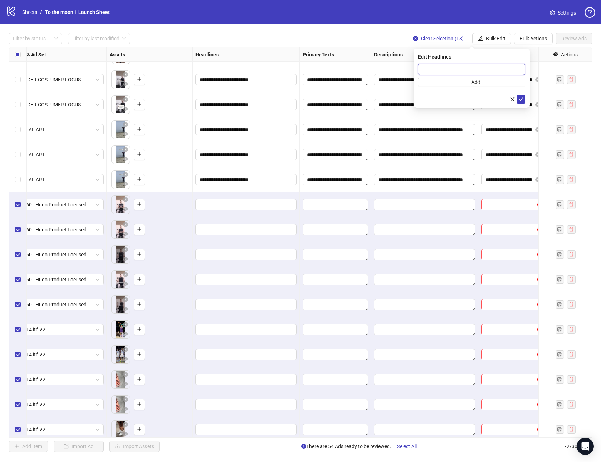
click at [458, 72] on input "text" at bounding box center [471, 69] width 107 height 11
paste input "**********"
type input "**********"
click at [521, 98] on icon "check" at bounding box center [520, 99] width 5 height 5
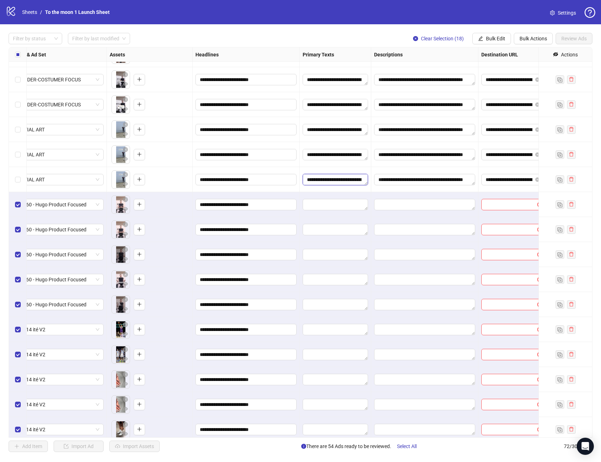
click at [348, 180] on textarea "**********" at bounding box center [335, 179] width 65 height 11
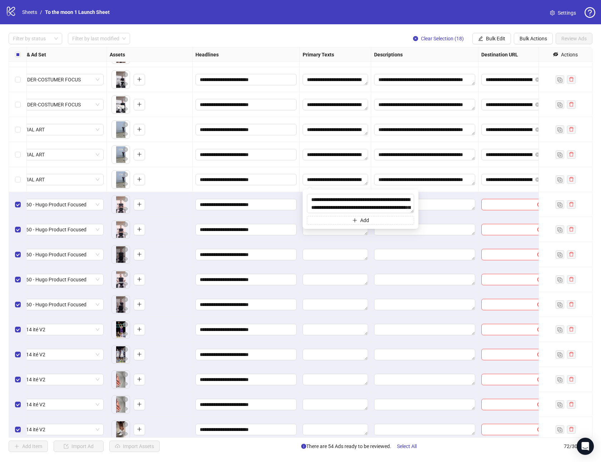
scroll to position [24, 0]
drag, startPoint x: 311, startPoint y: 199, endPoint x: 338, endPoint y: 313, distance: 117.2
click at [338, 313] on body "**********" at bounding box center [300, 231] width 601 height 462
click at [495, 39] on span "Bulk Edit" at bounding box center [495, 39] width 19 height 6
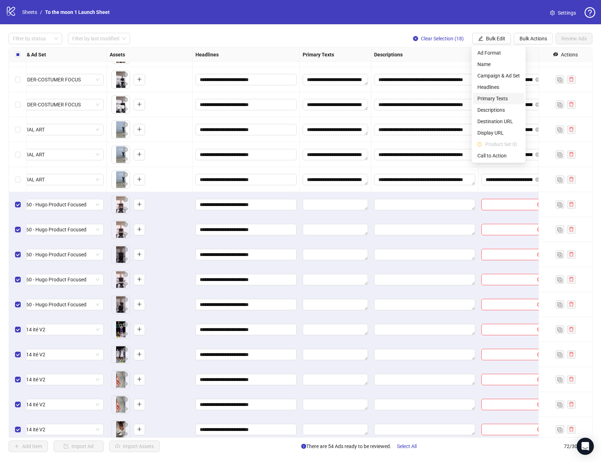
click at [500, 96] on span "Primary Texts" at bounding box center [498, 99] width 43 height 8
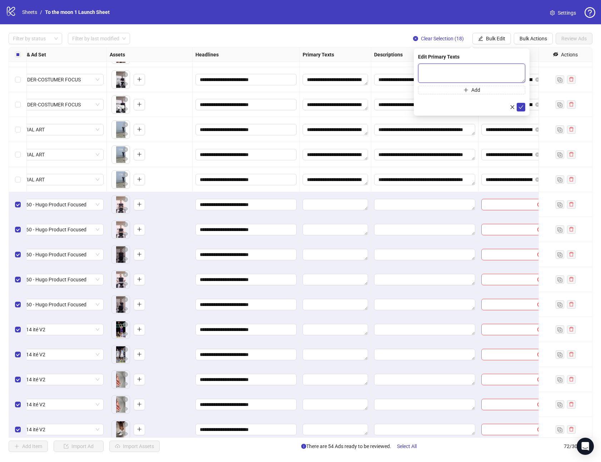
click at [432, 68] on textarea at bounding box center [471, 73] width 107 height 19
paste textarea "**********"
type textarea "**********"
click at [520, 105] on icon "check" at bounding box center [520, 107] width 5 height 5
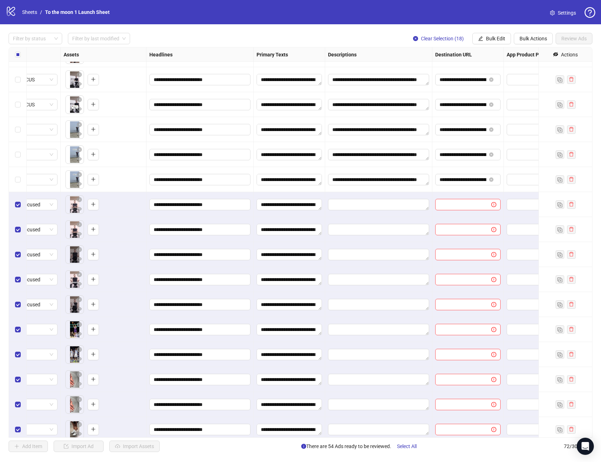
scroll to position [1220, 293]
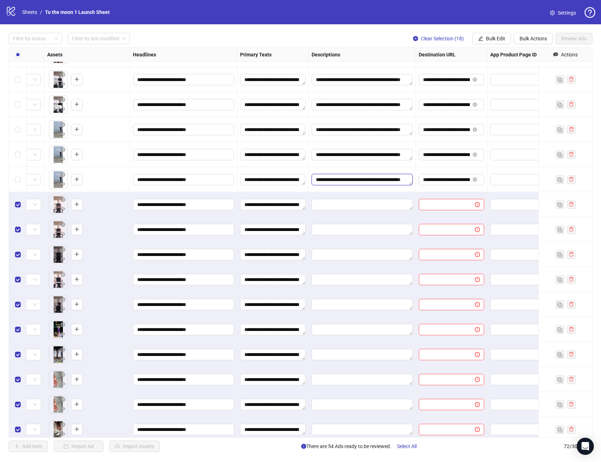
click at [372, 176] on textarea "**********" at bounding box center [361, 179] width 101 height 11
drag, startPoint x: 356, startPoint y: 206, endPoint x: 329, endPoint y: 188, distance: 32.3
click at [329, 192] on div "**********" at bounding box center [369, 209] width 116 height 39
click at [504, 39] on span "Bulk Edit" at bounding box center [495, 39] width 19 height 6
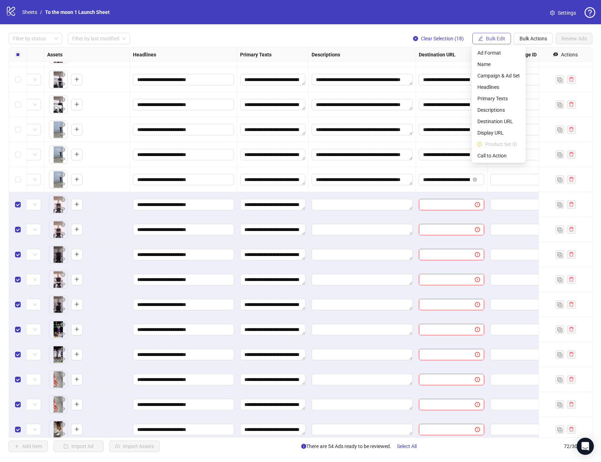
click at [498, 39] on span "Bulk Edit" at bounding box center [495, 39] width 19 height 6
click at [484, 38] on button "Bulk Edit" at bounding box center [491, 38] width 39 height 11
click at [499, 110] on span "Descriptions" at bounding box center [498, 110] width 43 height 8
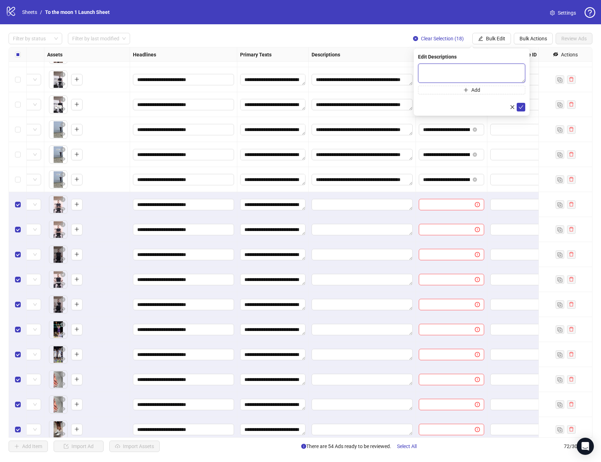
click at [451, 74] on textarea at bounding box center [471, 73] width 107 height 19
paste textarea "**********"
type textarea "**********"
click at [519, 105] on icon "check" at bounding box center [520, 107] width 5 height 5
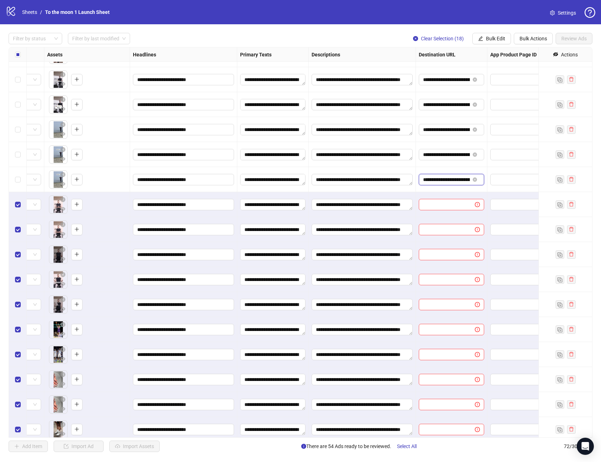
click at [445, 181] on input "**********" at bounding box center [446, 180] width 47 height 8
click at [448, 180] on input "**********" at bounding box center [446, 180] width 47 height 8
click at [506, 34] on button "Bulk Edit" at bounding box center [491, 38] width 39 height 11
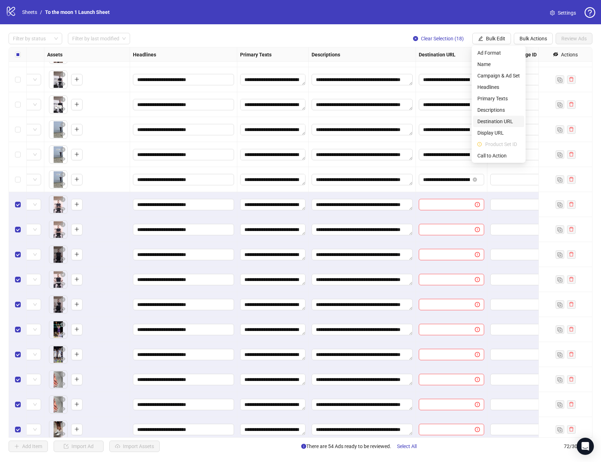
click at [500, 120] on span "Destination URL" at bounding box center [498, 122] width 43 height 8
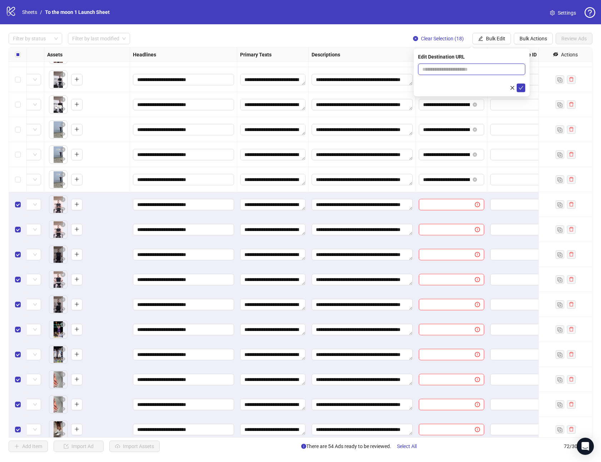
click at [452, 68] on input "text" at bounding box center [468, 69] width 93 height 8
paste input "**********"
type input "**********"
click at [523, 87] on icon "check" at bounding box center [520, 87] width 5 height 5
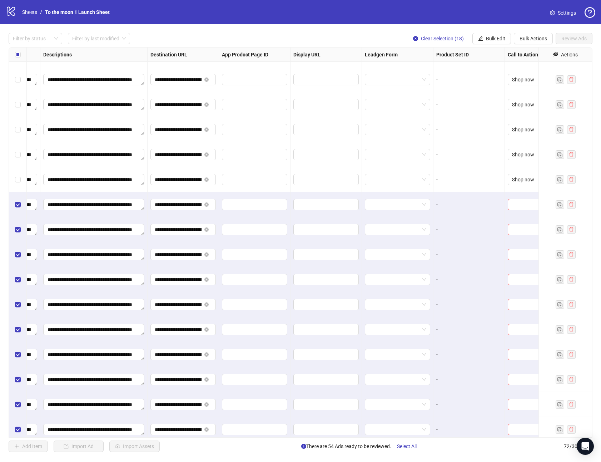
scroll to position [1220, 585]
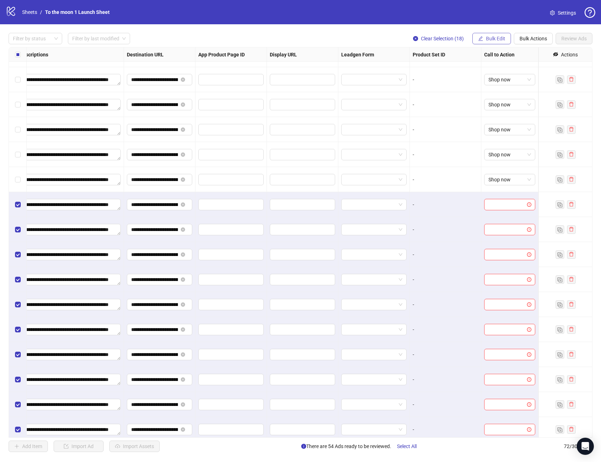
click at [499, 40] on span "Bulk Edit" at bounding box center [495, 39] width 19 height 6
click at [496, 155] on span "Call to Action" at bounding box center [498, 156] width 43 height 8
click at [470, 70] on input "search" at bounding box center [468, 69] width 92 height 11
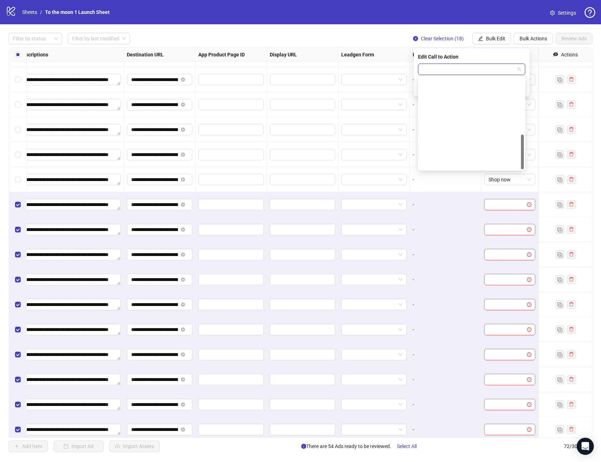
scroll to position [149, 0]
click at [438, 105] on div "Shop now" at bounding box center [472, 107] width 96 height 8
click at [521, 85] on icon "check" at bounding box center [520, 87] width 5 height 5
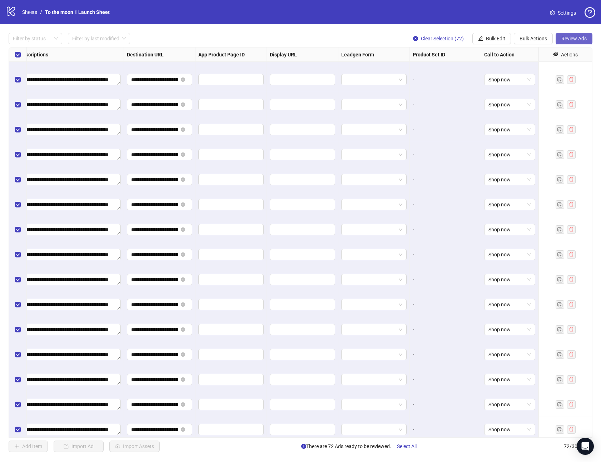
click at [584, 35] on button "Review Ads" at bounding box center [573, 38] width 37 height 11
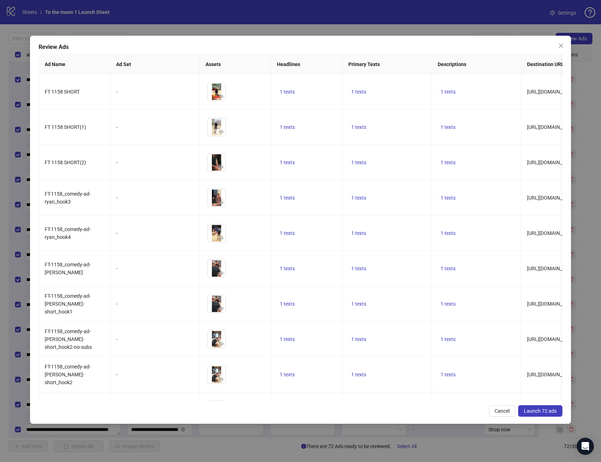
click at [545, 410] on span "Launch 72 ads" at bounding box center [540, 411] width 33 height 6
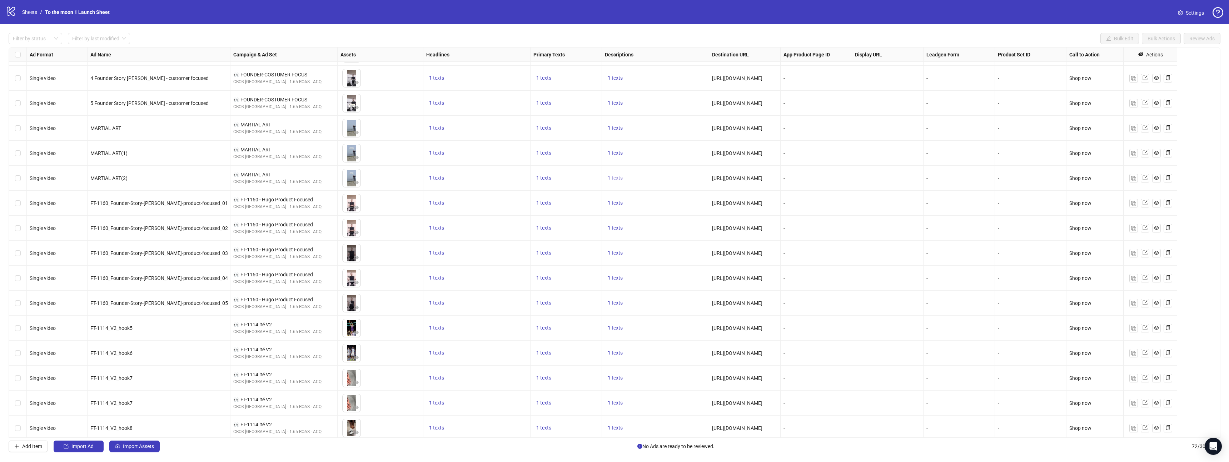
scroll to position [1221, 0]
